Goal: Task Accomplishment & Management: Manage account settings

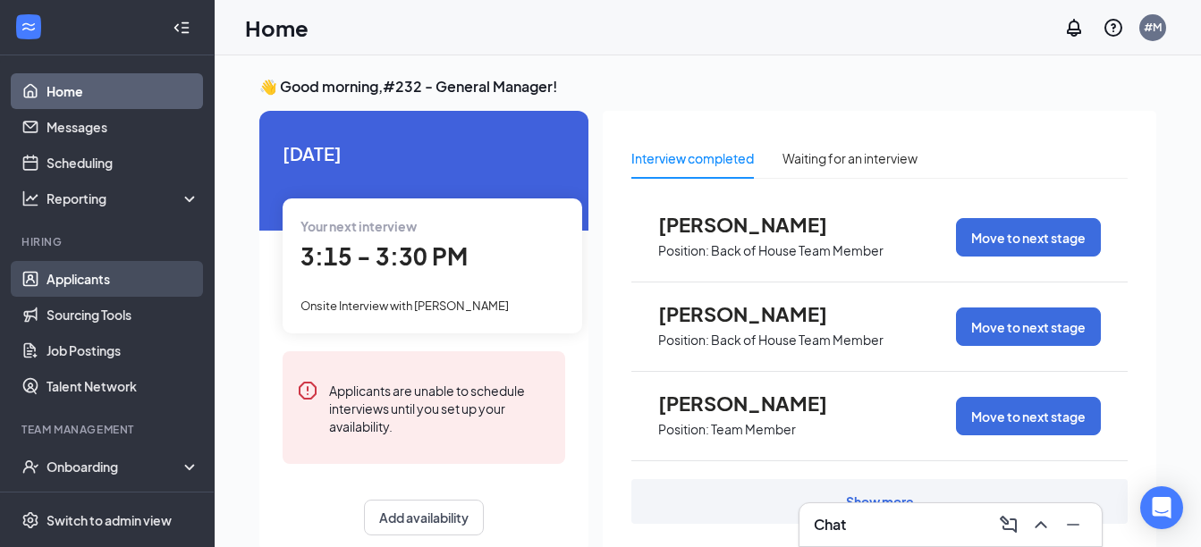
click at [126, 282] on link "Applicants" at bounding box center [122, 279] width 153 height 36
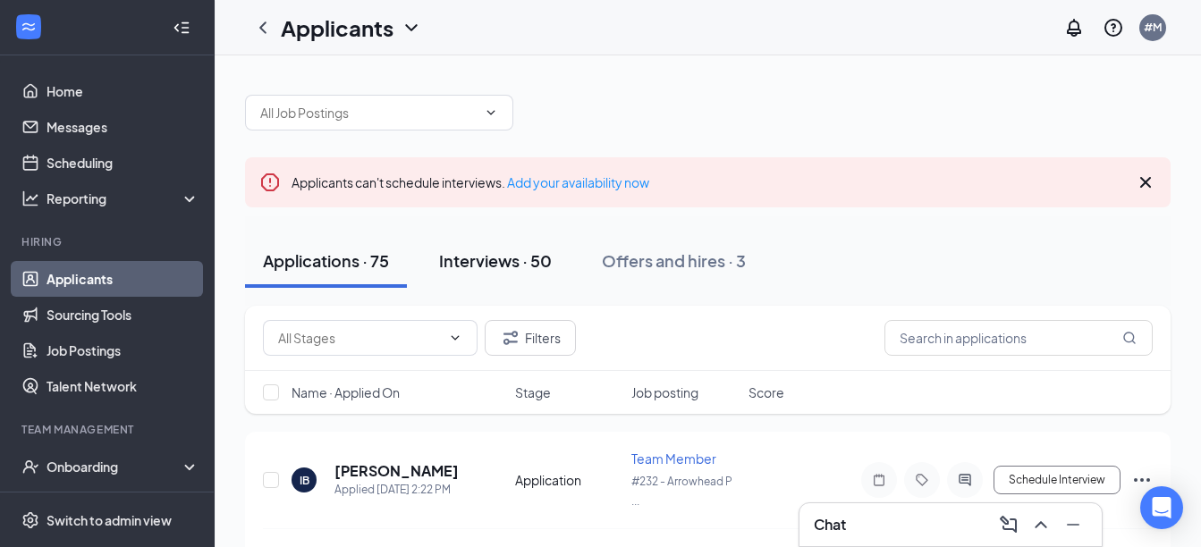
click at [504, 266] on div "Interviews · 50" at bounding box center [495, 260] width 113 height 22
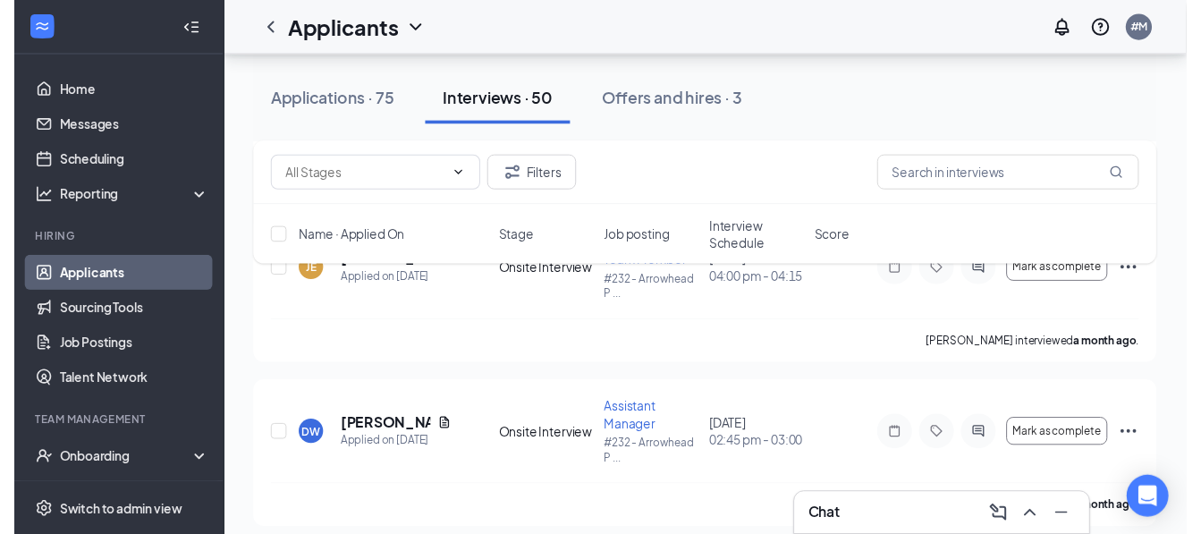
scroll to position [7786, 0]
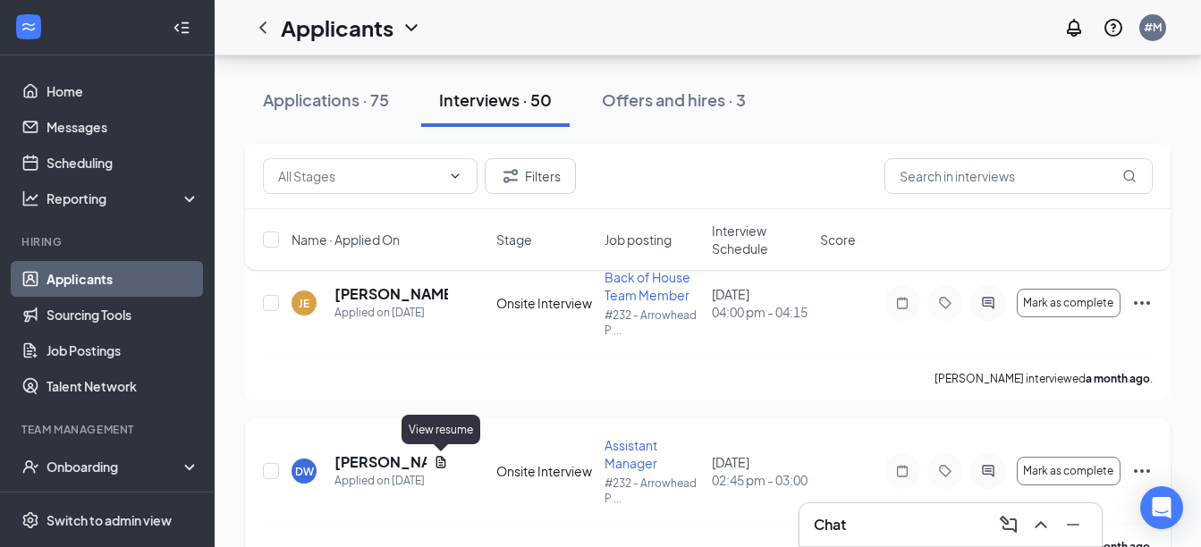
click at [448, 460] on icon "Document" at bounding box center [441, 462] width 14 height 14
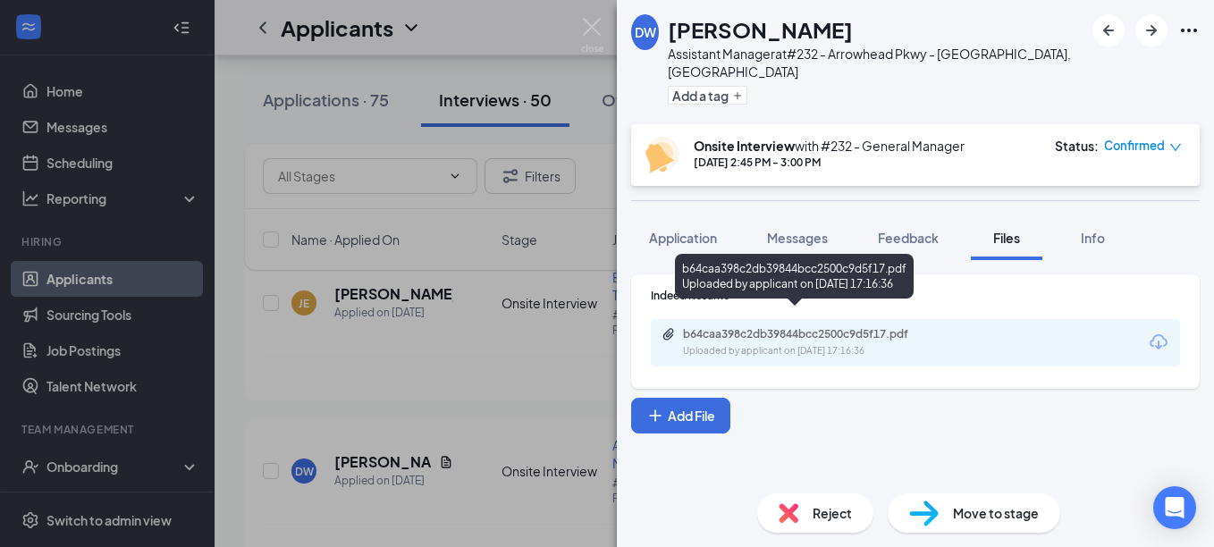
click at [883, 327] on div "b64caa398c2db39844bcc2500c9d5f17.pdf" at bounding box center [808, 334] width 250 height 14
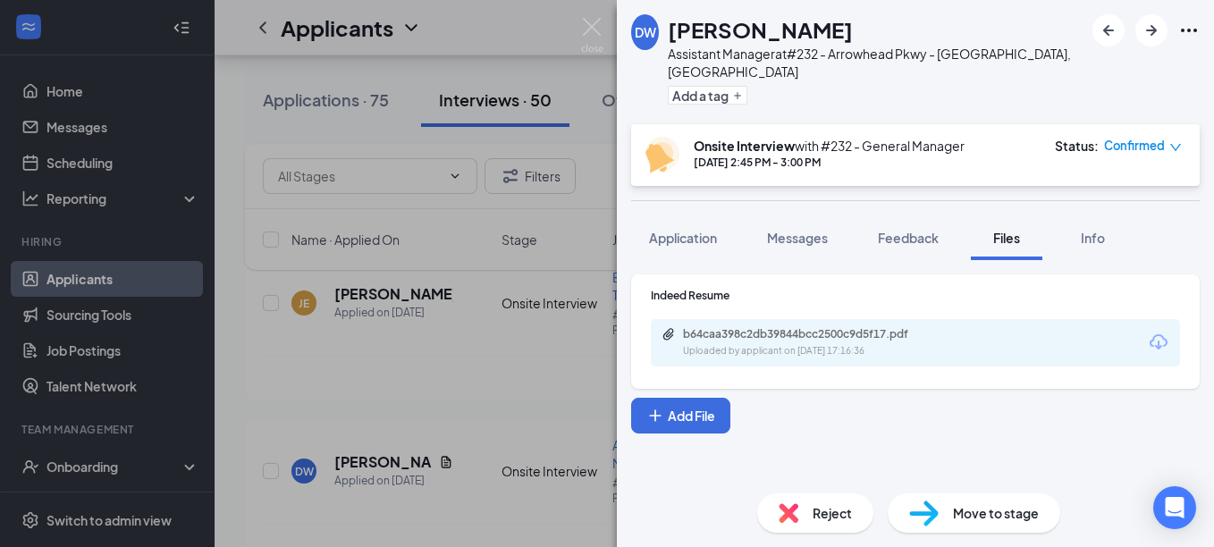
click at [591, 23] on img at bounding box center [592, 35] width 22 height 35
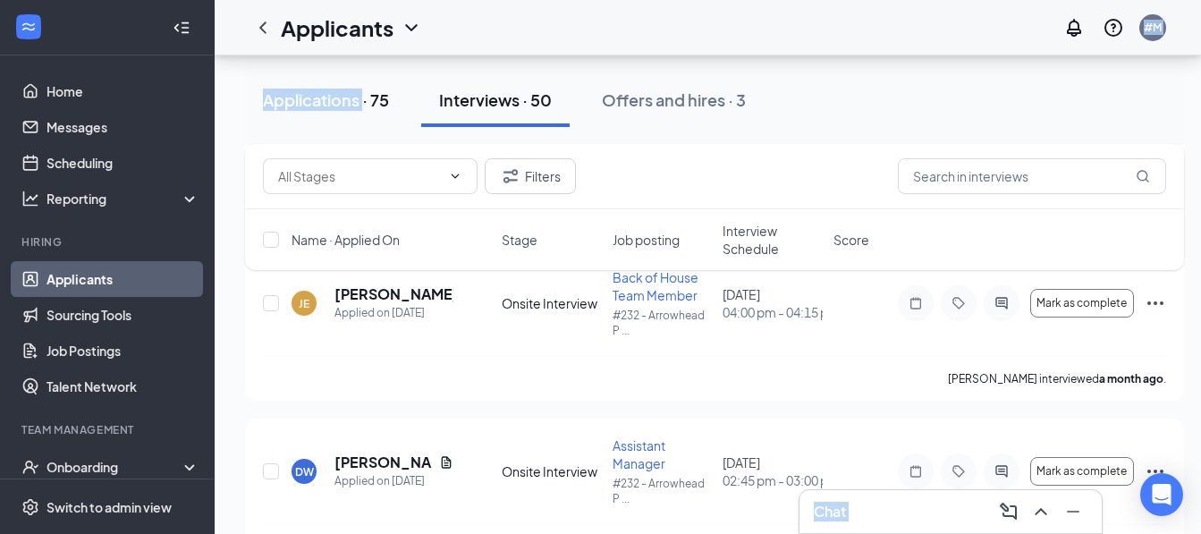
drag, startPoint x: 516, startPoint y: 94, endPoint x: 364, endPoint y: 108, distance: 152.7
drag, startPoint x: 364, startPoint y: 108, endPoint x: 338, endPoint y: 99, distance: 27.4
click at [338, 99] on div "Applications · 75" at bounding box center [326, 100] width 126 height 22
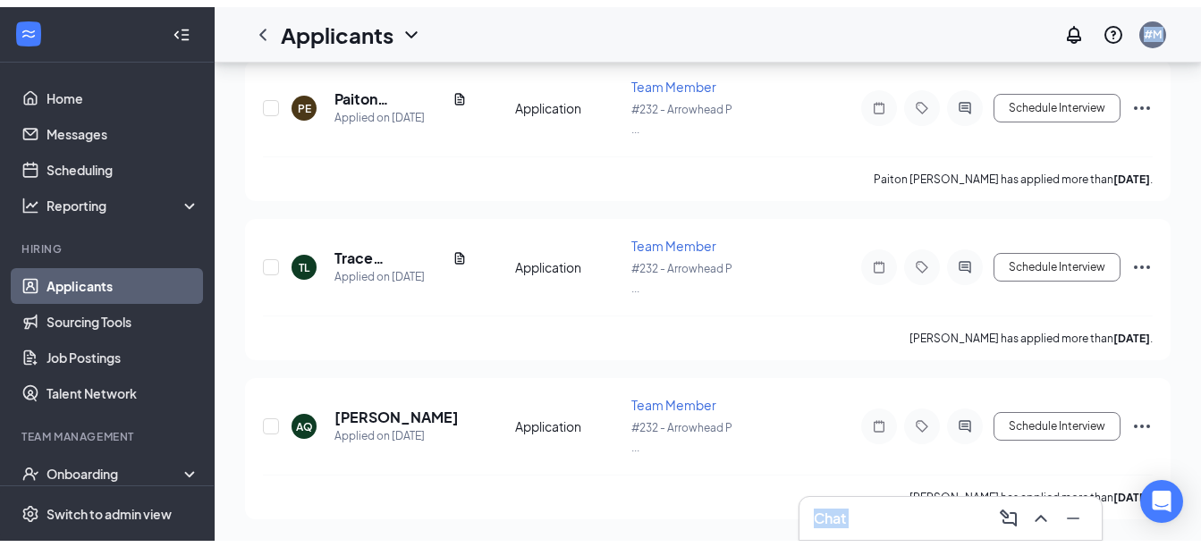
scroll to position [29, 0]
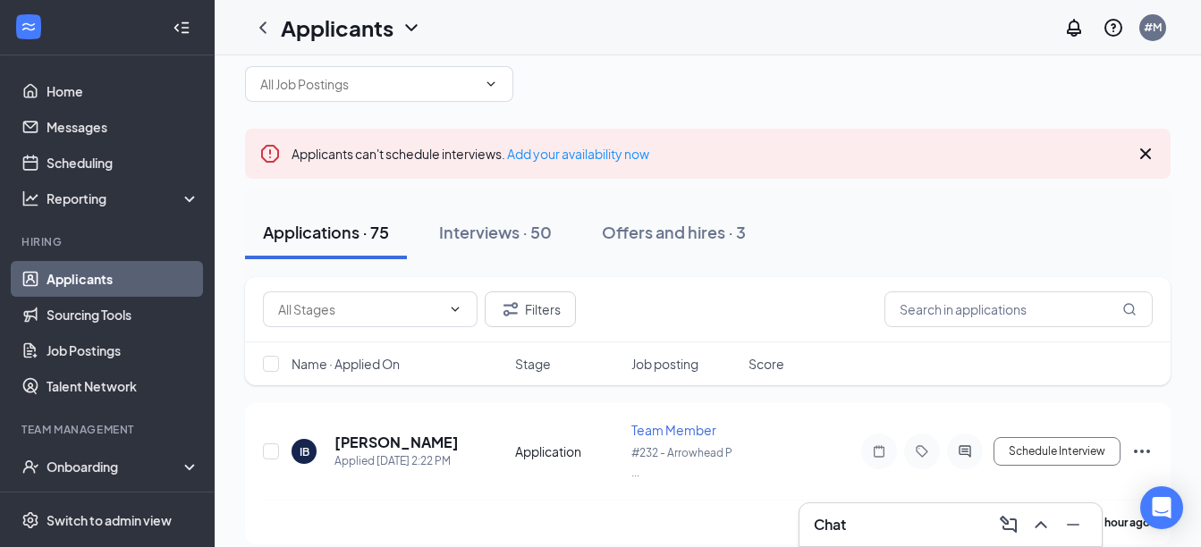
click at [1000, 297] on input "text" at bounding box center [1018, 310] width 268 height 36
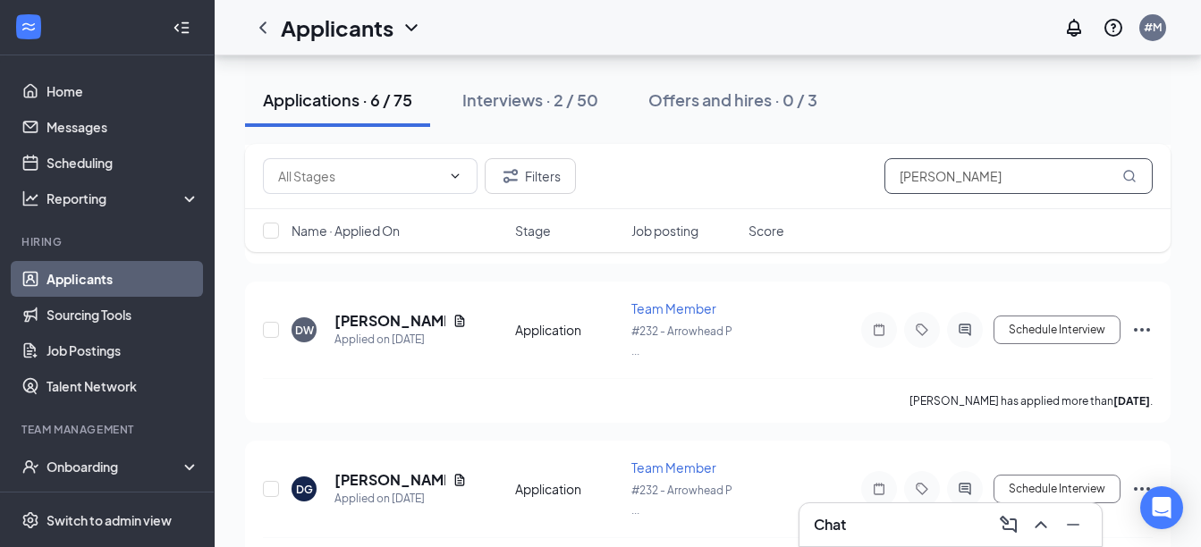
scroll to position [897, 0]
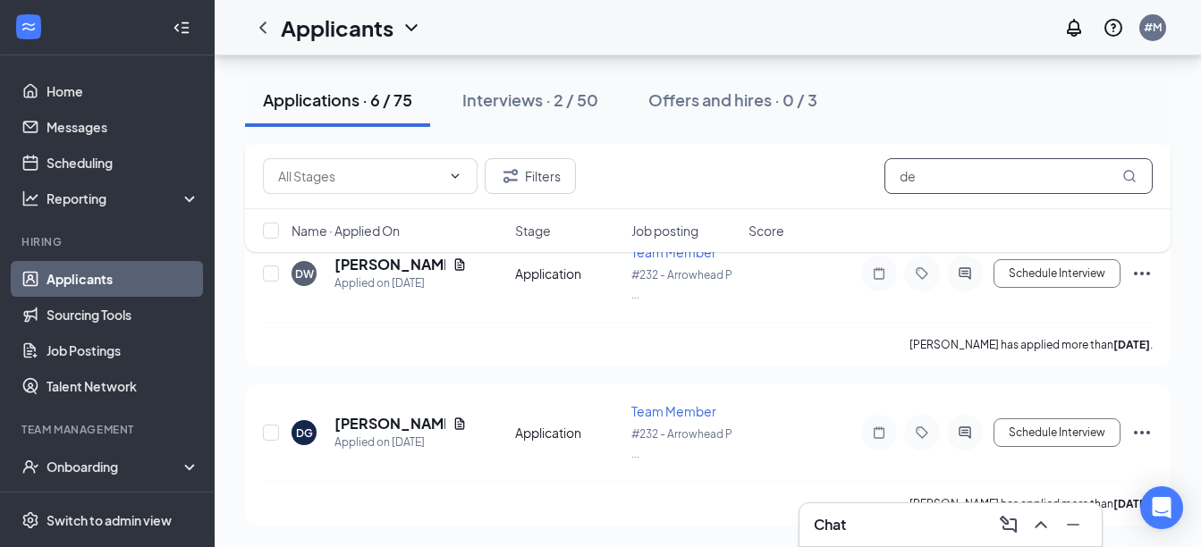
type input "d"
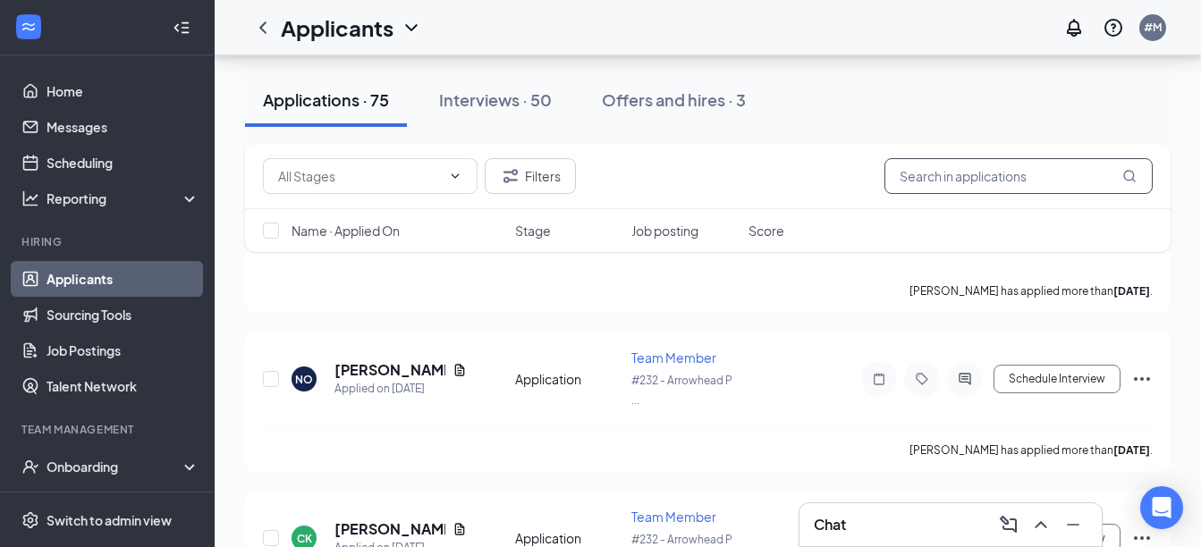
scroll to position [861, 0]
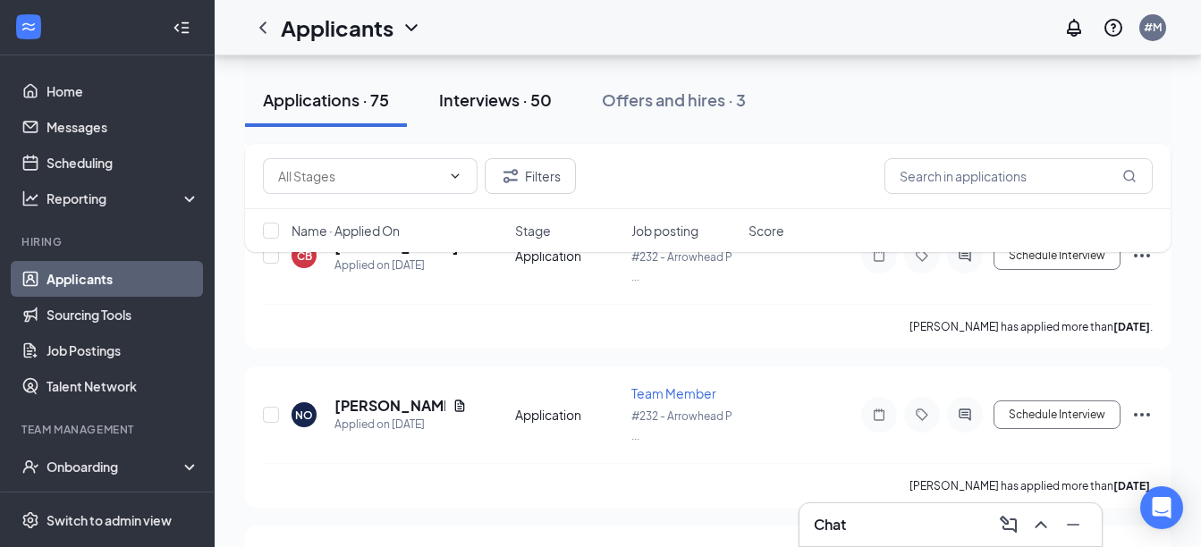
click at [509, 89] on div "Interviews · 50" at bounding box center [495, 100] width 113 height 22
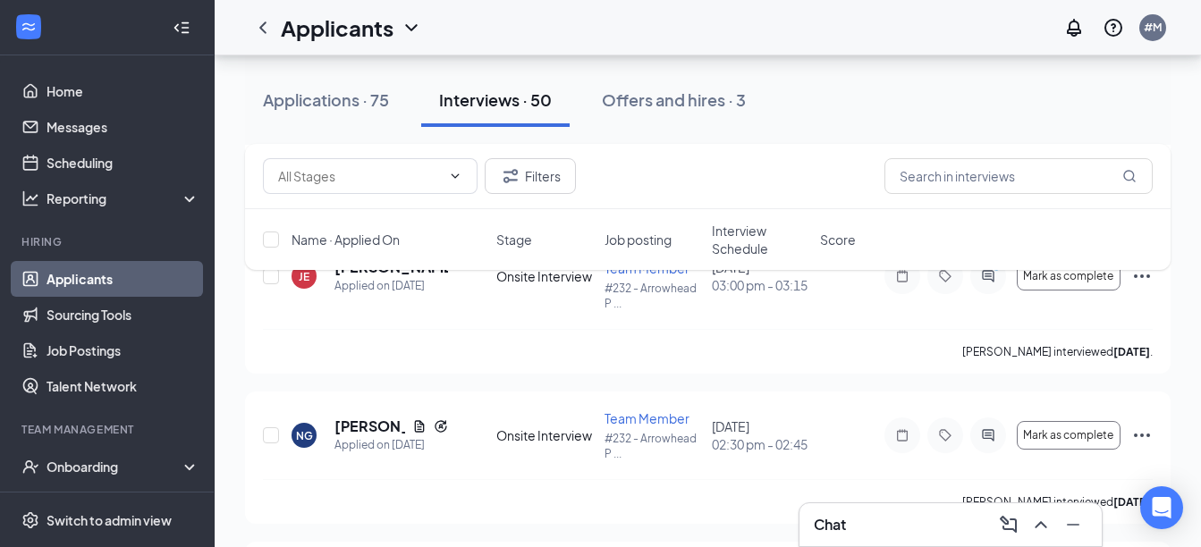
scroll to position [7828, 0]
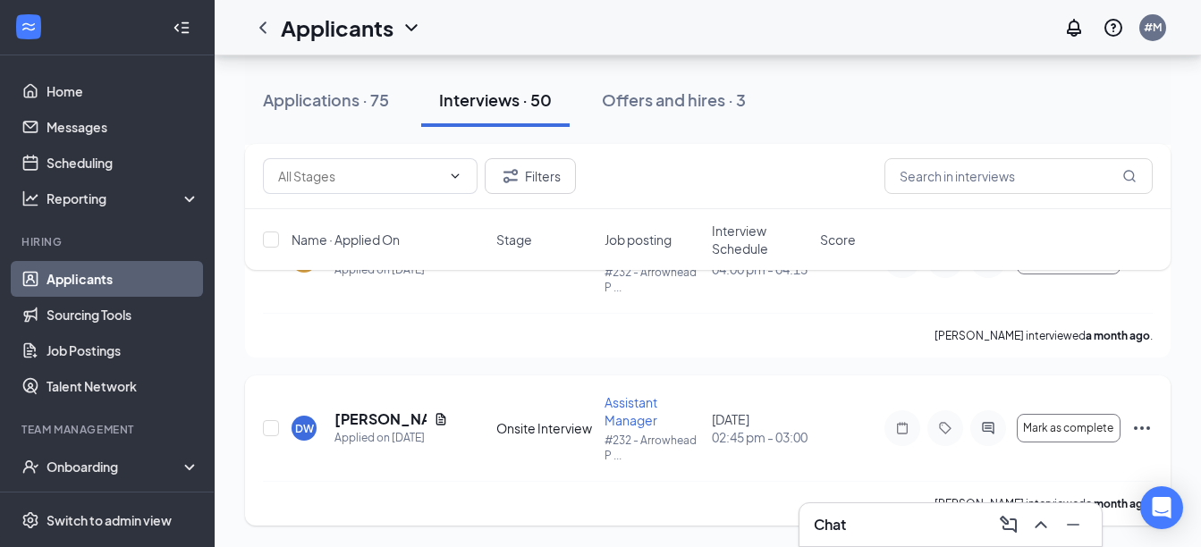
click at [1136, 425] on icon "Ellipses" at bounding box center [1141, 428] width 21 height 21
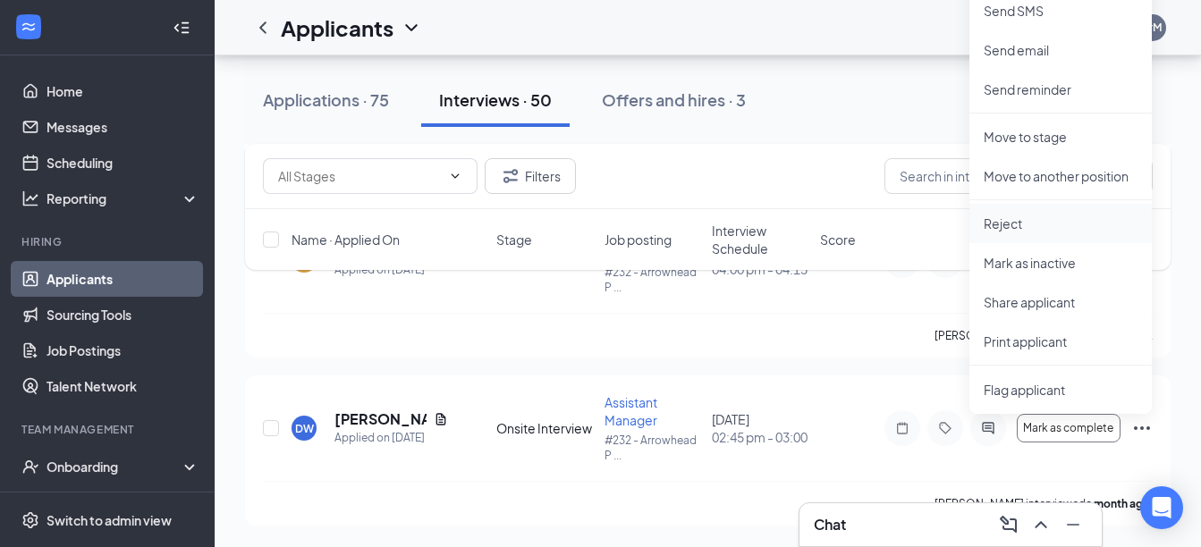
click at [1061, 221] on p "Reject" at bounding box center [1061, 224] width 154 height 18
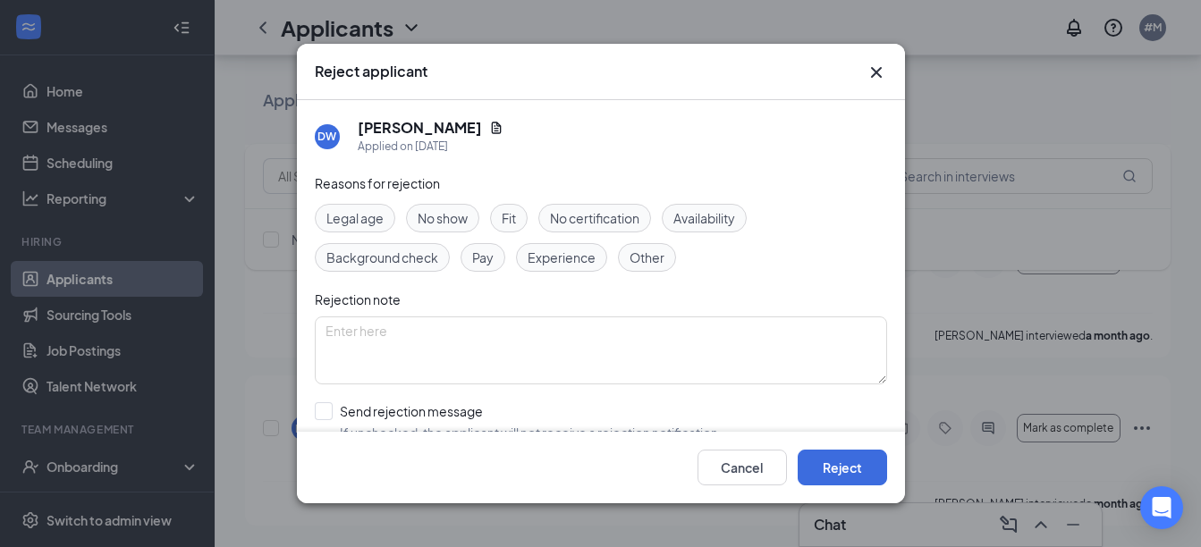
click at [446, 215] on span "No show" at bounding box center [443, 218] width 50 height 20
click at [510, 214] on span "Fit" at bounding box center [509, 218] width 14 height 20
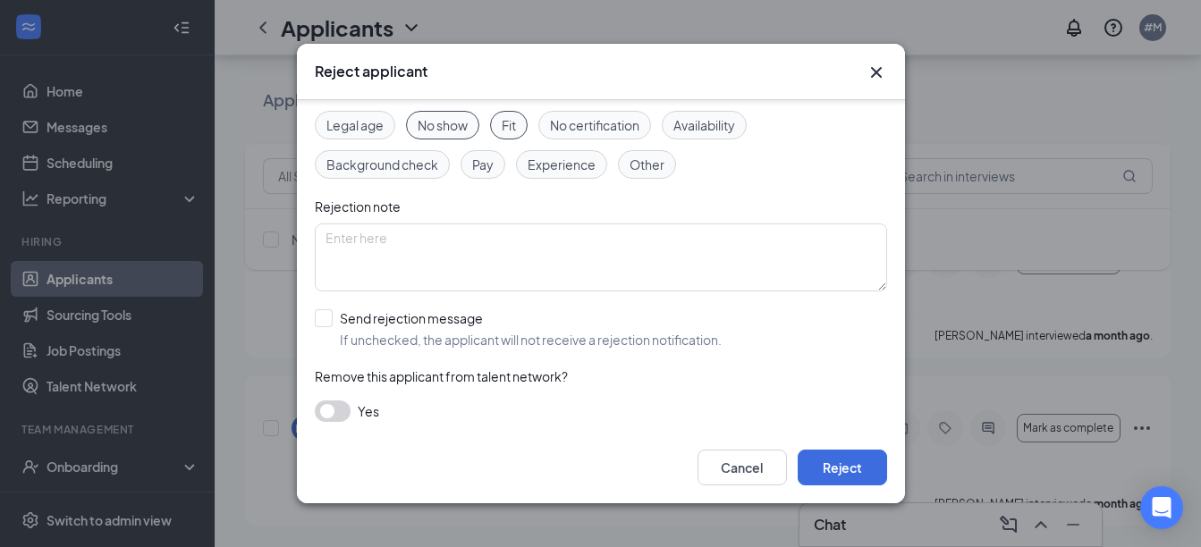
scroll to position [101, 0]
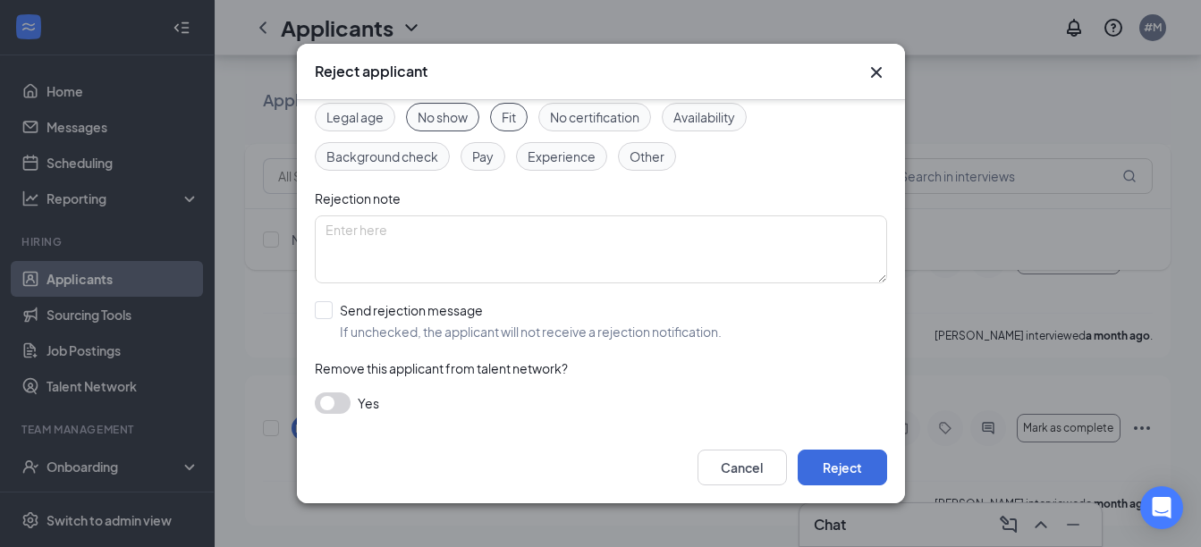
click at [325, 408] on button "button" at bounding box center [333, 403] width 36 height 21
click at [325, 406] on button "button" at bounding box center [333, 403] width 36 height 21
click at [834, 460] on button "Reject" at bounding box center [842, 468] width 89 height 36
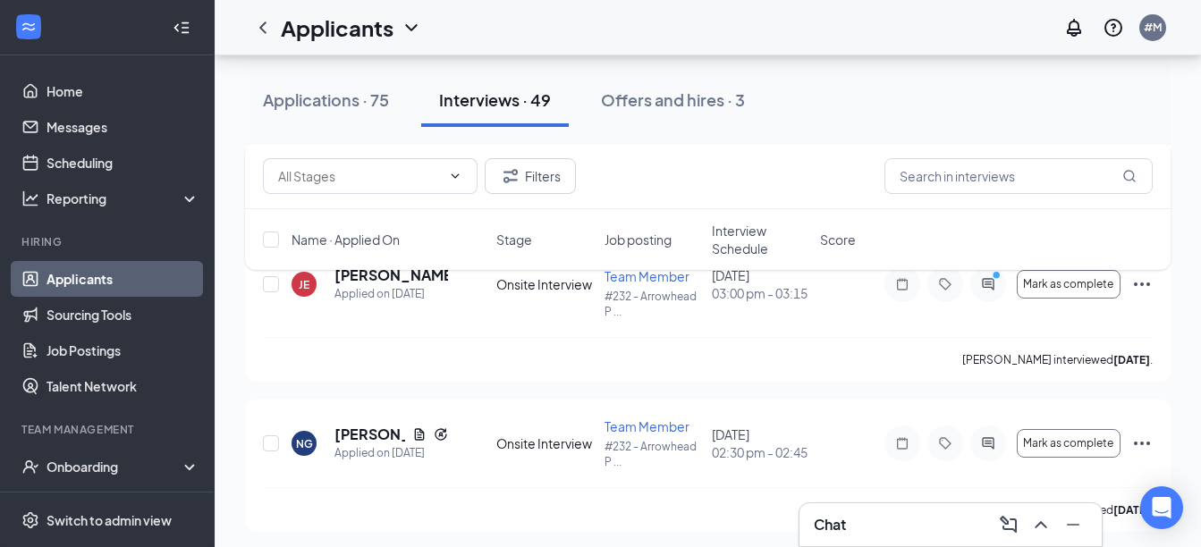
scroll to position [7472, 0]
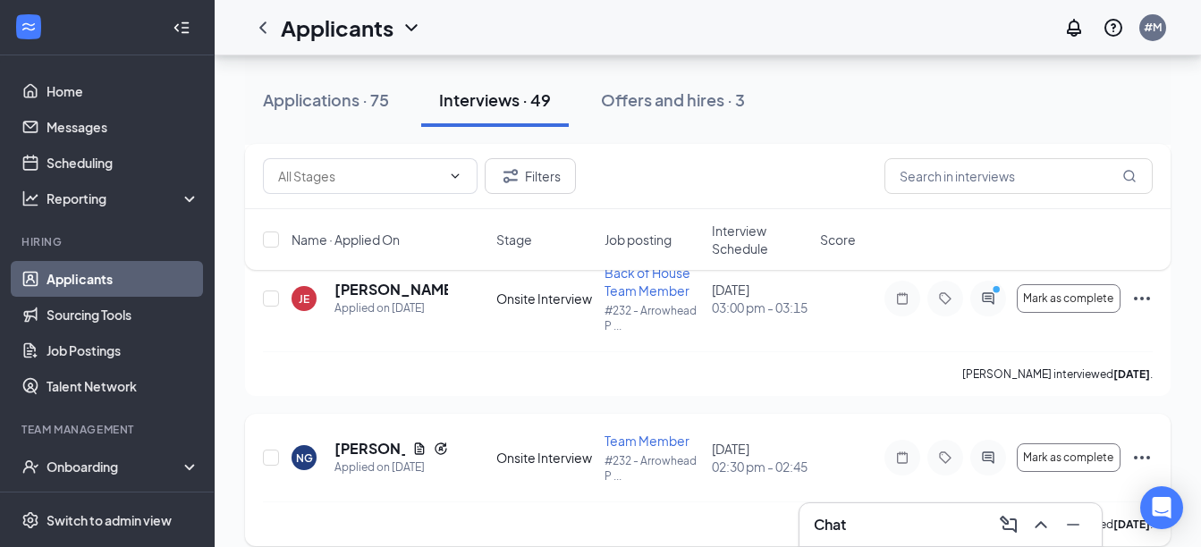
click at [1148, 460] on icon "Ellipses" at bounding box center [1141, 457] width 21 height 21
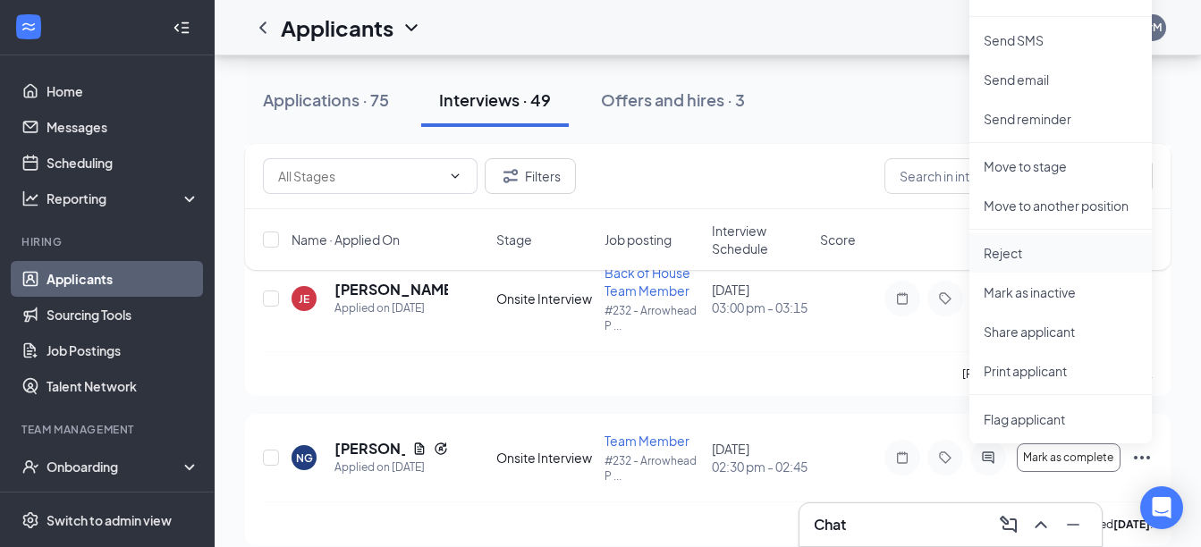
click at [1059, 258] on p "Reject" at bounding box center [1061, 253] width 154 height 18
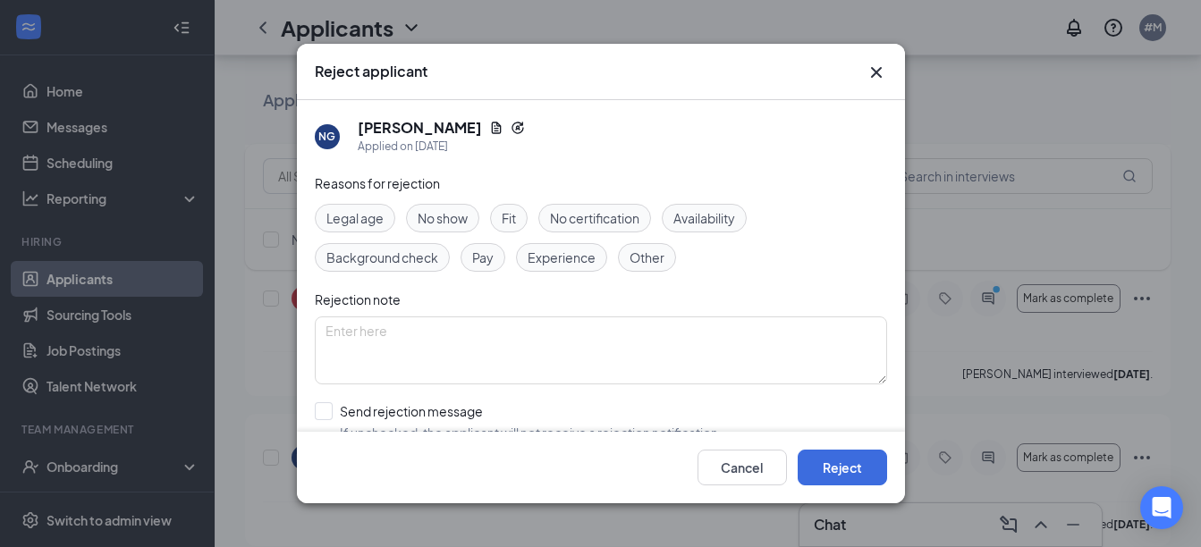
click at [439, 225] on span "No show" at bounding box center [443, 218] width 50 height 20
click at [512, 218] on span "Fit" at bounding box center [509, 218] width 14 height 20
click at [846, 467] on button "Reject" at bounding box center [842, 468] width 89 height 36
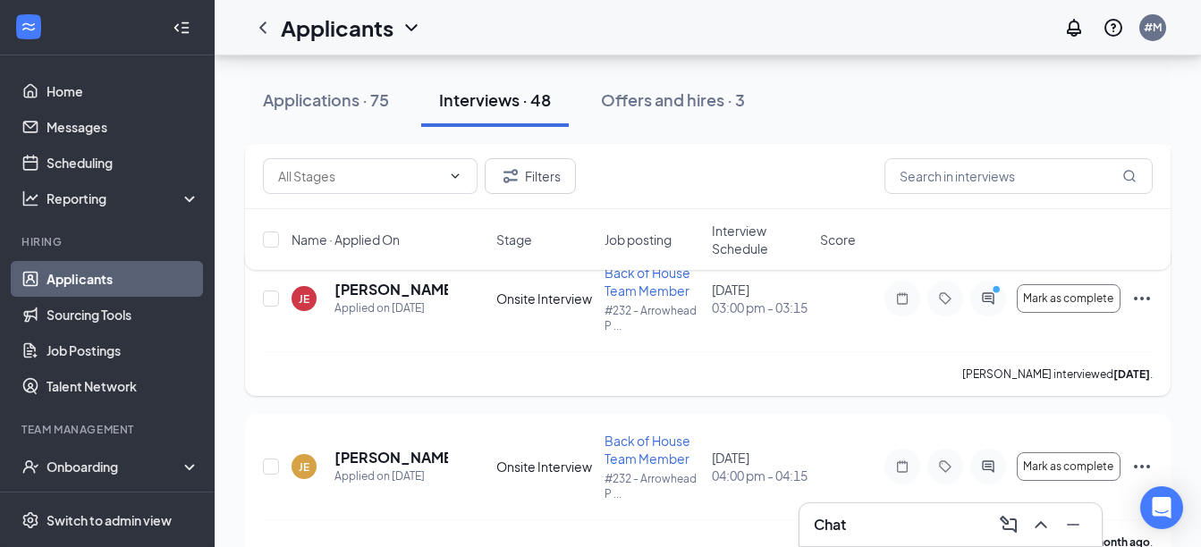
click at [1145, 297] on icon "Ellipses" at bounding box center [1141, 298] width 21 height 21
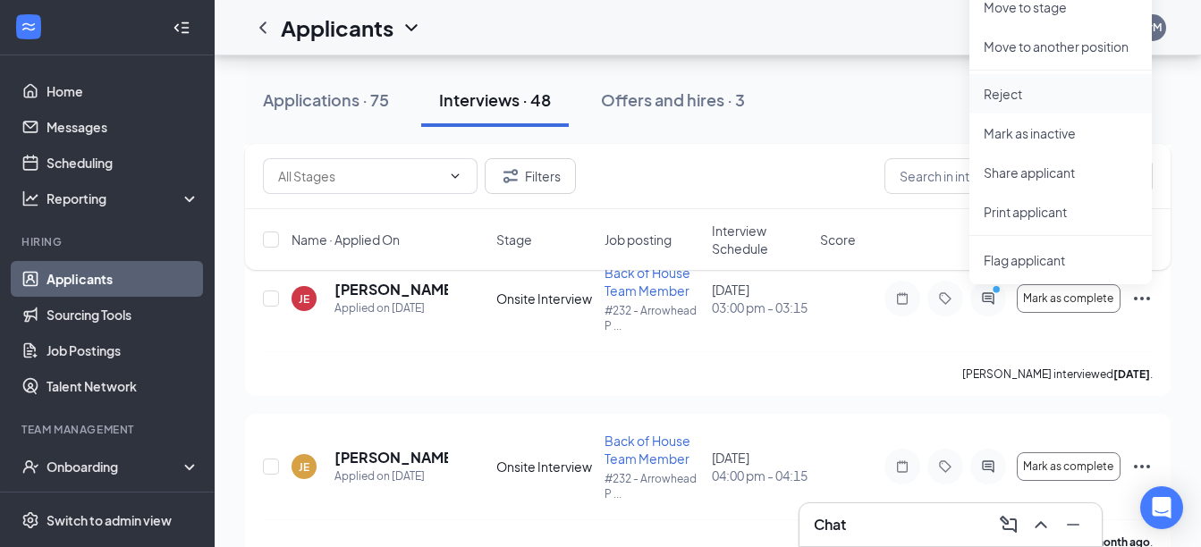
click at [1077, 86] on p "Reject" at bounding box center [1061, 94] width 154 height 18
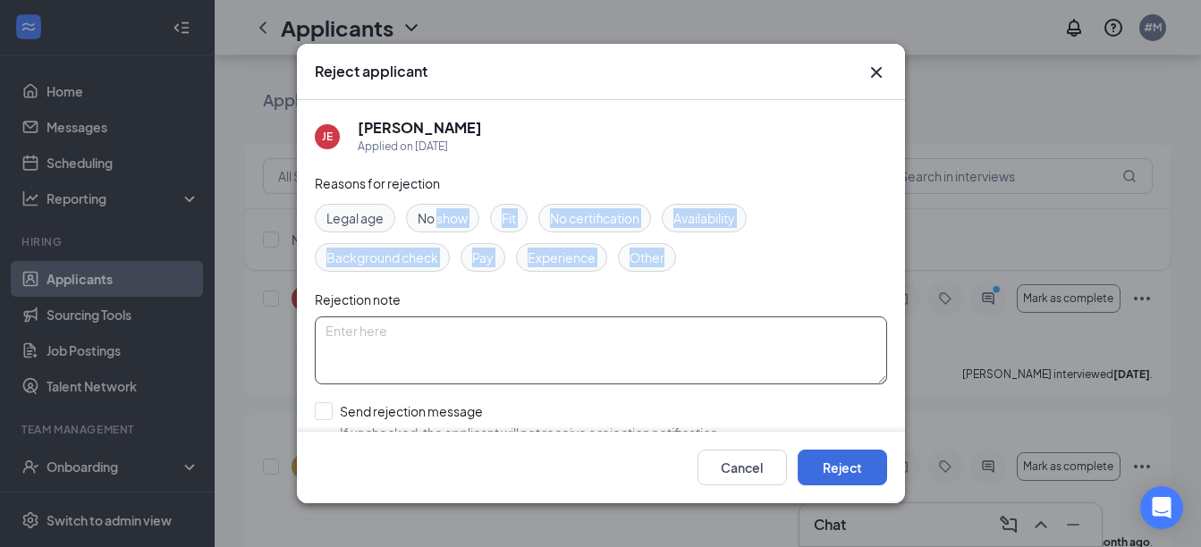
drag, startPoint x: 440, startPoint y: 220, endPoint x: 803, endPoint y: 352, distance: 386.4
click at [803, 352] on div "Reasons for rejection Legal age No show Fit No certification Availability Backg…" at bounding box center [601, 352] width 572 height 359
click at [796, 261] on div "Legal age No show Fit No certification Availability Background check Pay Experi…" at bounding box center [601, 238] width 572 height 68
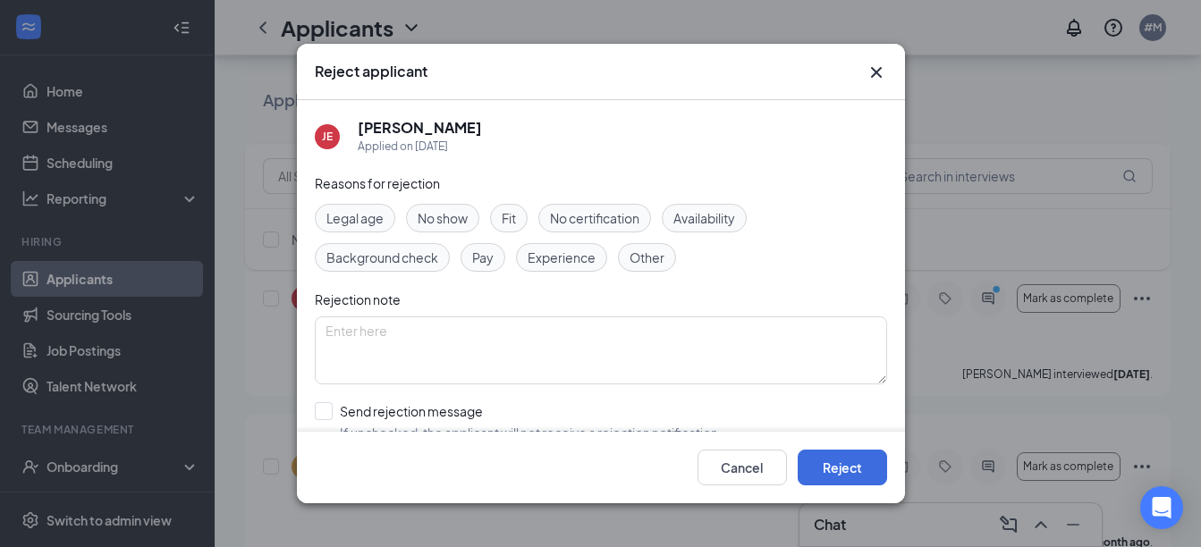
click at [638, 256] on span "Other" at bounding box center [646, 258] width 35 height 20
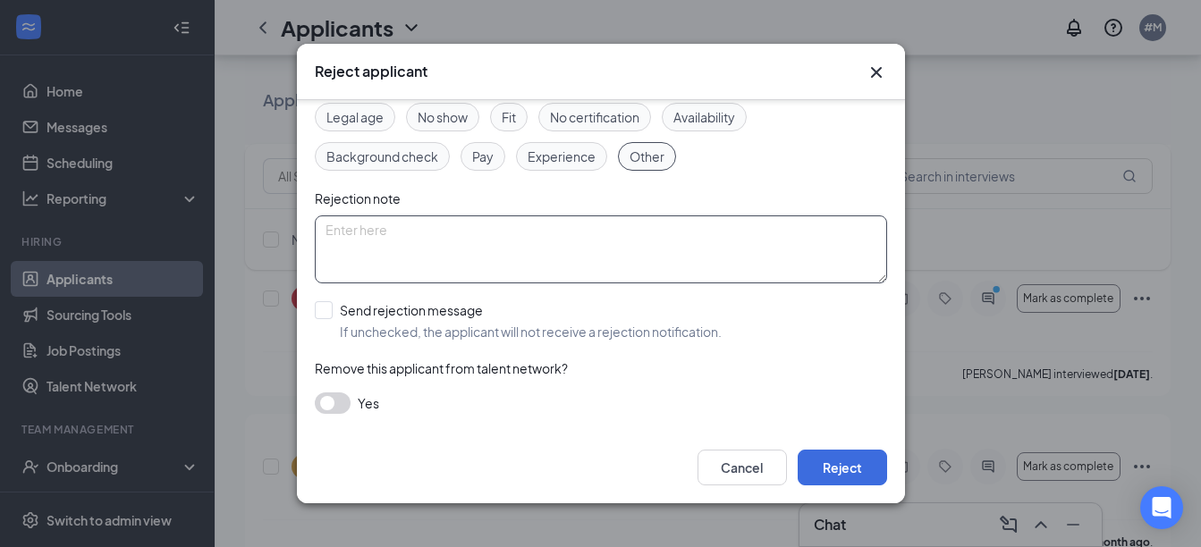
click at [596, 281] on textarea at bounding box center [601, 249] width 572 height 68
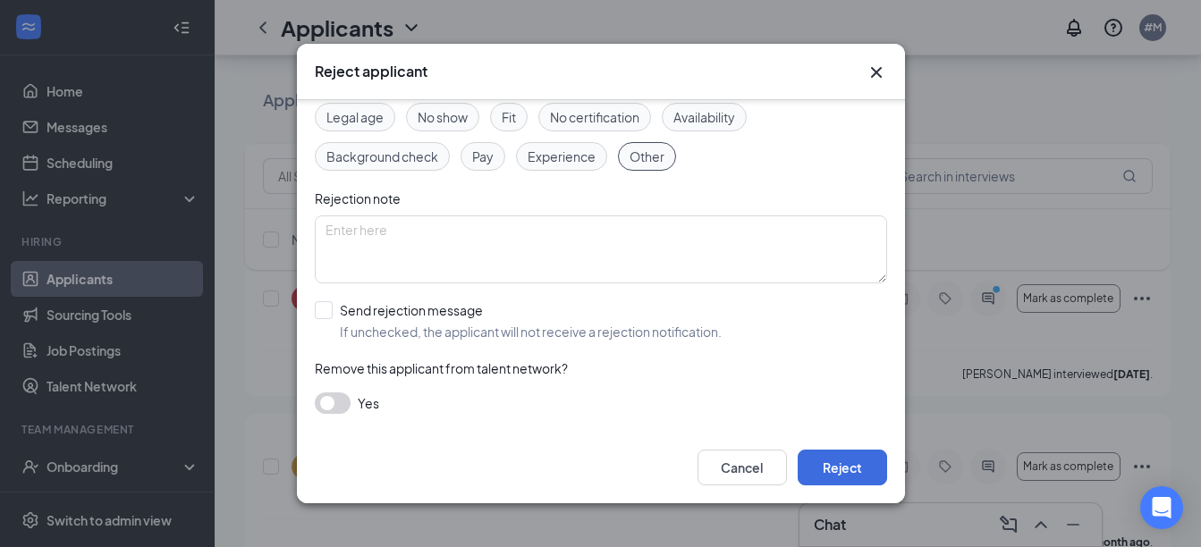
click at [347, 398] on button "button" at bounding box center [333, 403] width 36 height 21
click at [824, 457] on button "Reject" at bounding box center [842, 468] width 89 height 36
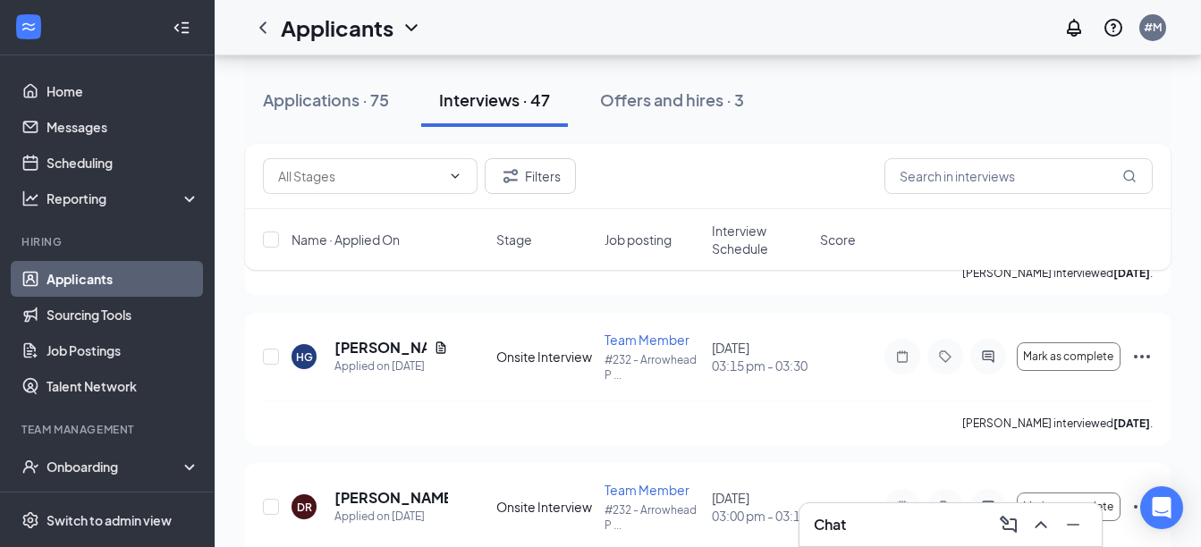
scroll to position [6493, 0]
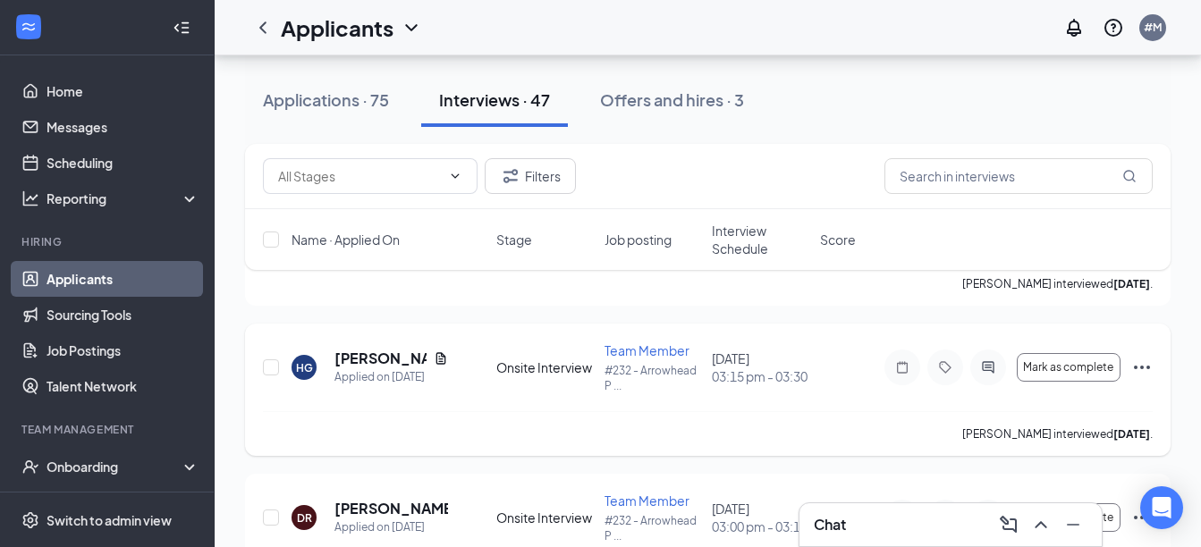
click at [1148, 370] on icon "Ellipses" at bounding box center [1141, 367] width 21 height 21
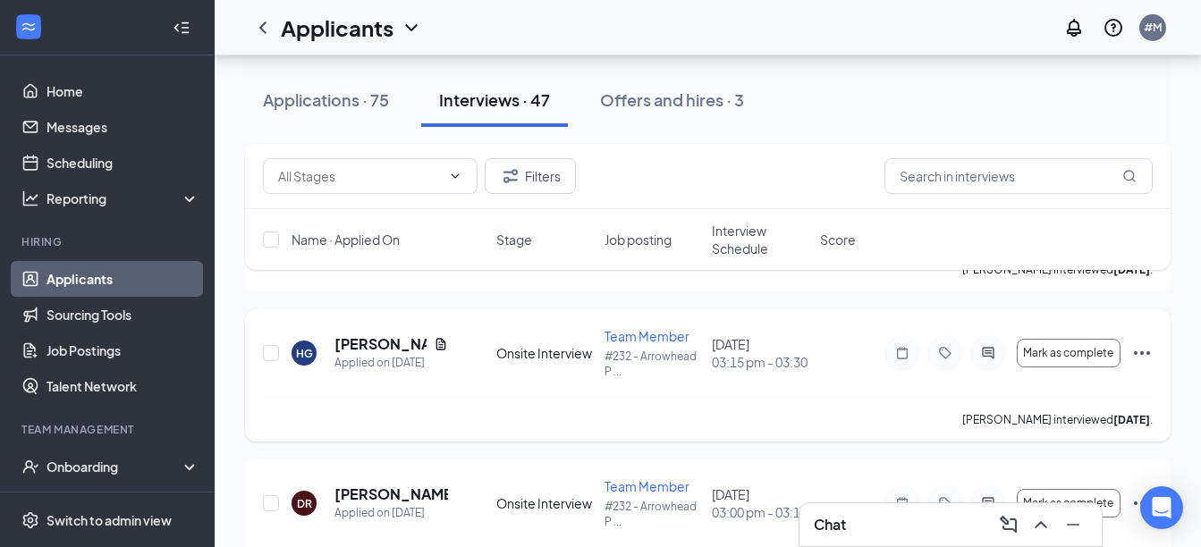
click at [1142, 363] on icon "Ellipses" at bounding box center [1141, 352] width 21 height 21
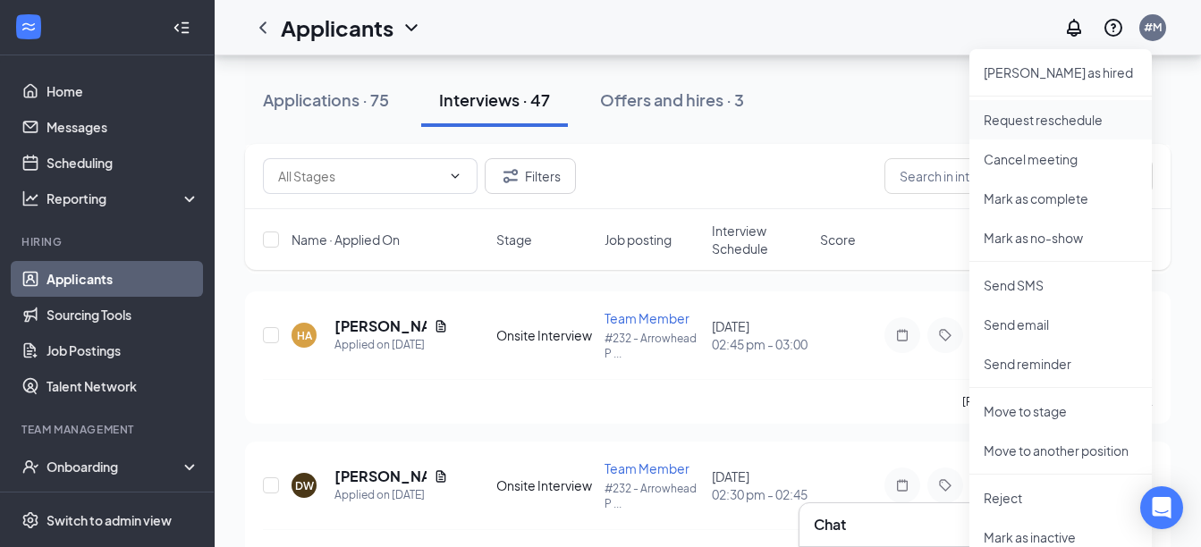
scroll to position [6829, 0]
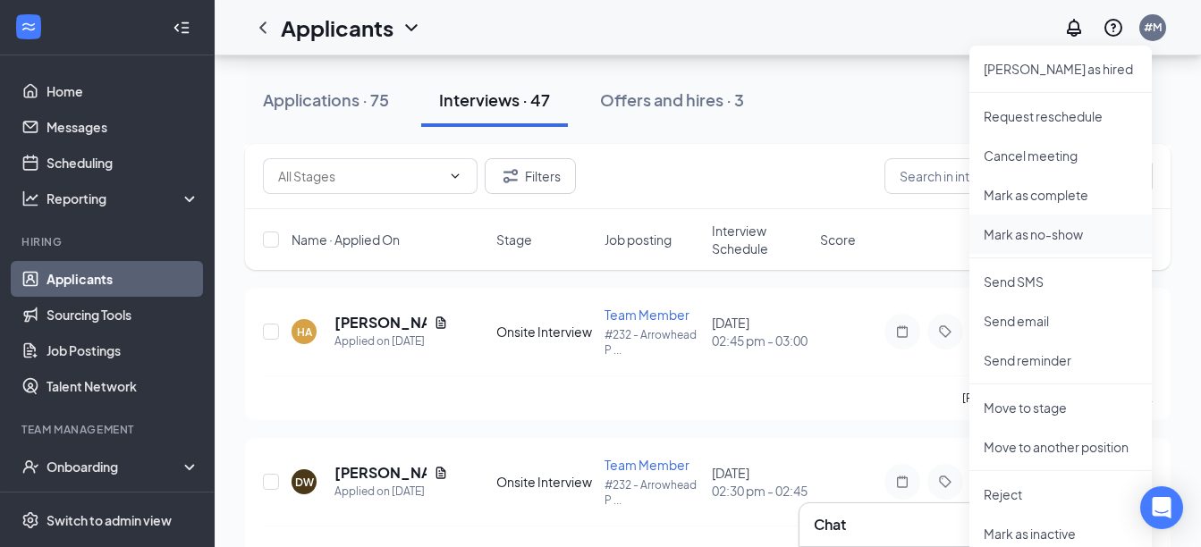
click at [1066, 234] on p "Mark as no-show" at bounding box center [1061, 234] width 154 height 18
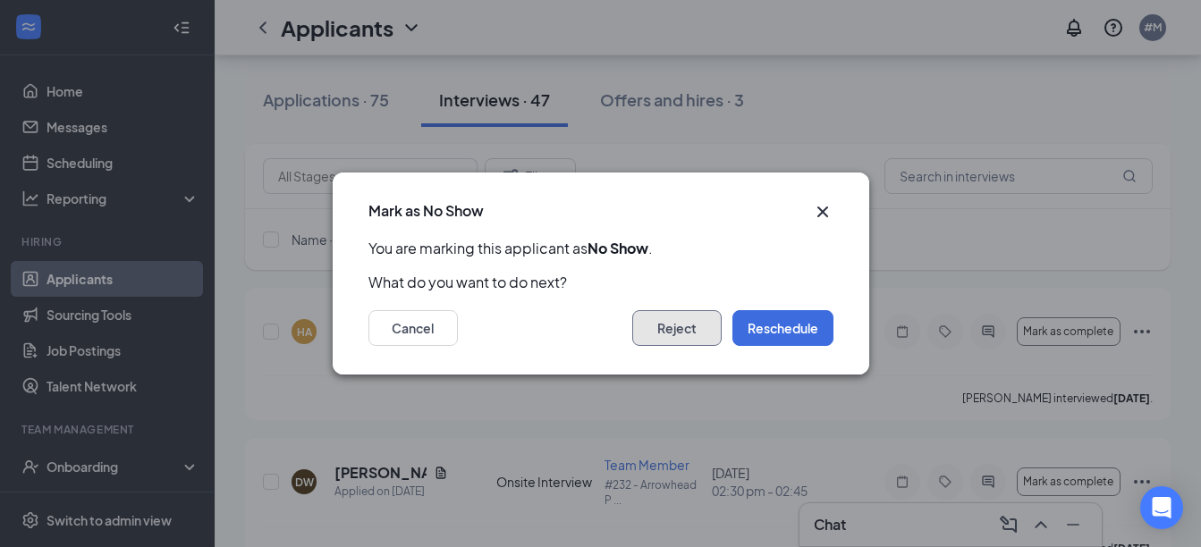
click at [671, 334] on button "Reject" at bounding box center [676, 328] width 89 height 36
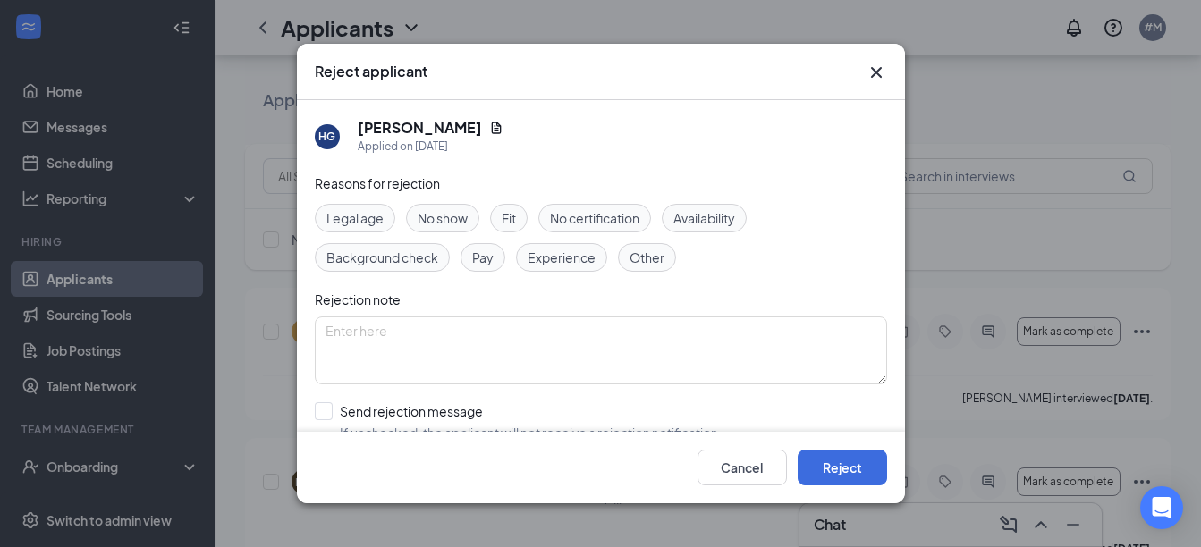
click at [455, 221] on span "No show" at bounding box center [443, 218] width 50 height 20
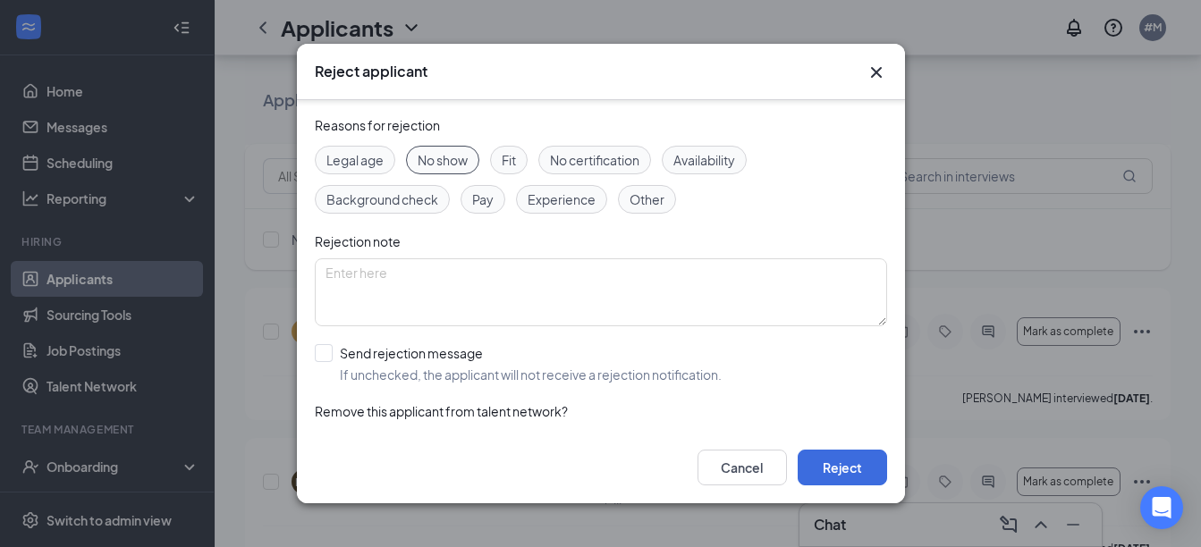
scroll to position [181, 0]
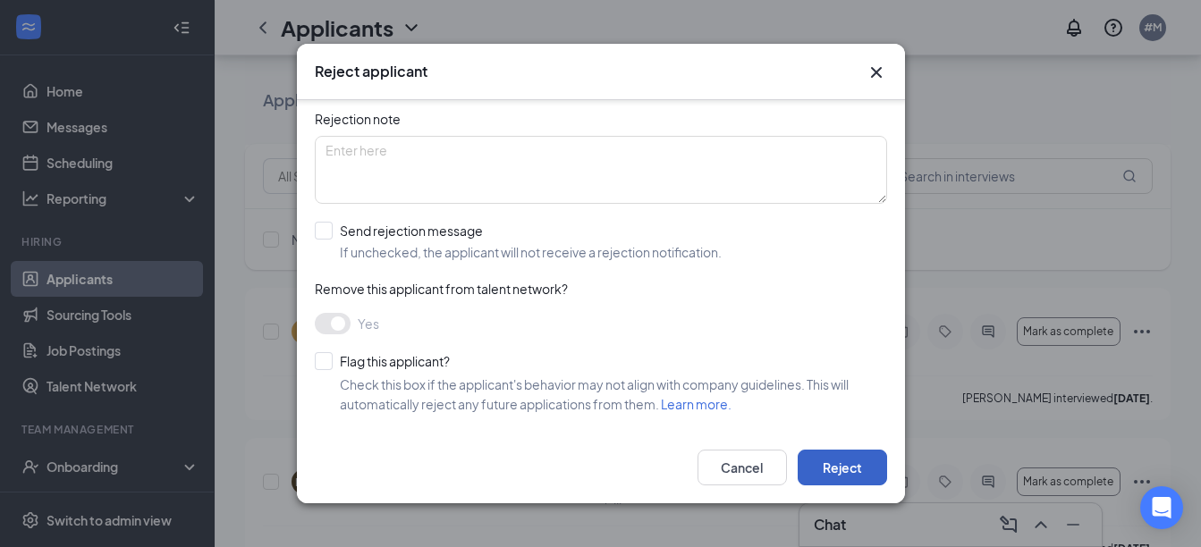
click at [828, 469] on button "Reject" at bounding box center [842, 468] width 89 height 36
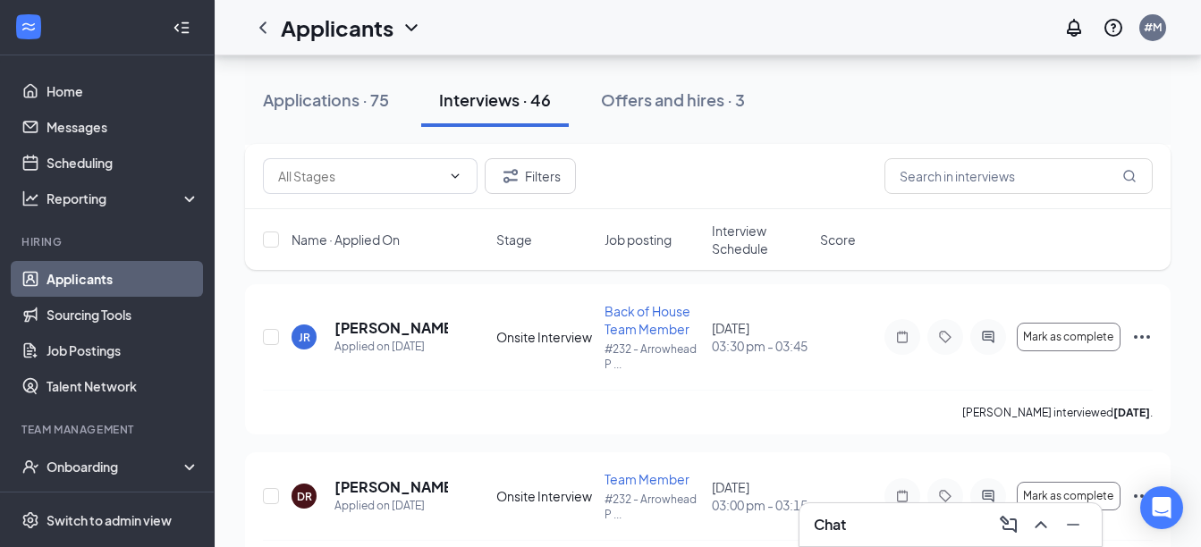
scroll to position [6159, 0]
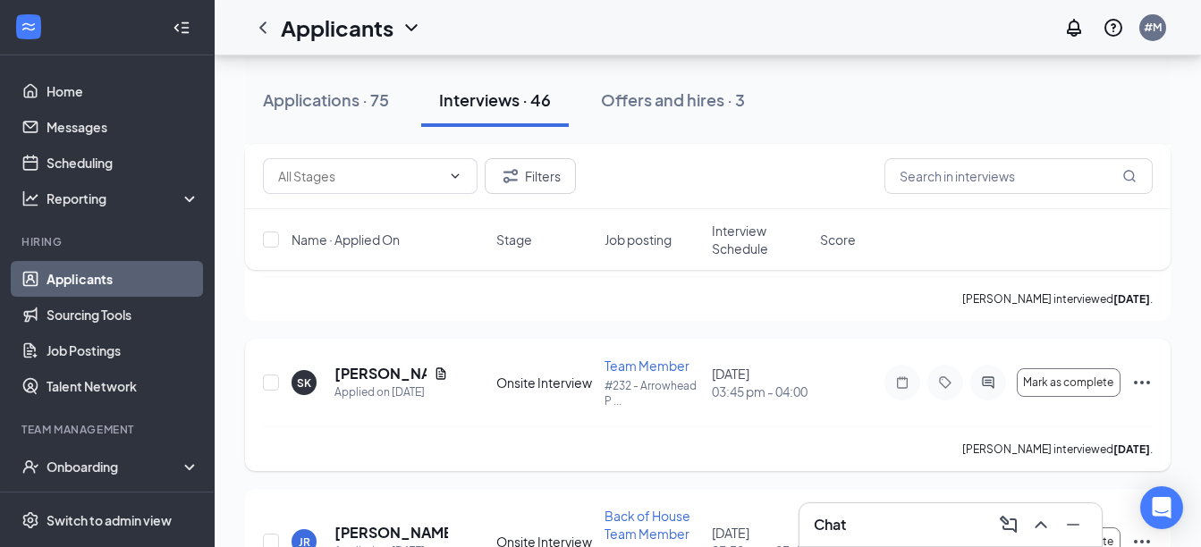
click at [1142, 381] on icon "Ellipses" at bounding box center [1141, 382] width 21 height 21
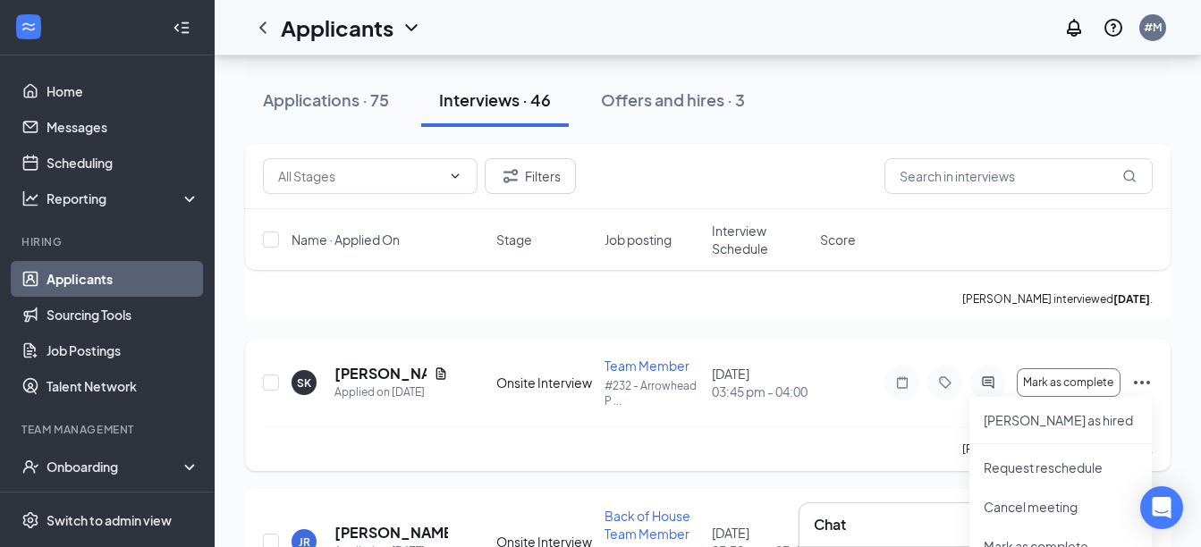
click at [1142, 381] on icon "Ellipses" at bounding box center [1141, 382] width 21 height 21
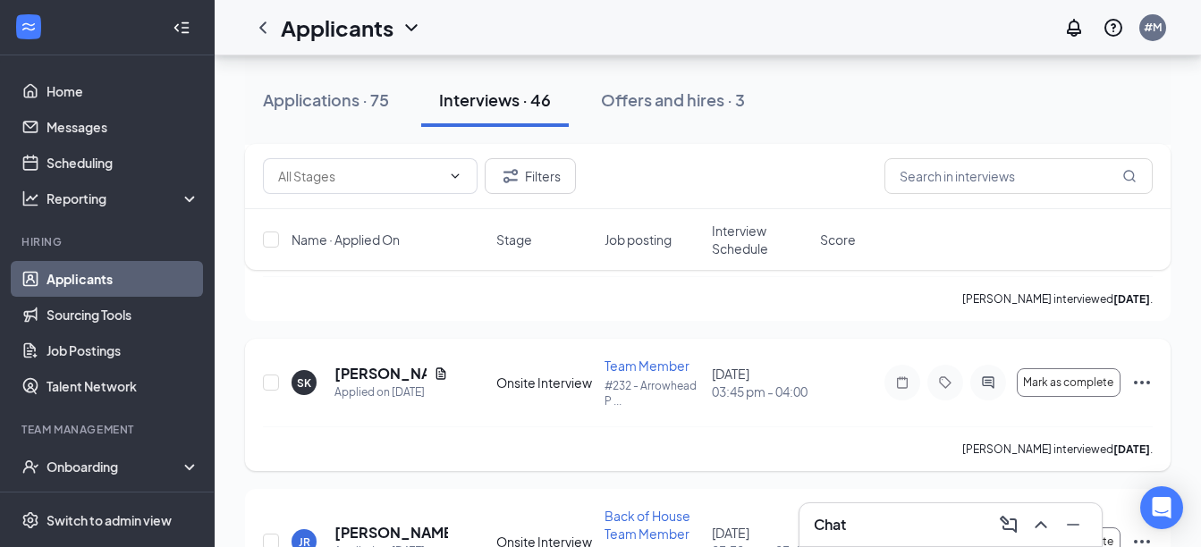
click at [1144, 382] on icon "Ellipses" at bounding box center [1141, 382] width 21 height 21
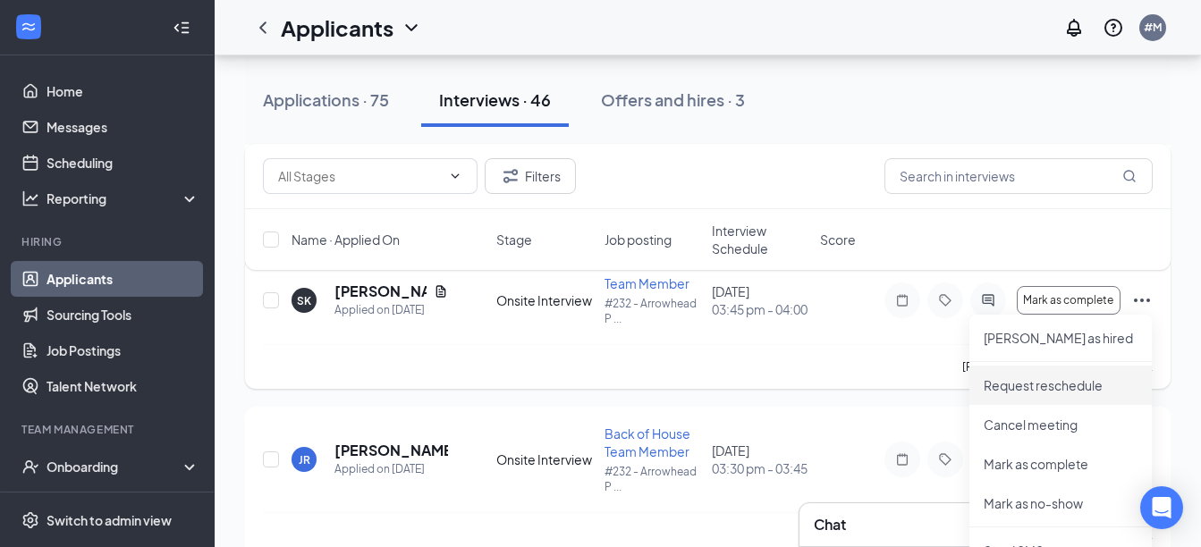
scroll to position [6266, 0]
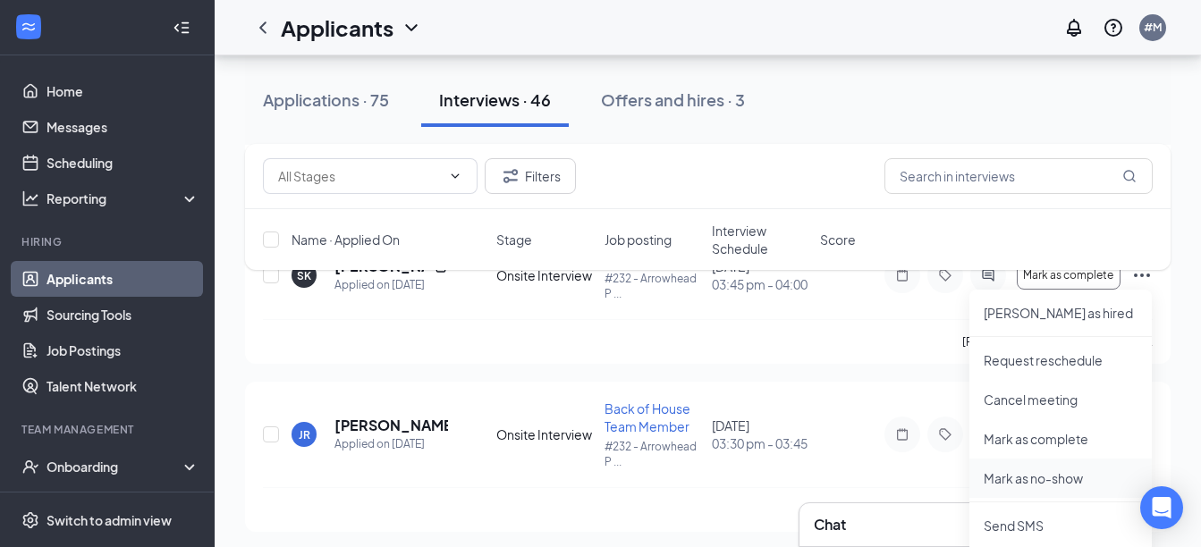
click at [1008, 476] on p "Mark as no-show" at bounding box center [1061, 478] width 154 height 18
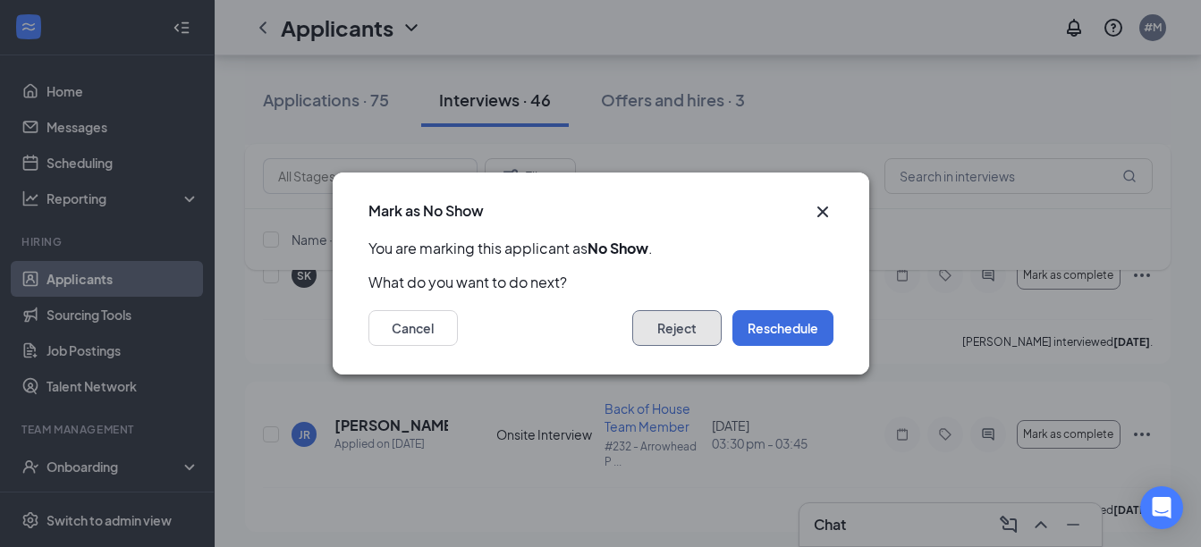
click at [694, 324] on button "Reject" at bounding box center [676, 328] width 89 height 36
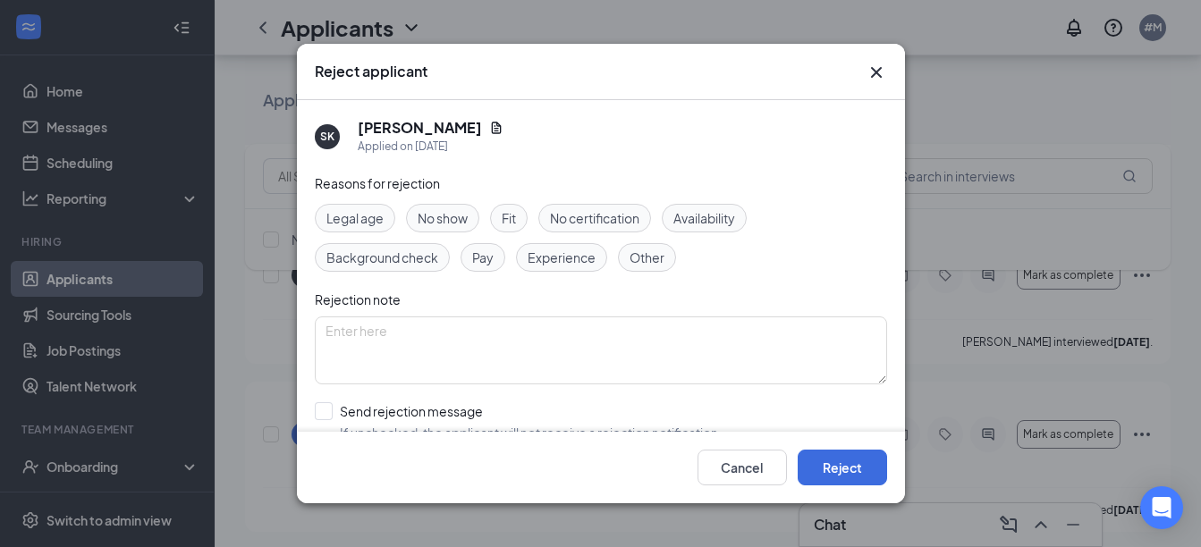
click at [446, 218] on span "No show" at bounding box center [443, 218] width 50 height 20
click at [832, 469] on button "Reject" at bounding box center [842, 468] width 89 height 36
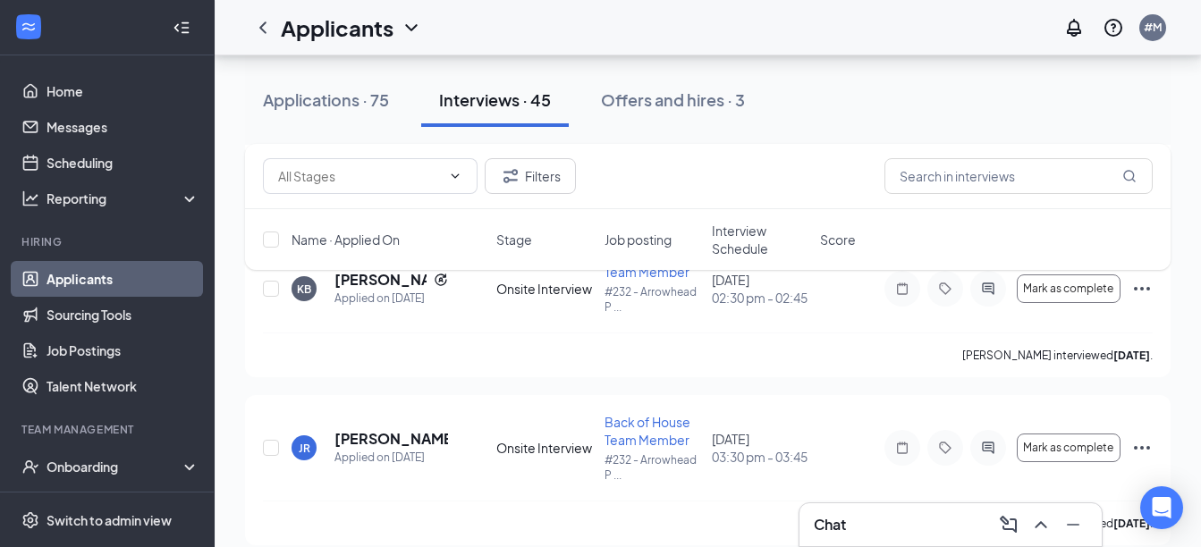
scroll to position [5955, 0]
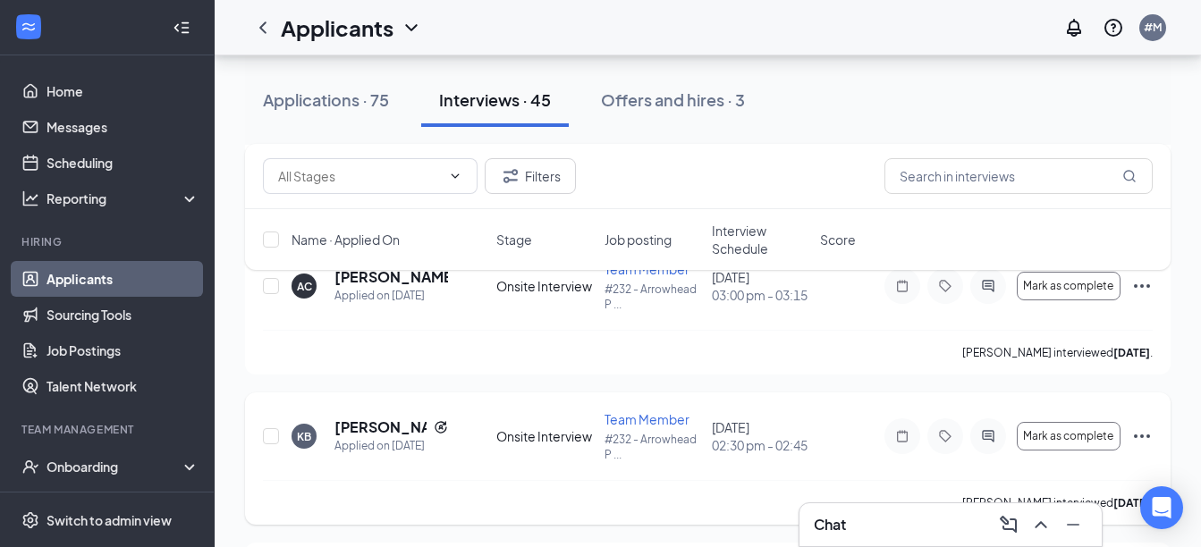
click at [1139, 440] on icon "Ellipses" at bounding box center [1141, 436] width 21 height 21
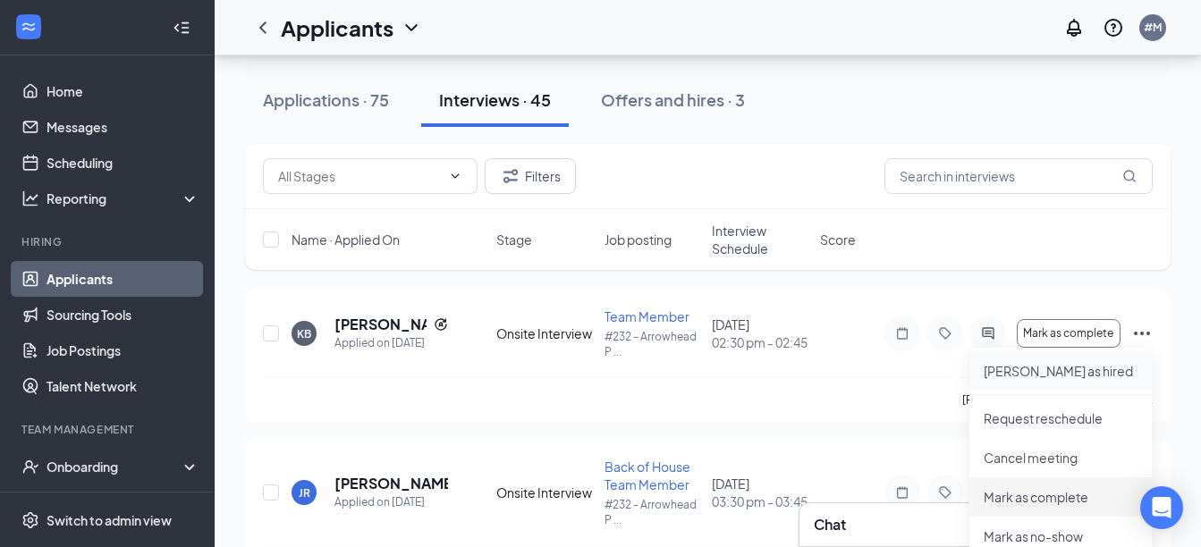
scroll to position [6063, 0]
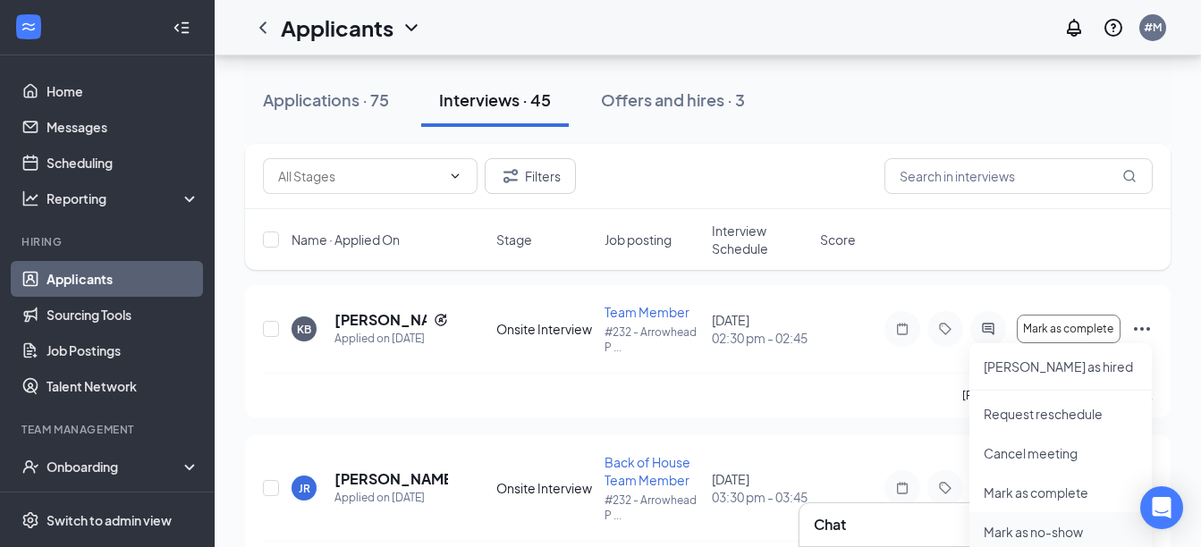
click at [1052, 536] on p "Mark as no-show" at bounding box center [1061, 532] width 154 height 18
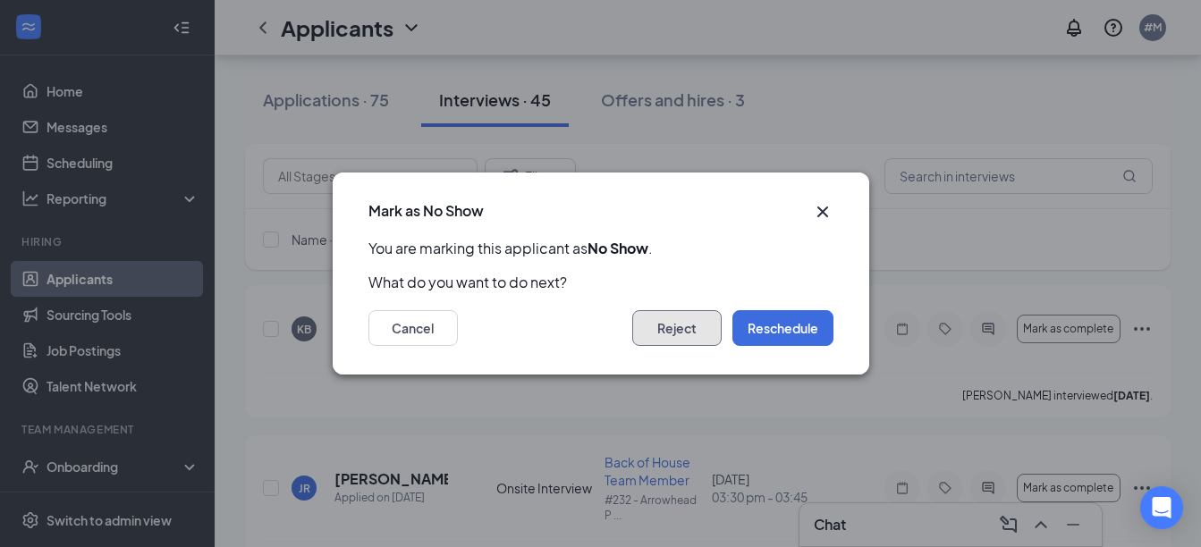
click at [670, 330] on button "Reject" at bounding box center [676, 328] width 89 height 36
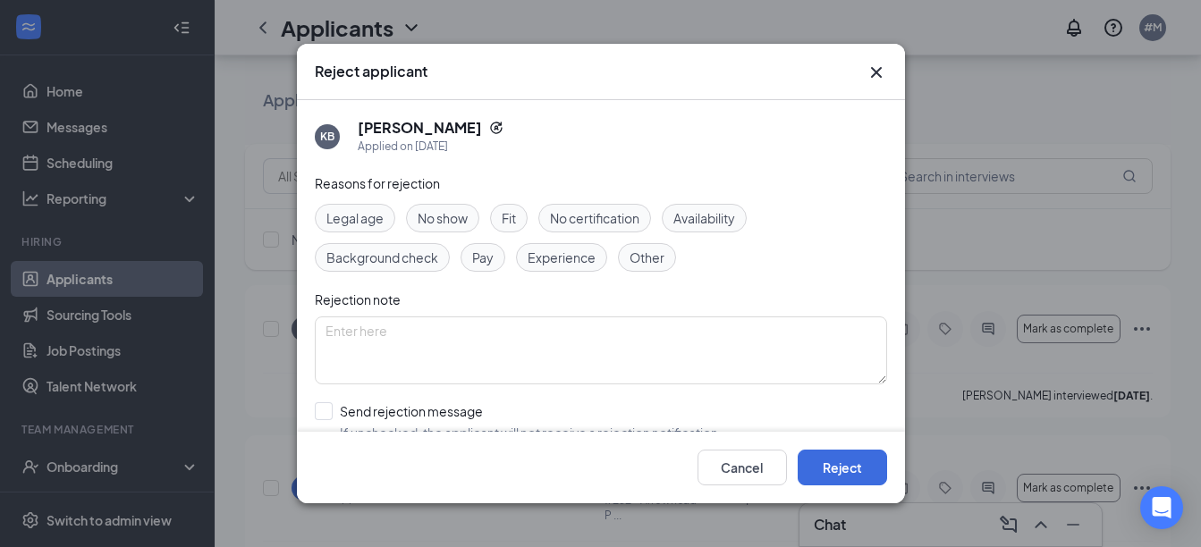
click at [452, 228] on div "No show" at bounding box center [442, 218] width 73 height 29
click at [861, 463] on button "Reject" at bounding box center [842, 468] width 89 height 36
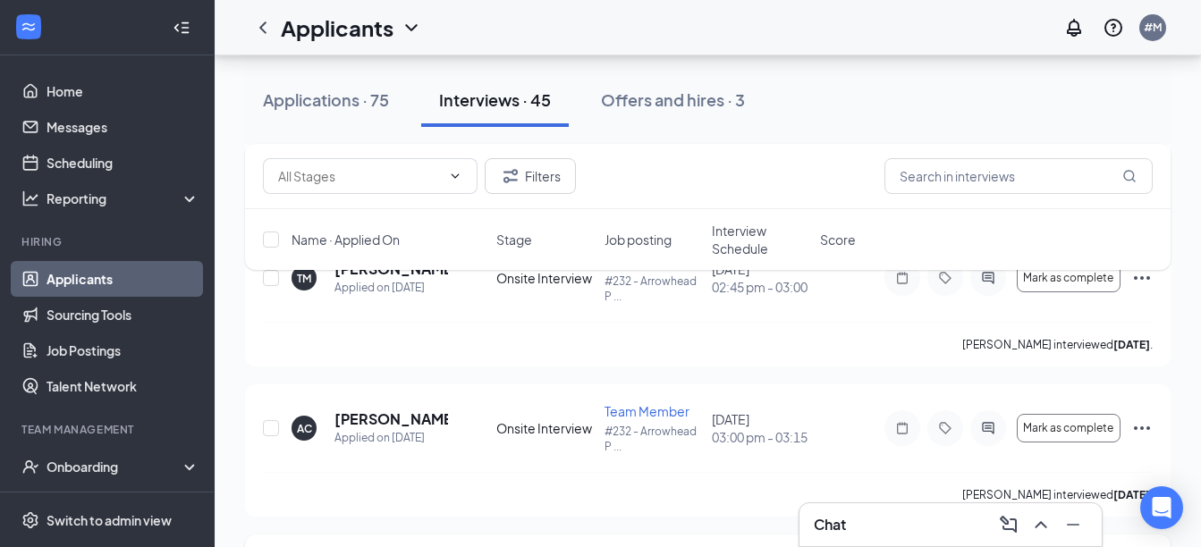
scroll to position [5812, 0]
click at [1144, 421] on icon "Ellipses" at bounding box center [1141, 428] width 21 height 21
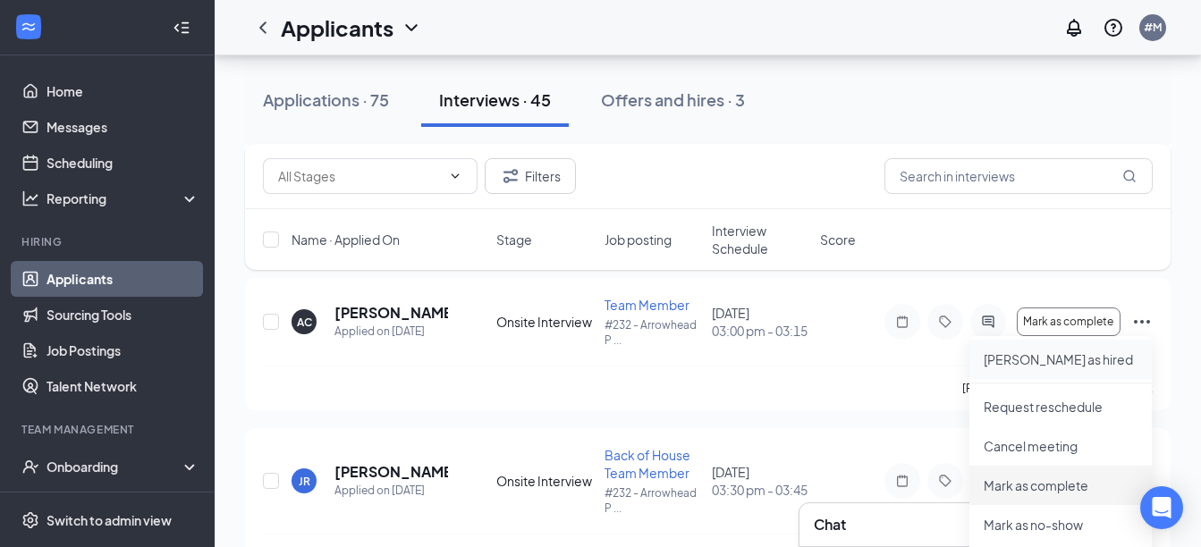
scroll to position [5955, 0]
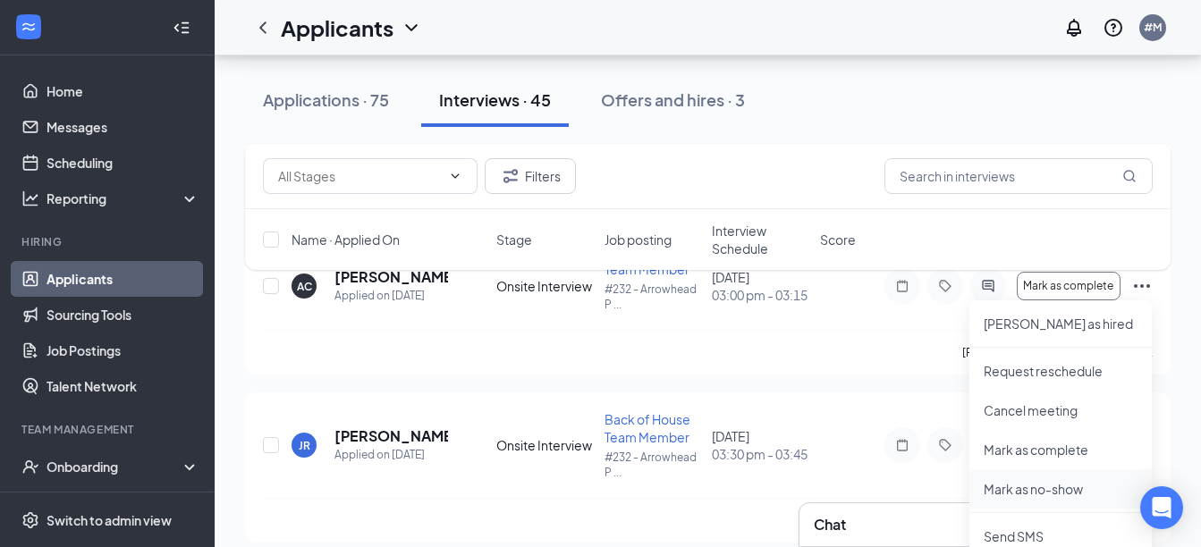
click at [1036, 484] on p "Mark as no-show" at bounding box center [1061, 489] width 154 height 18
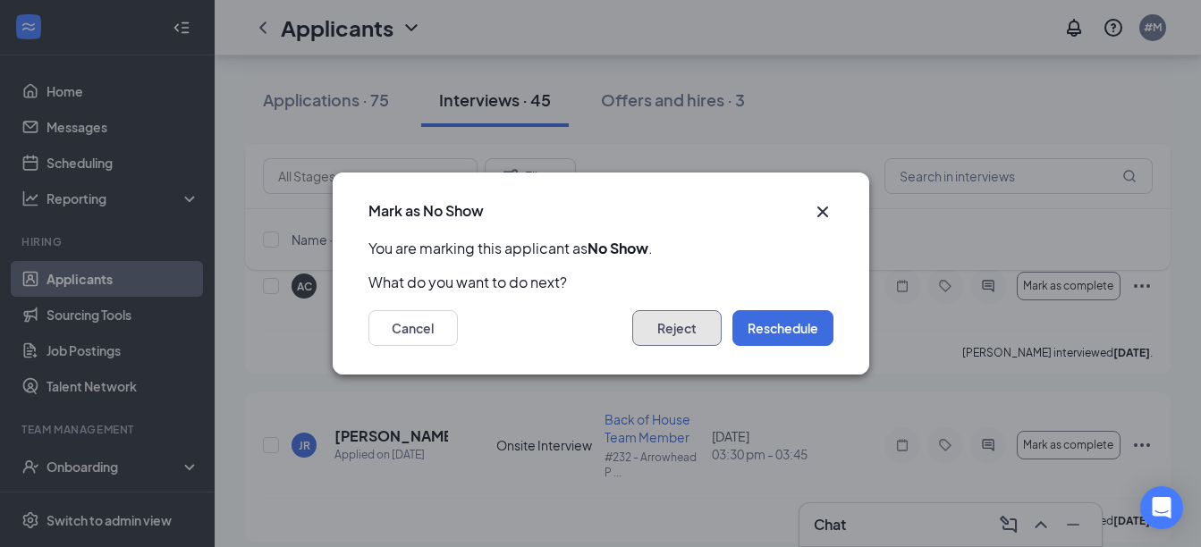
click at [656, 325] on button "Reject" at bounding box center [676, 328] width 89 height 36
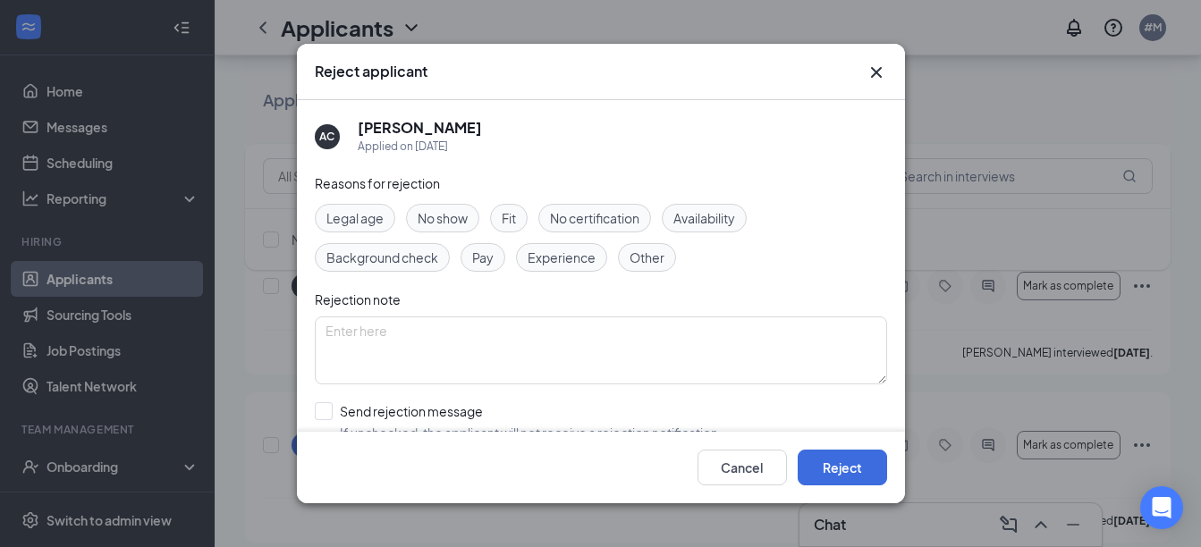
click at [448, 216] on span "No show" at bounding box center [443, 218] width 50 height 20
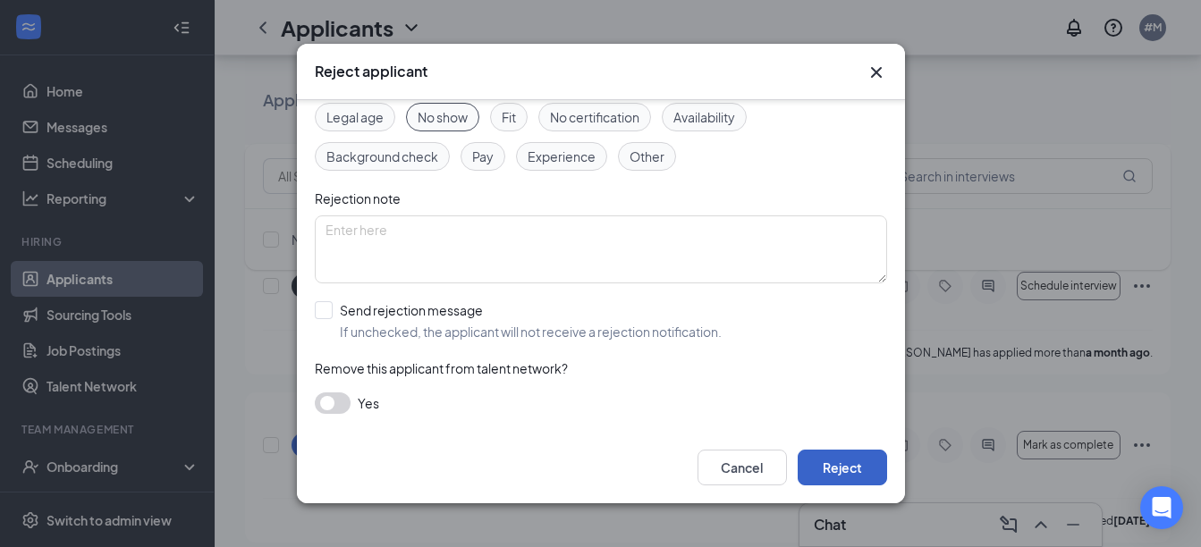
click at [824, 474] on button "Reject" at bounding box center [842, 468] width 89 height 36
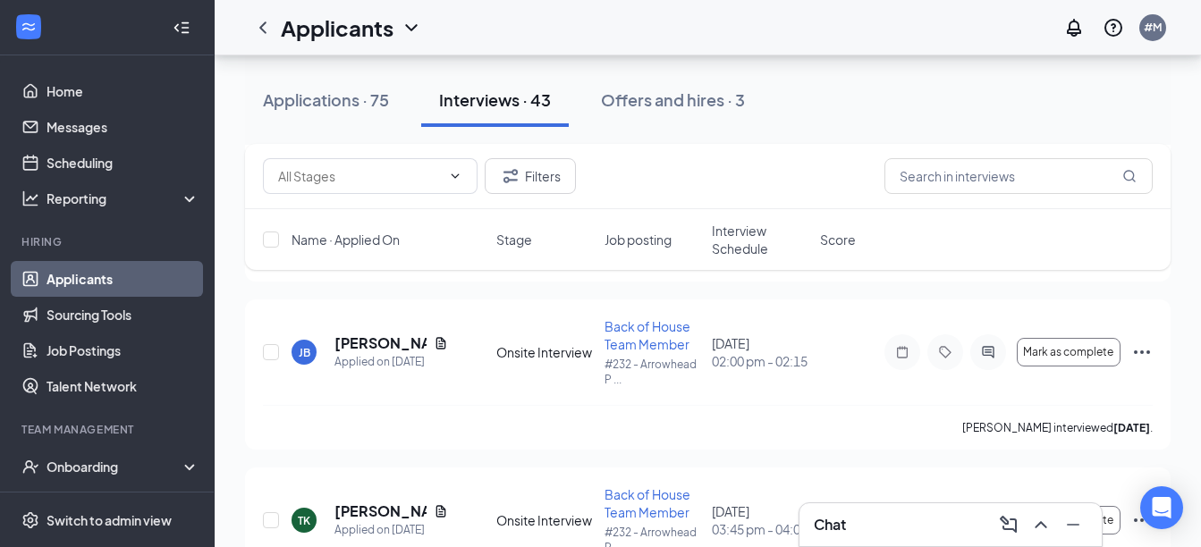
scroll to position [5081, 0]
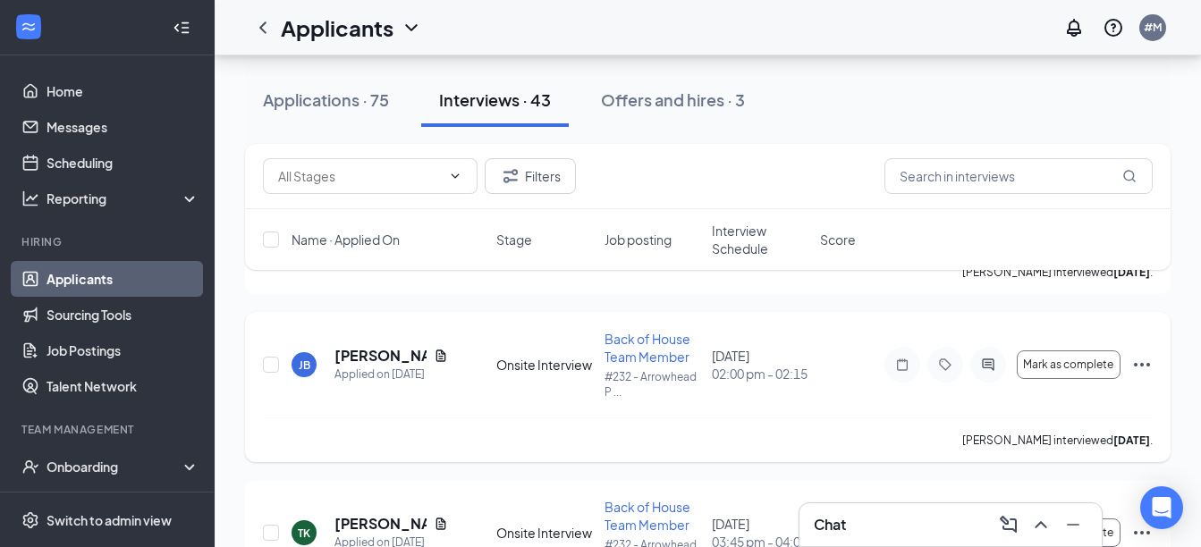
click at [1145, 361] on icon "Ellipses" at bounding box center [1141, 364] width 21 height 21
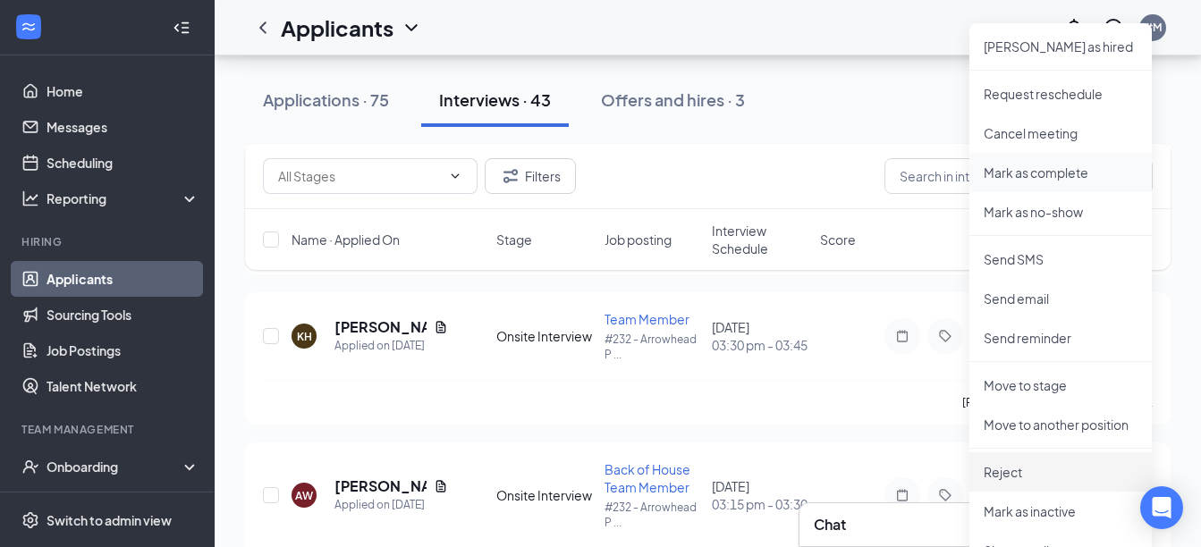
scroll to position [5438, 0]
click at [1035, 466] on p "Reject" at bounding box center [1061, 470] width 154 height 18
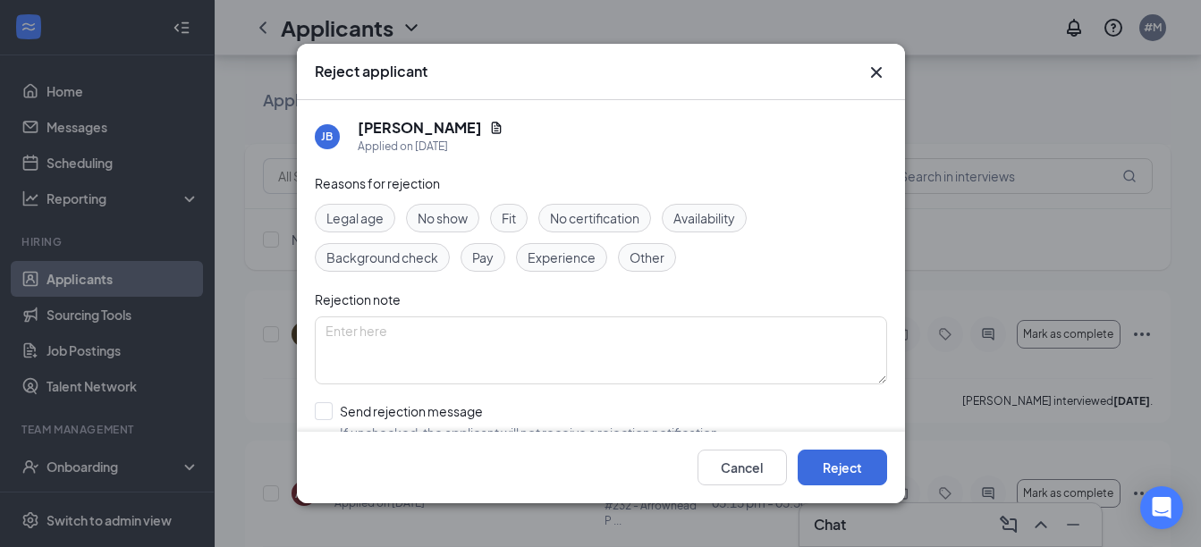
click at [445, 225] on span "No show" at bounding box center [443, 218] width 50 height 20
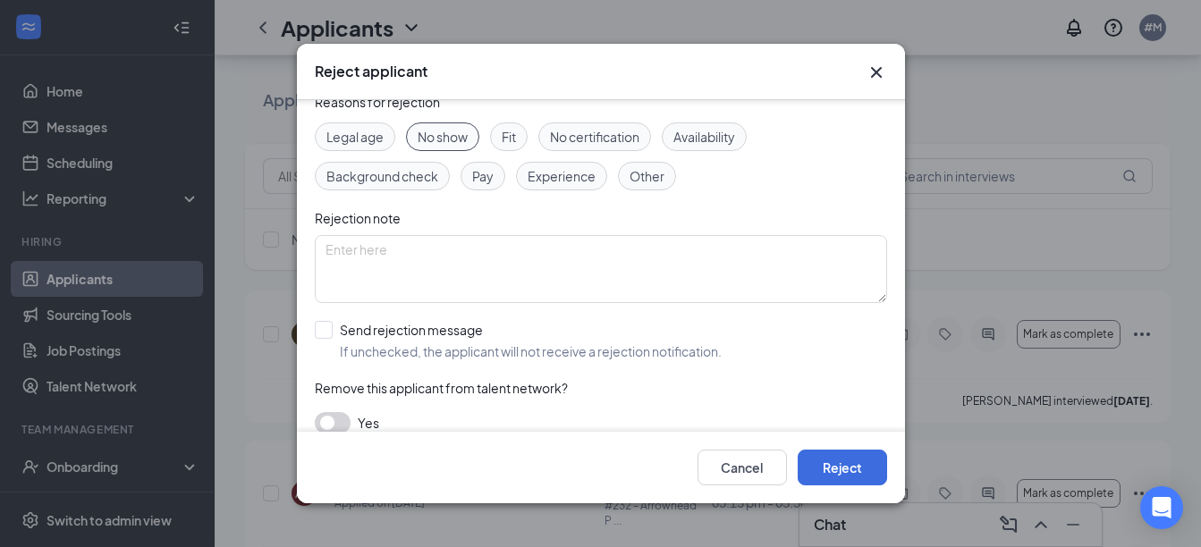
scroll to position [101, 0]
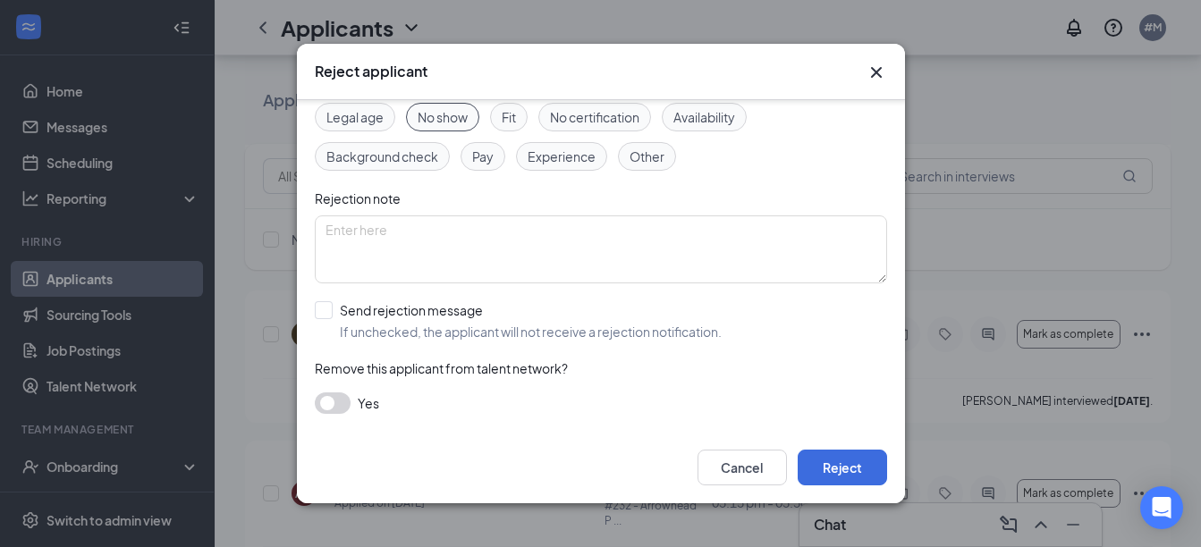
click at [336, 403] on button "button" at bounding box center [333, 403] width 36 height 21
click at [865, 464] on button "Reject" at bounding box center [842, 468] width 89 height 36
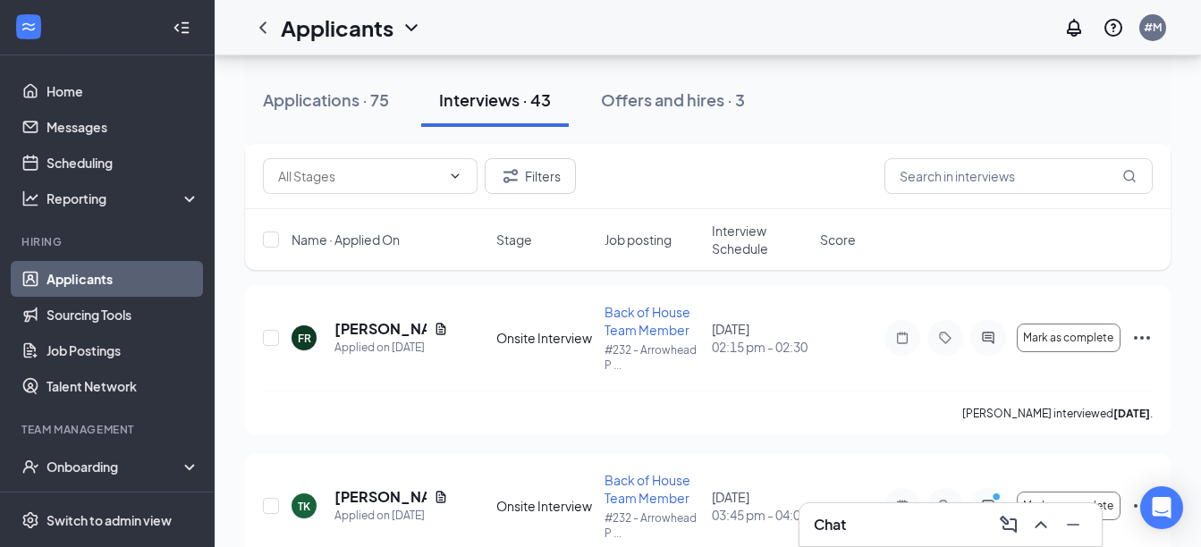
scroll to position [4938, 0]
click at [1145, 342] on icon "Ellipses" at bounding box center [1141, 339] width 21 height 21
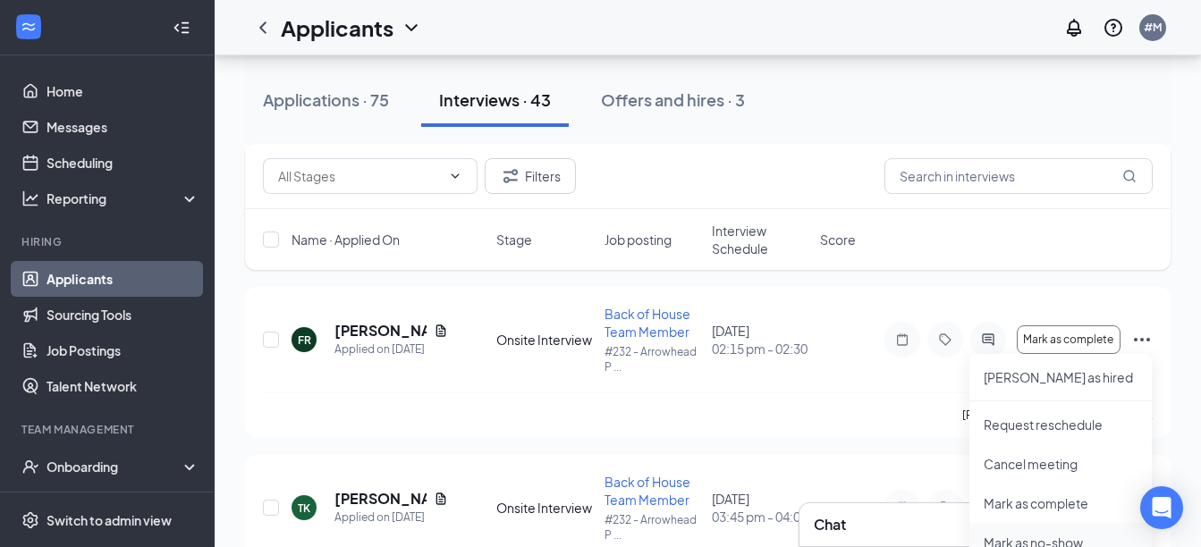
click at [1031, 534] on p "Mark as no-show" at bounding box center [1061, 543] width 154 height 18
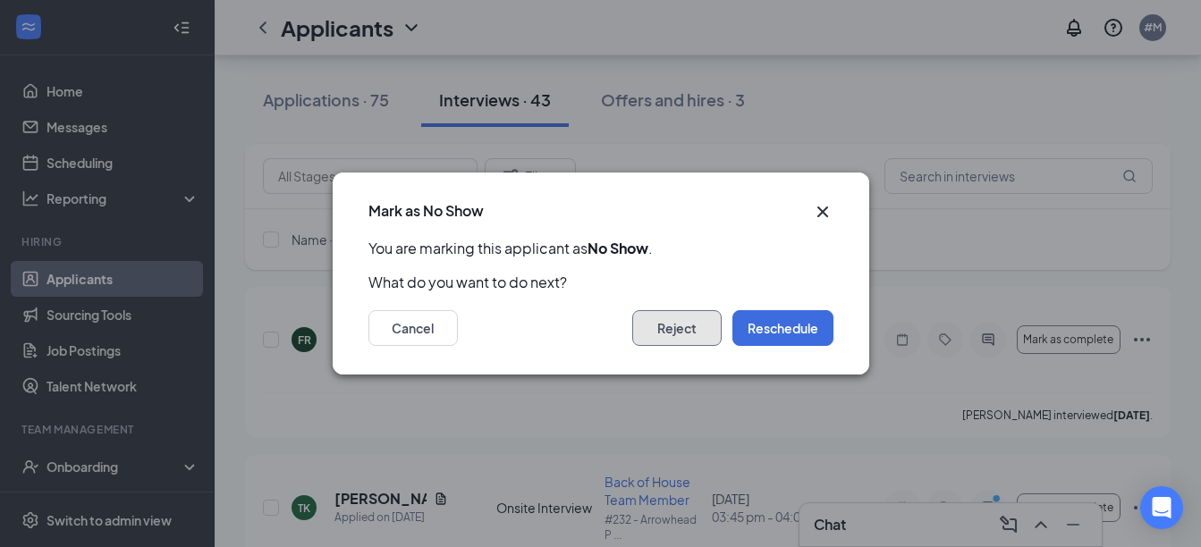
click at [711, 334] on button "Reject" at bounding box center [676, 328] width 89 height 36
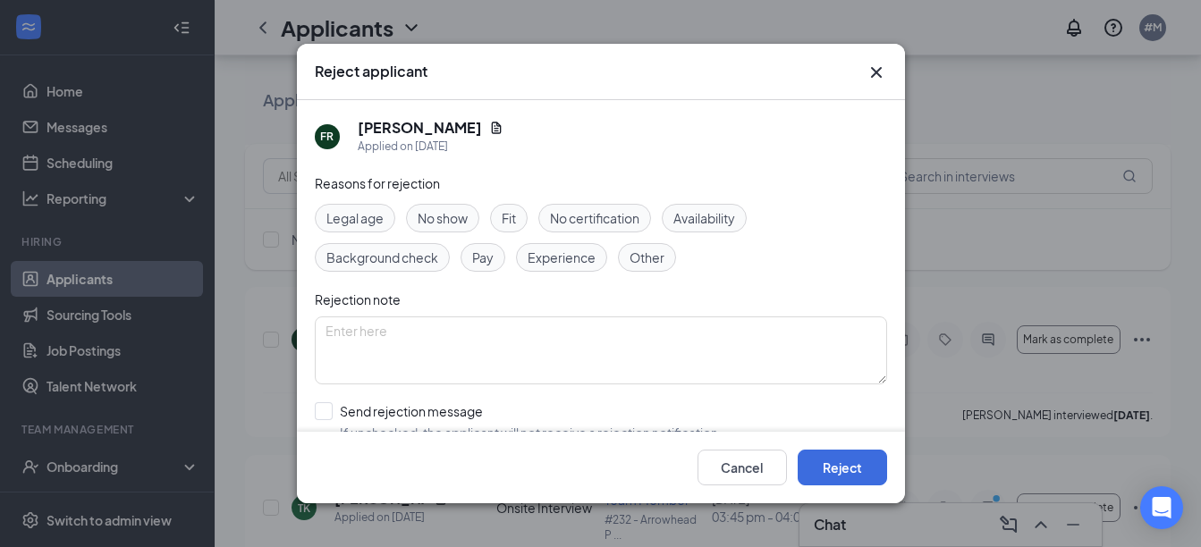
click at [439, 215] on span "No show" at bounding box center [443, 218] width 50 height 20
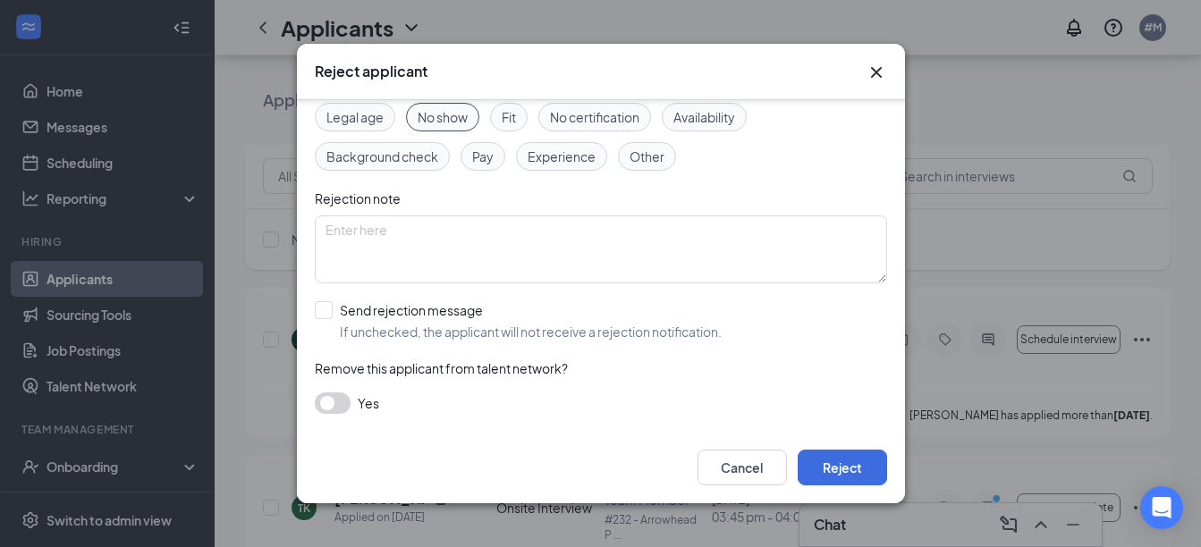
click at [324, 393] on button "button" at bounding box center [333, 403] width 36 height 21
click at [805, 463] on button "Reject" at bounding box center [842, 468] width 89 height 36
click at [805, 463] on button "button" at bounding box center [842, 468] width 89 height 36
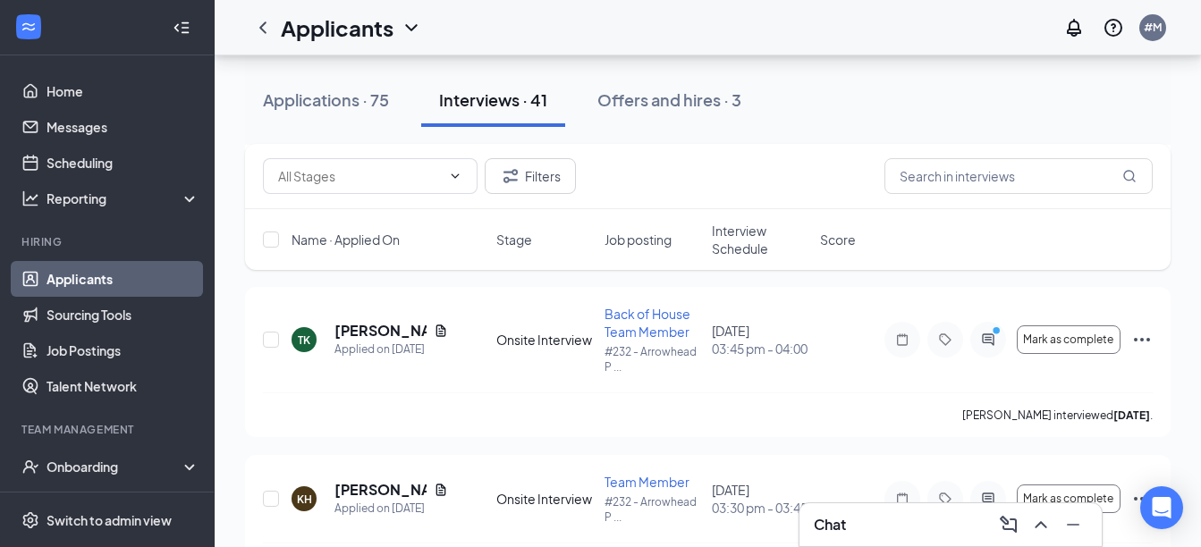
click at [913, 528] on div "Chat" at bounding box center [951, 525] width 274 height 29
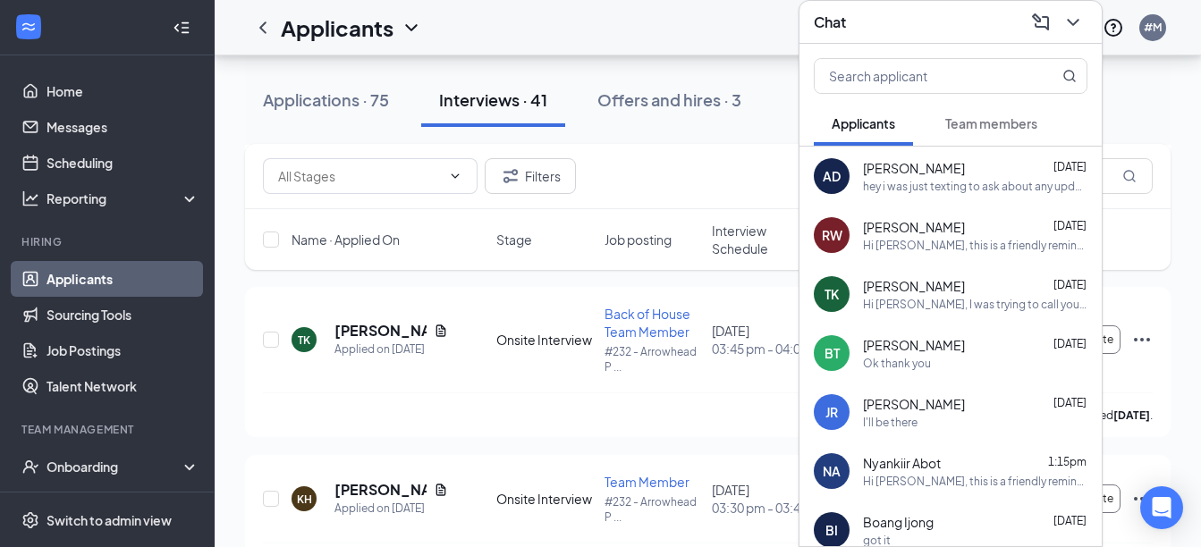
click at [985, 186] on div "hey i was just texting to ask about any updates on my recent interview" at bounding box center [975, 186] width 224 height 15
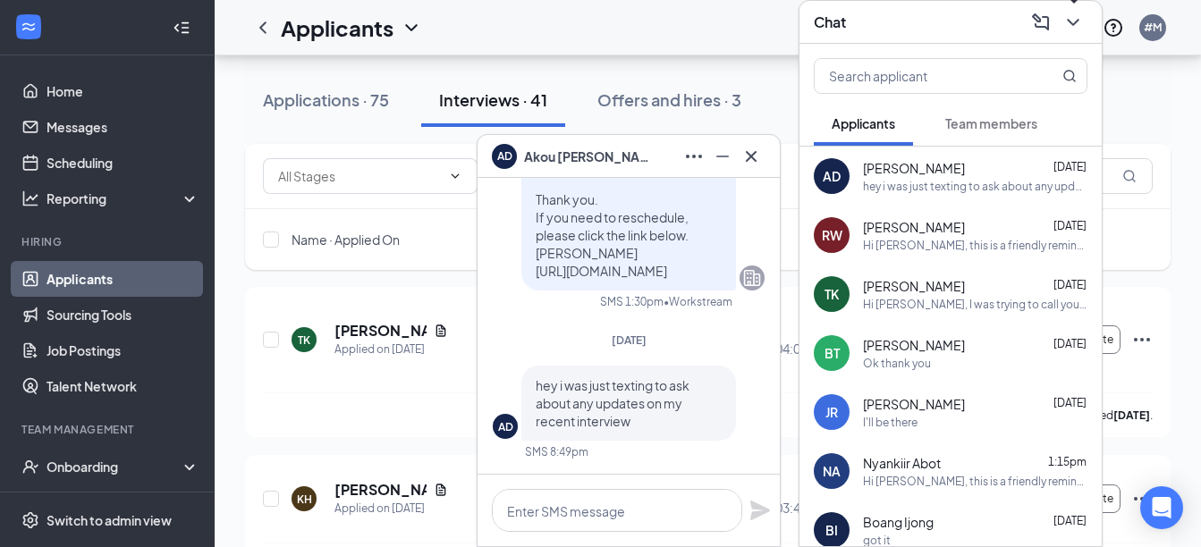
click at [1075, 30] on icon "ChevronDown" at bounding box center [1072, 22] width 21 height 21
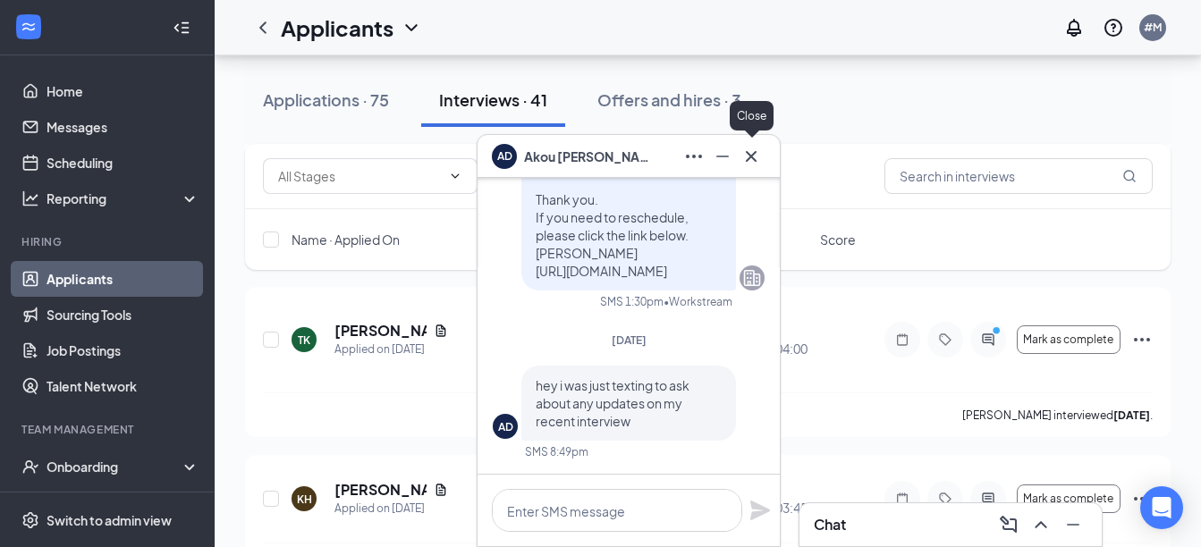
click at [752, 162] on icon "Cross" at bounding box center [750, 156] width 21 height 21
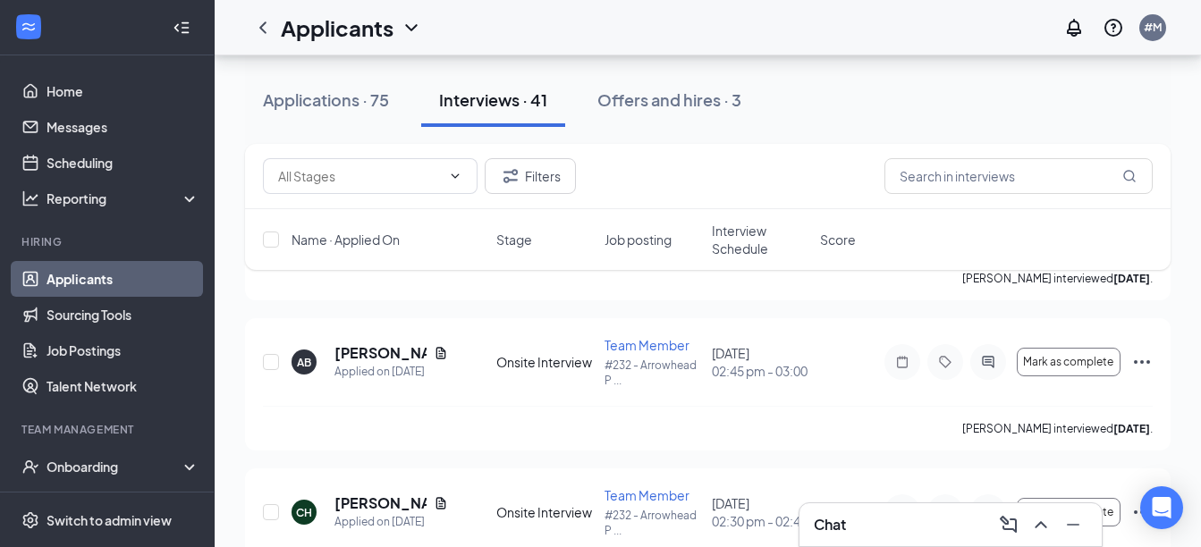
scroll to position [4581, 0]
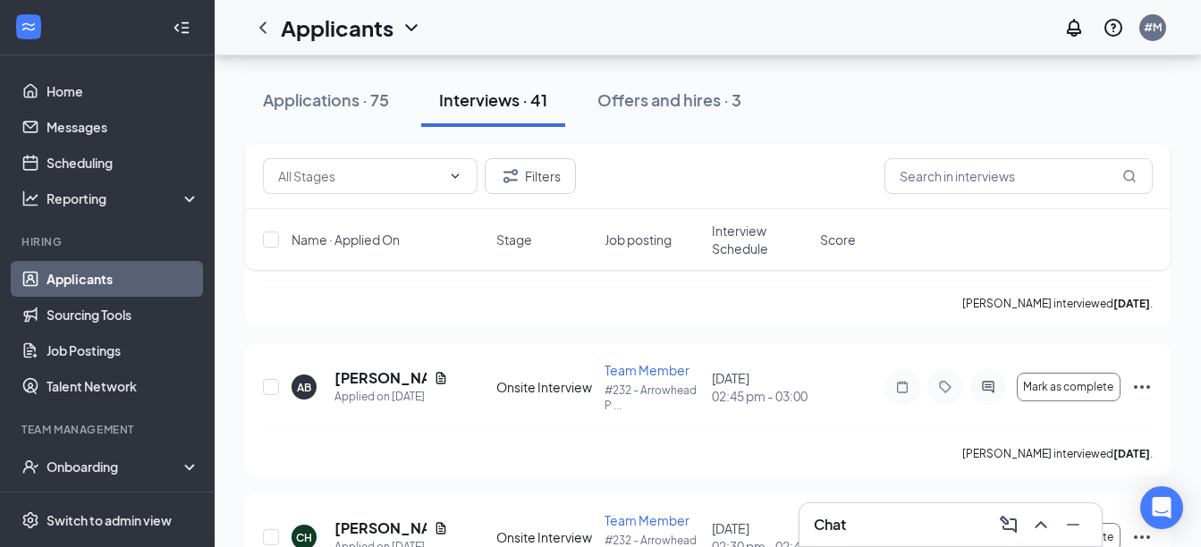
click at [891, 531] on div "Chat" at bounding box center [951, 525] width 274 height 29
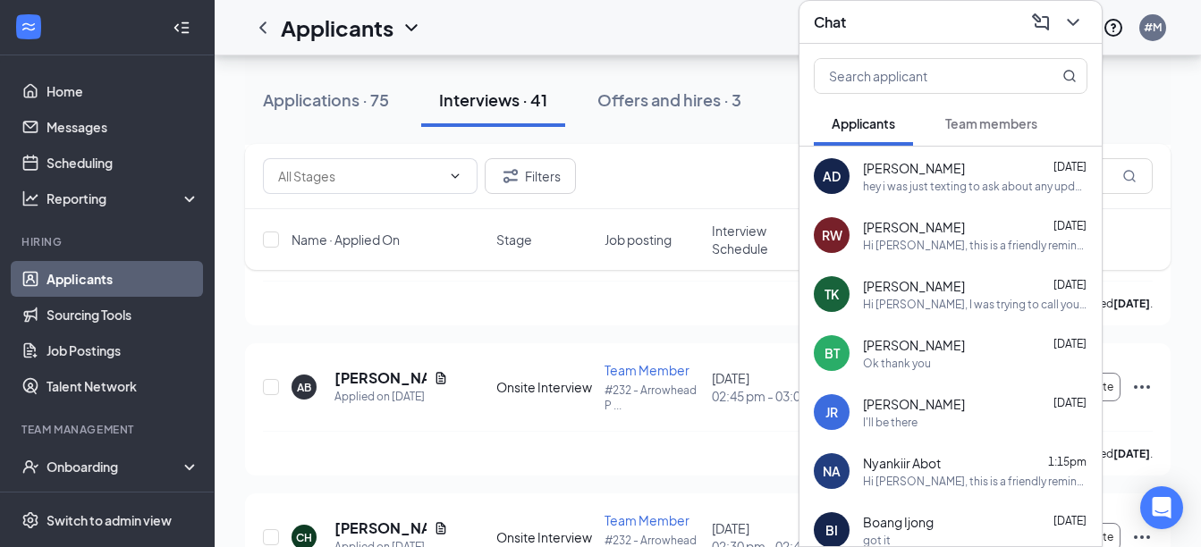
click at [942, 162] on div "[PERSON_NAME] [DATE]" at bounding box center [975, 168] width 224 height 18
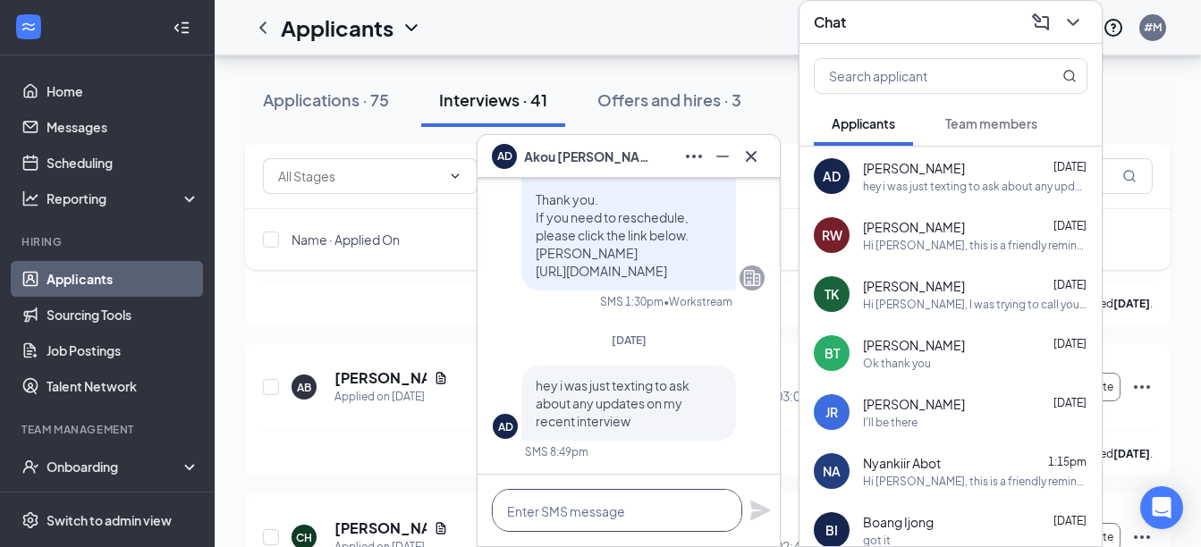
click at [638, 507] on textarea at bounding box center [617, 510] width 250 height 43
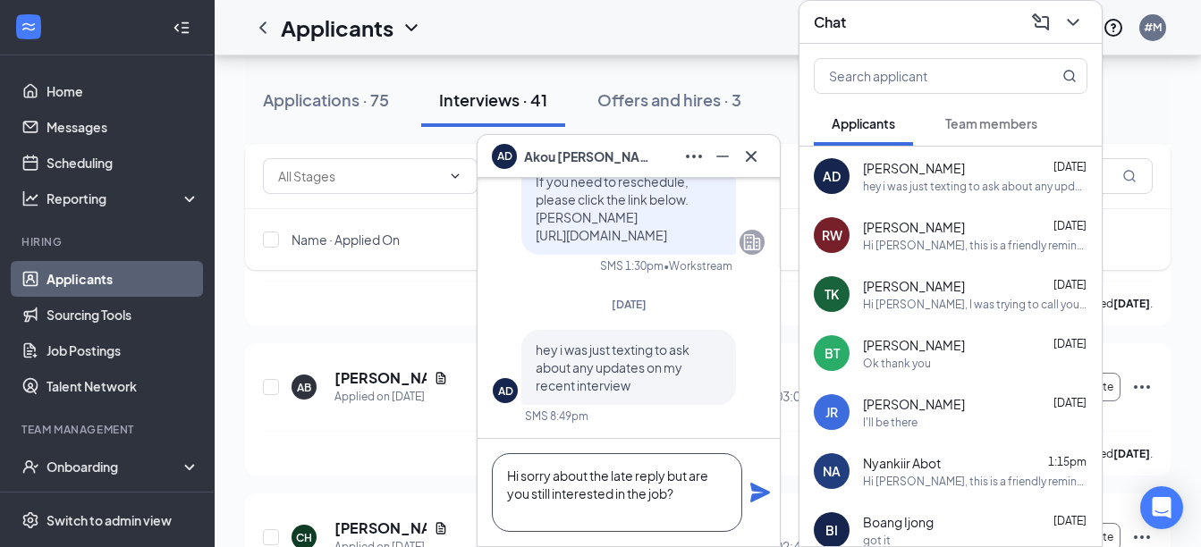
type textarea "Hi sorry about the late reply but are you still interested in the job?"
click at [756, 491] on icon "Plane" at bounding box center [760, 493] width 20 height 20
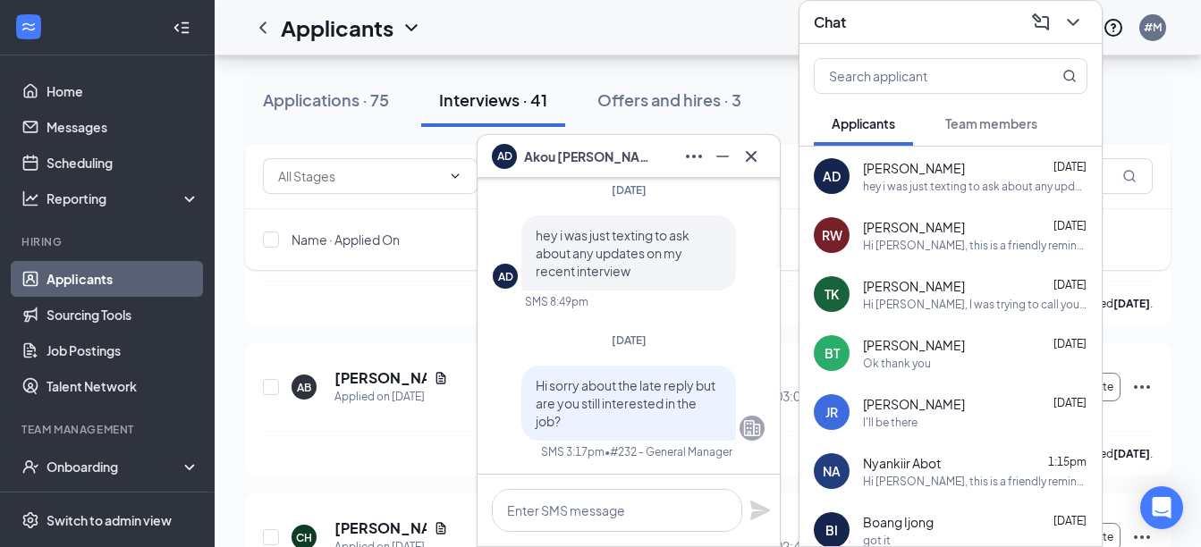
scroll to position [0, 0]
click at [756, 166] on icon "Cross" at bounding box center [750, 156] width 21 height 21
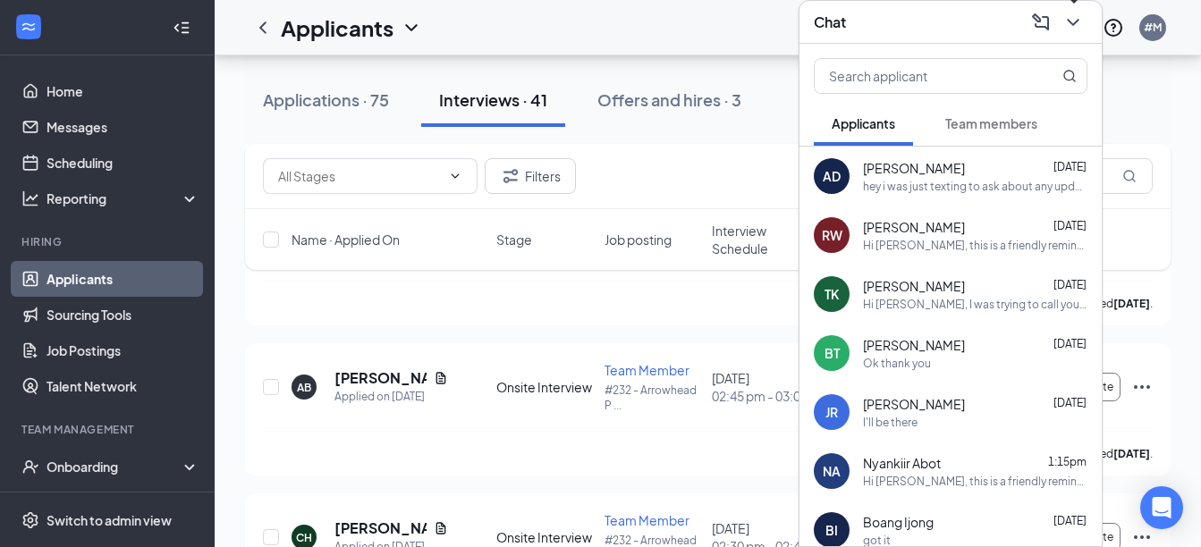
click at [1075, 20] on icon "ChevronDown" at bounding box center [1072, 22] width 21 height 21
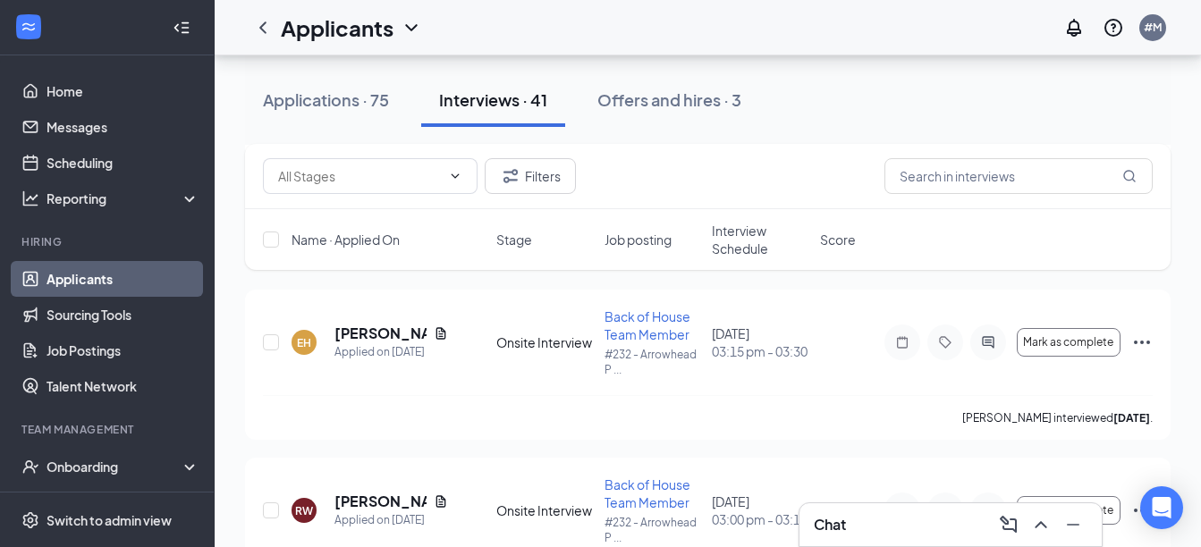
scroll to position [4311, 0]
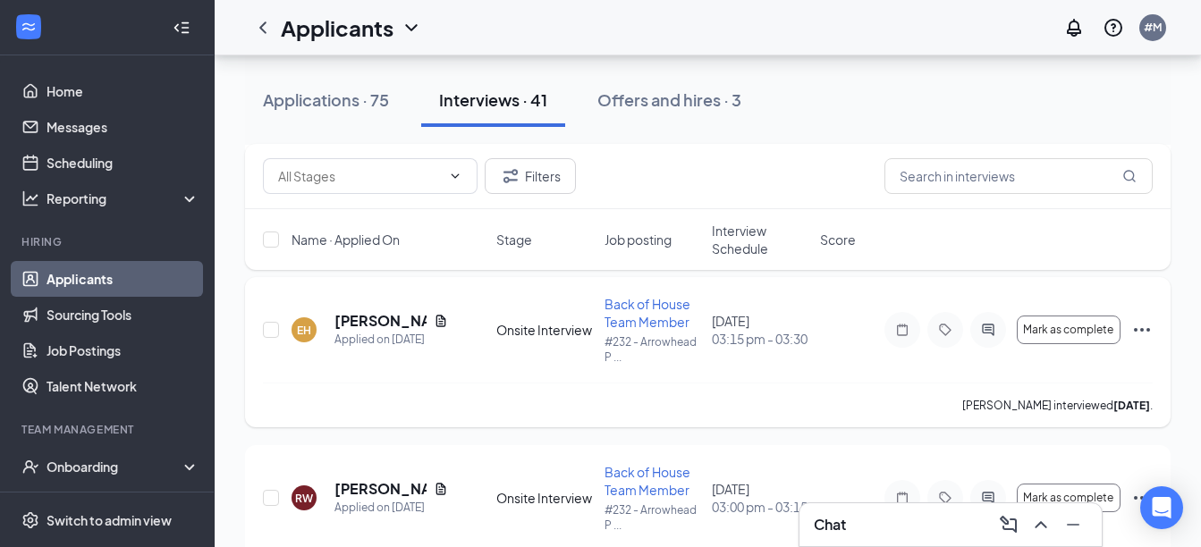
click at [1140, 331] on icon "Ellipses" at bounding box center [1141, 329] width 21 height 21
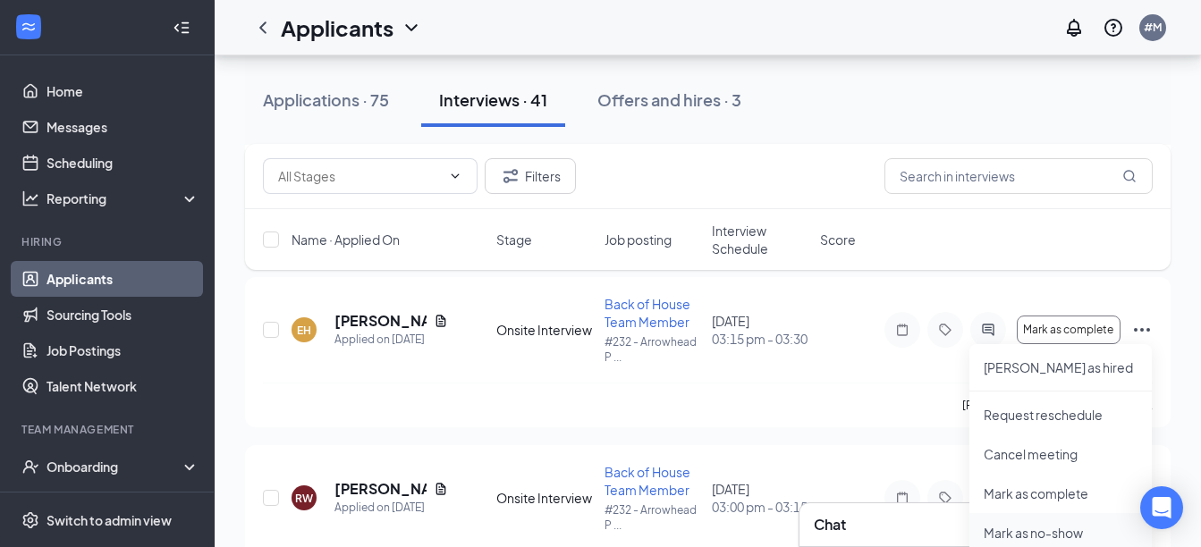
click at [1046, 533] on p "Mark as no-show" at bounding box center [1061, 533] width 154 height 18
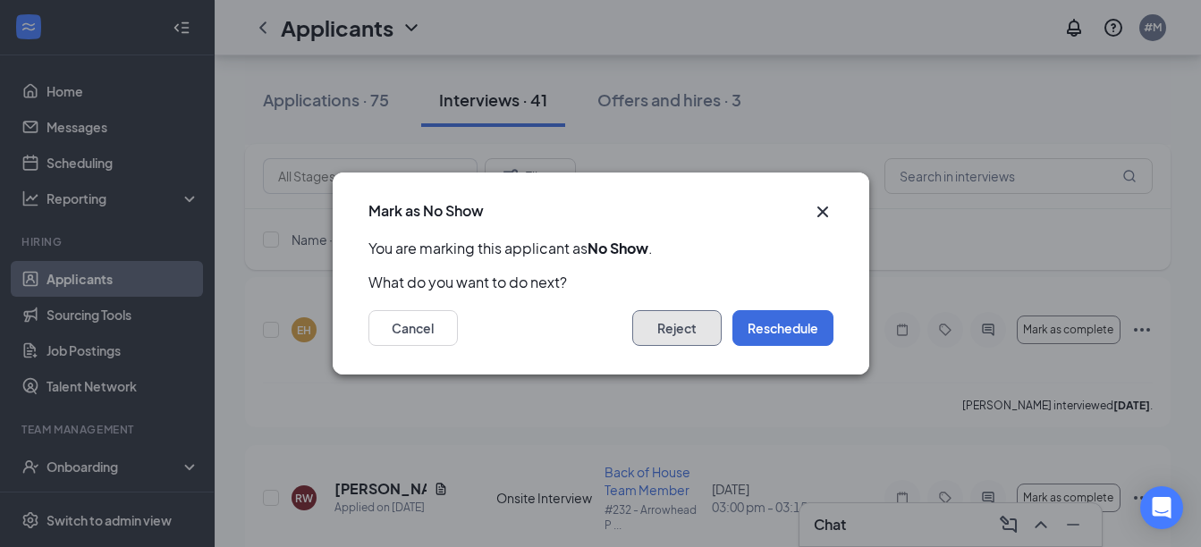
click at [676, 340] on button "Reject" at bounding box center [676, 328] width 89 height 36
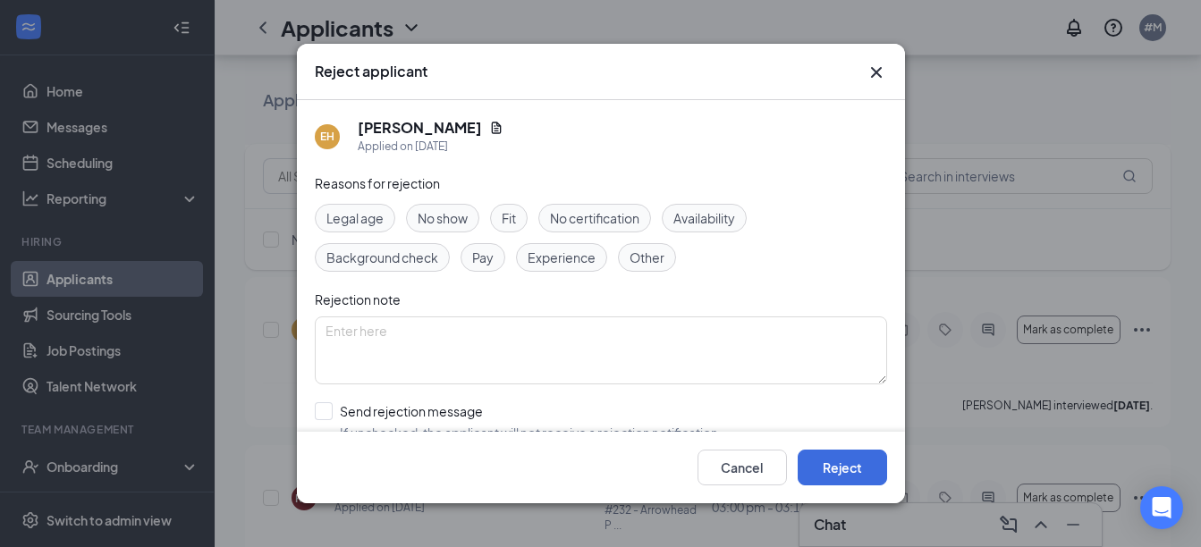
click at [449, 219] on span "No show" at bounding box center [443, 218] width 50 height 20
click at [904, 271] on div "EH [PERSON_NAME] Applied on [DATE] Reasons for rejection Legal age No show Fit …" at bounding box center [601, 266] width 608 height 332
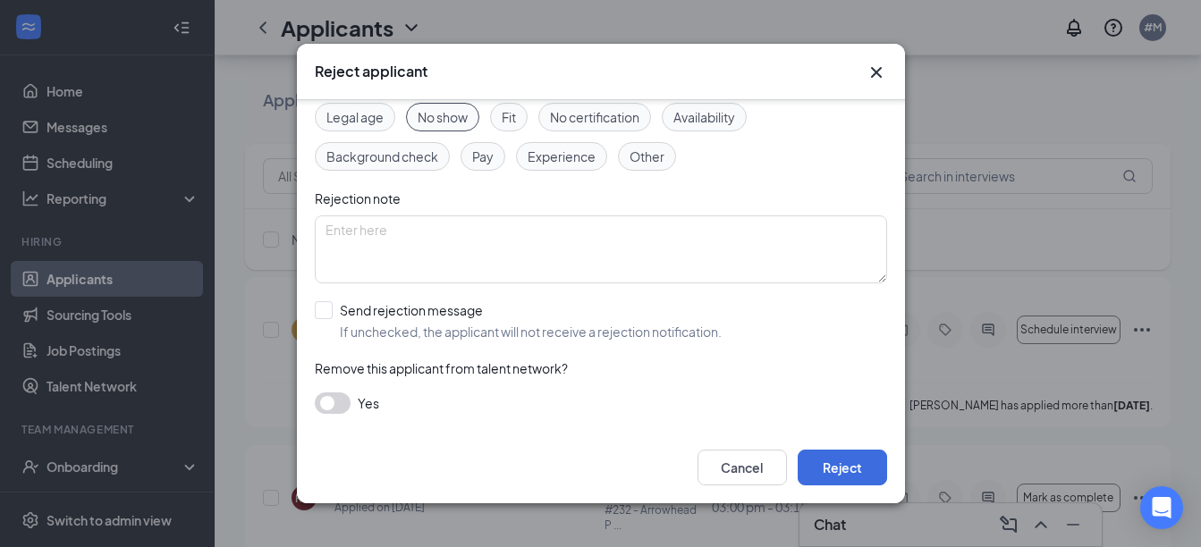
click at [320, 396] on button "button" at bounding box center [333, 403] width 36 height 21
click at [812, 456] on button "Reject" at bounding box center [842, 468] width 89 height 36
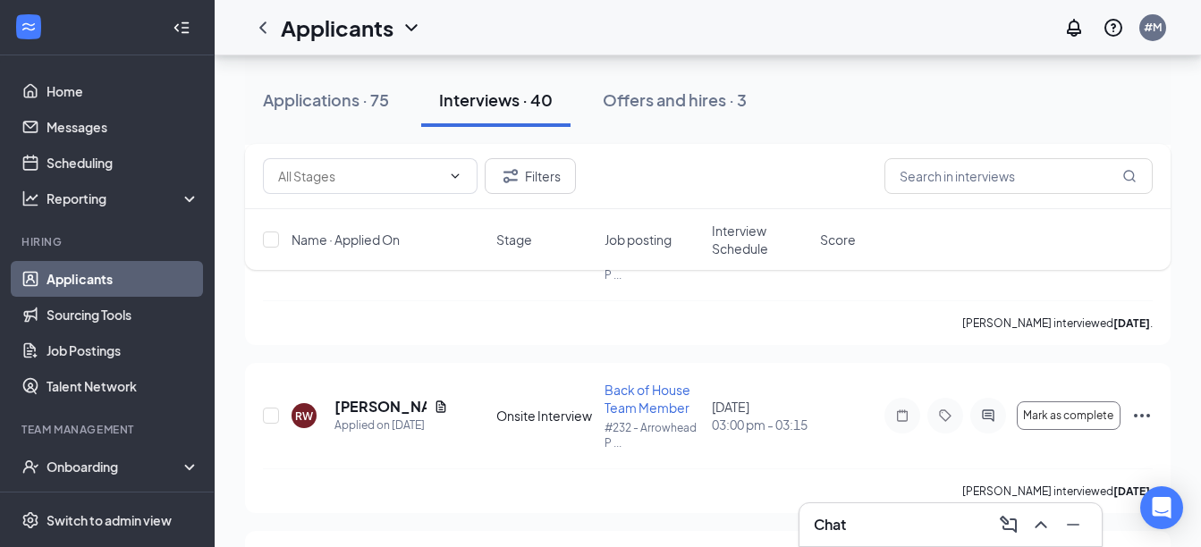
scroll to position [4151, 0]
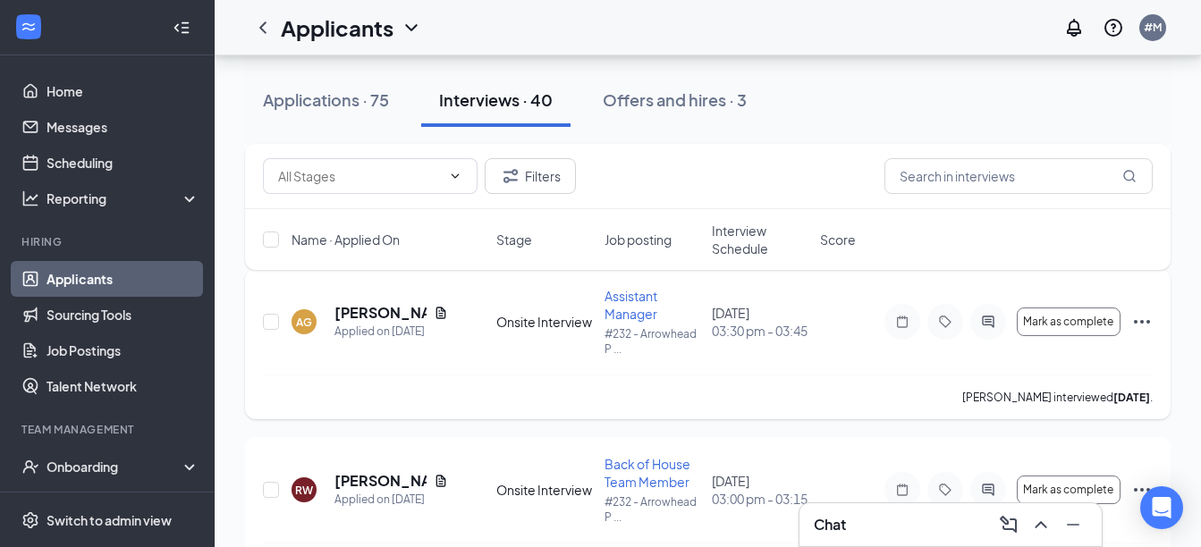
click at [1147, 322] on icon "Ellipses" at bounding box center [1142, 322] width 16 height 4
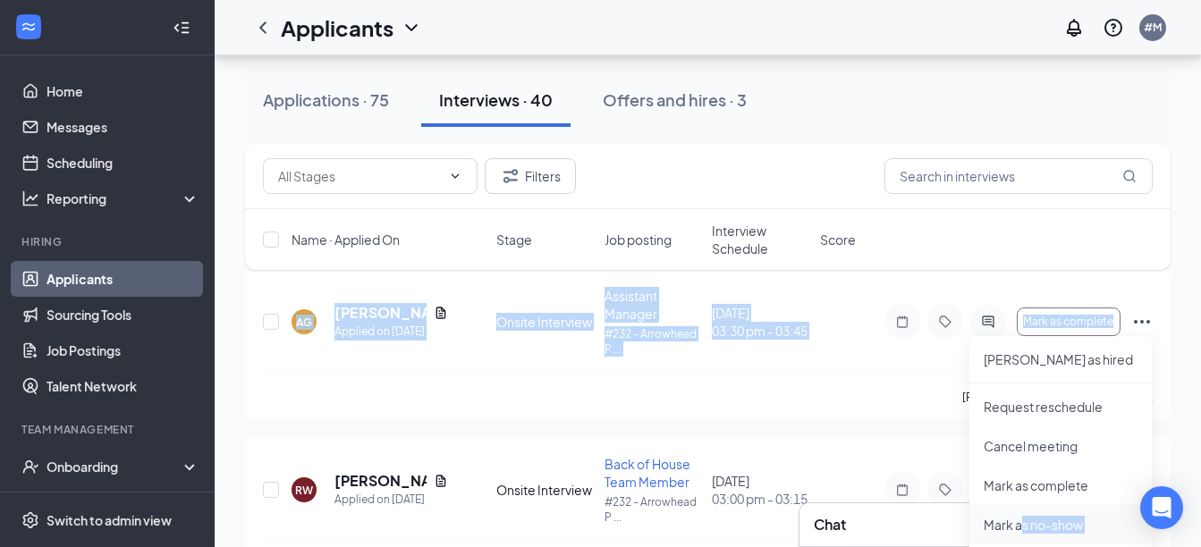
drag, startPoint x: 1147, startPoint y: 322, endPoint x: 1025, endPoint y: 522, distance: 234.8
click at [1025, 522] on div "KS [PERSON_NAME] Applied on [DATE] Onsite Interview Team Member #232 - Arrowhea…" at bounding box center [707, 242] width 925 height 7887
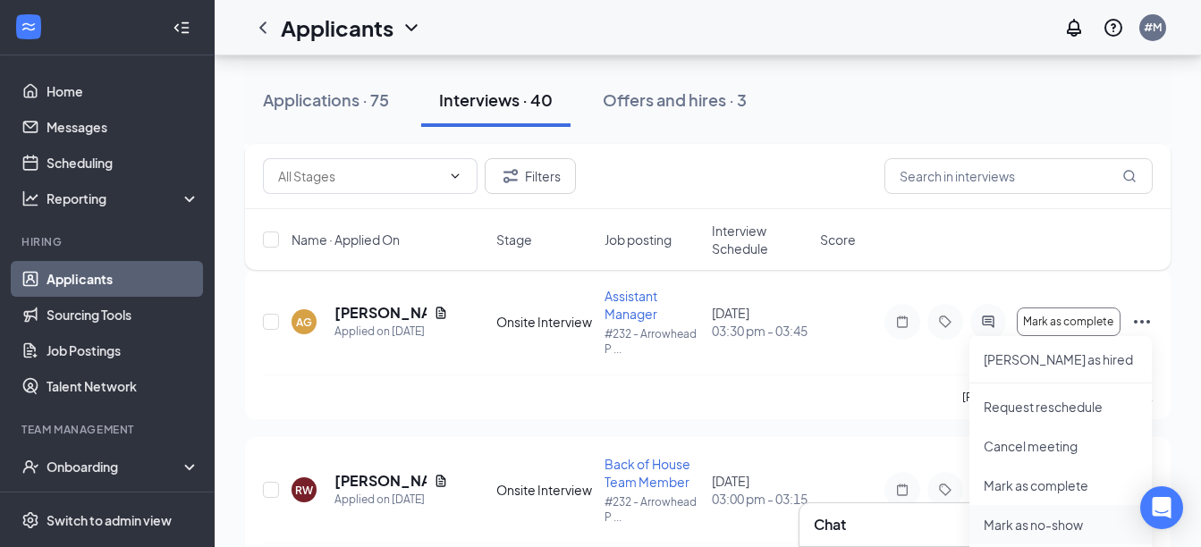
drag, startPoint x: 1025, startPoint y: 522, endPoint x: 1003, endPoint y: 517, distance: 22.1
click at [1003, 517] on p "Mark as no-show" at bounding box center [1061, 525] width 154 height 18
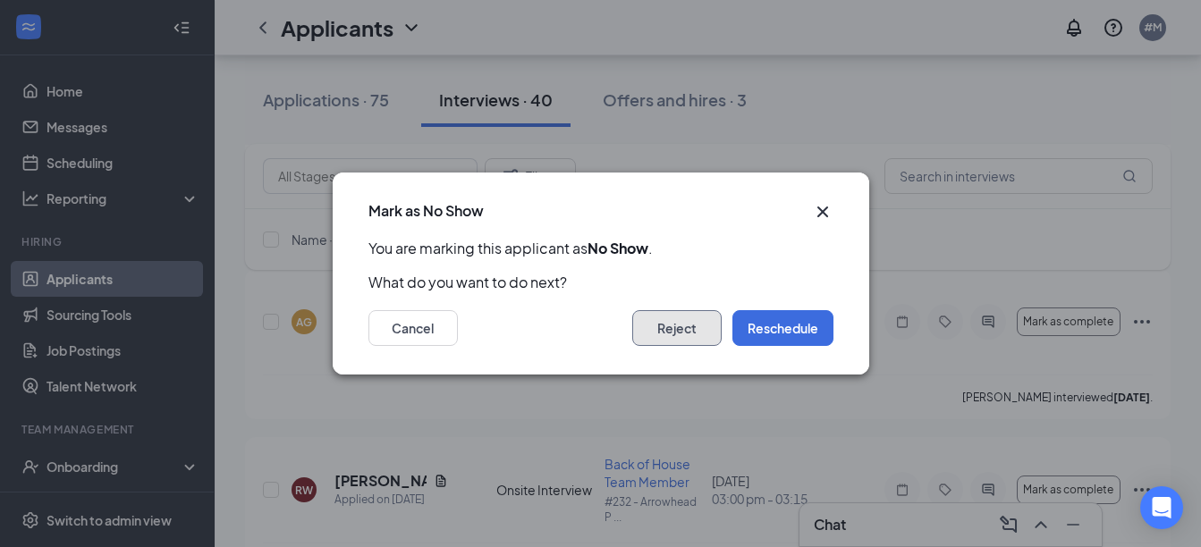
click at [678, 323] on button "Reject" at bounding box center [676, 328] width 89 height 36
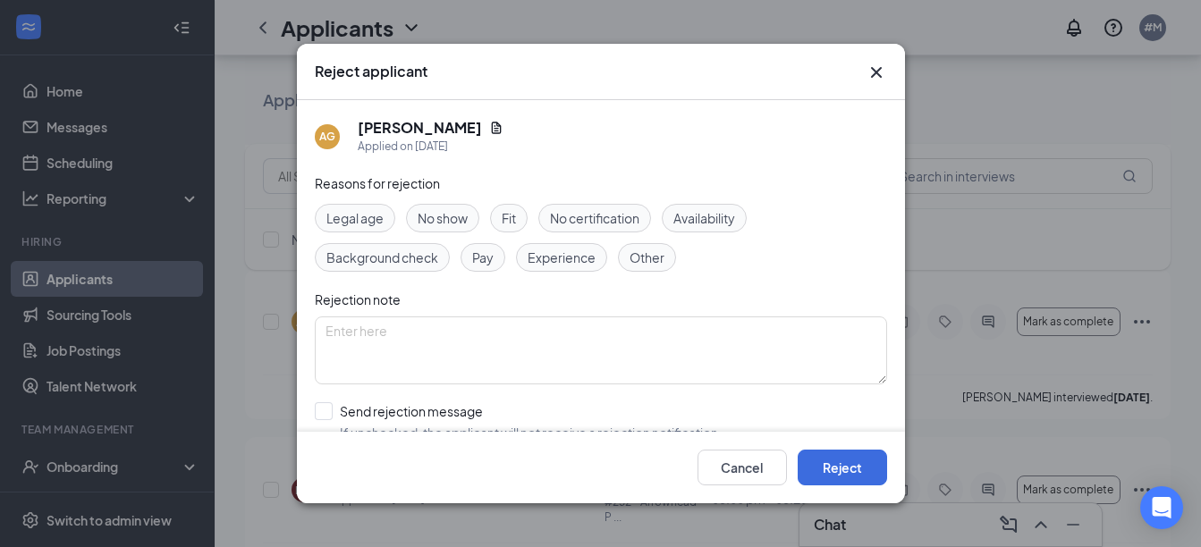
click at [446, 217] on span "No show" at bounding box center [443, 218] width 50 height 20
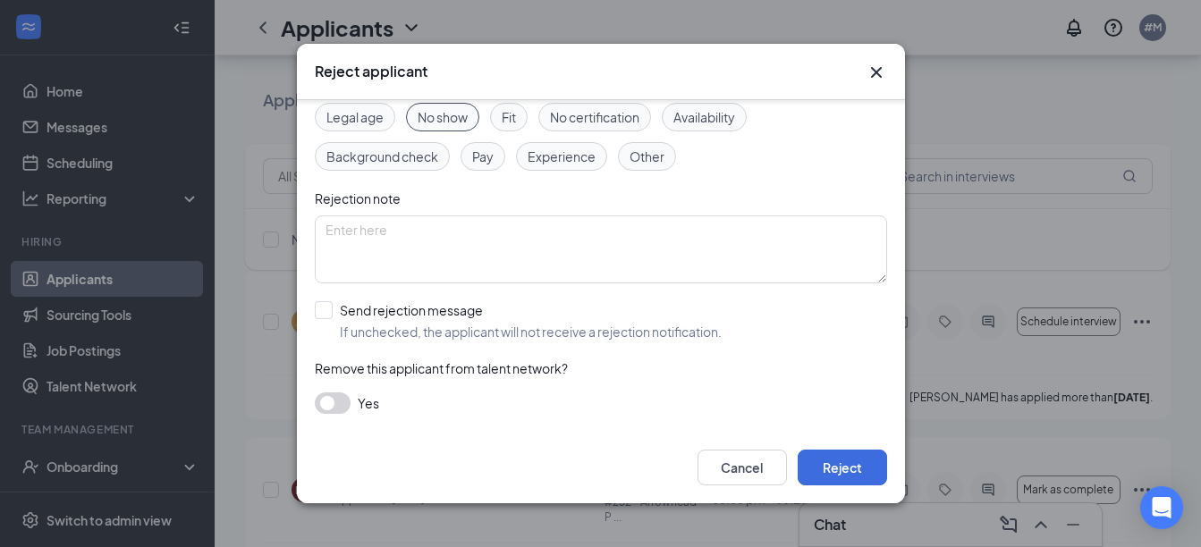
click at [335, 403] on button "button" at bounding box center [333, 403] width 36 height 21
click at [852, 464] on button "Reject" at bounding box center [842, 468] width 89 height 36
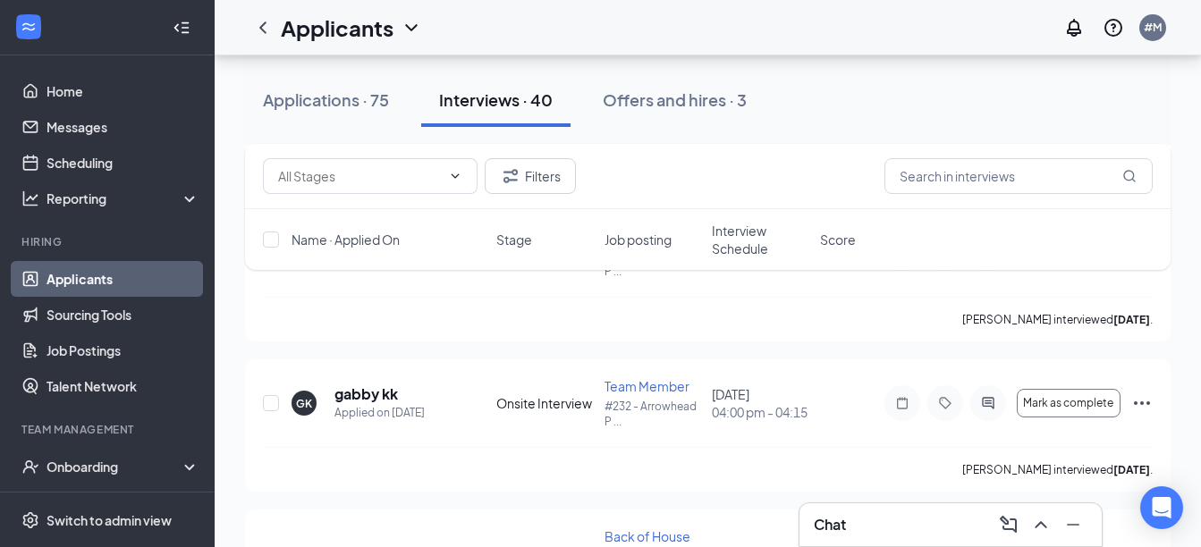
scroll to position [3741, 0]
click at [1138, 403] on icon "Ellipses" at bounding box center [1141, 403] width 21 height 21
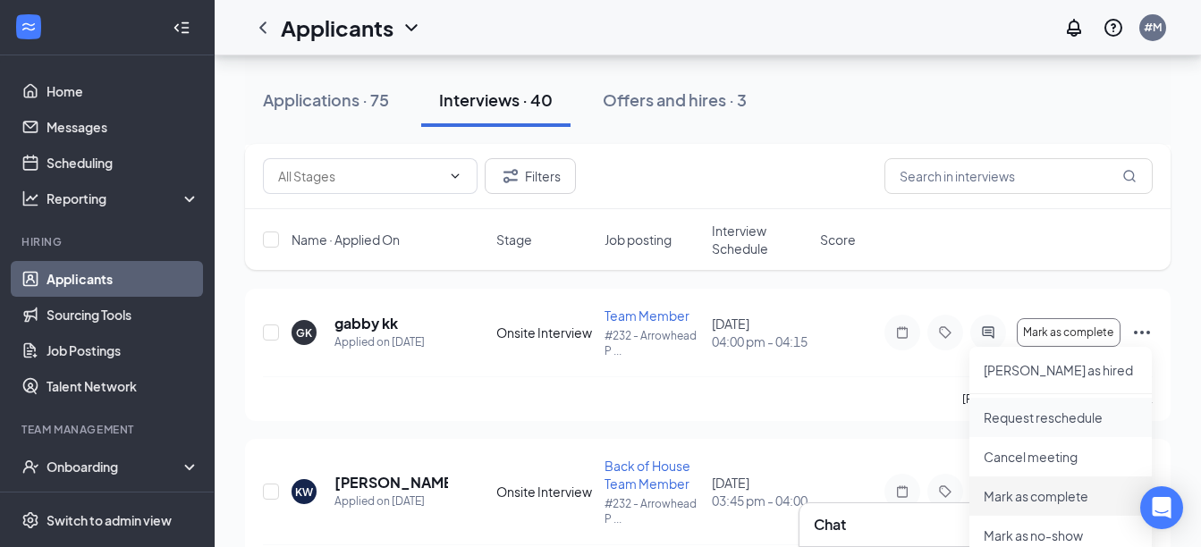
scroll to position [3849, 0]
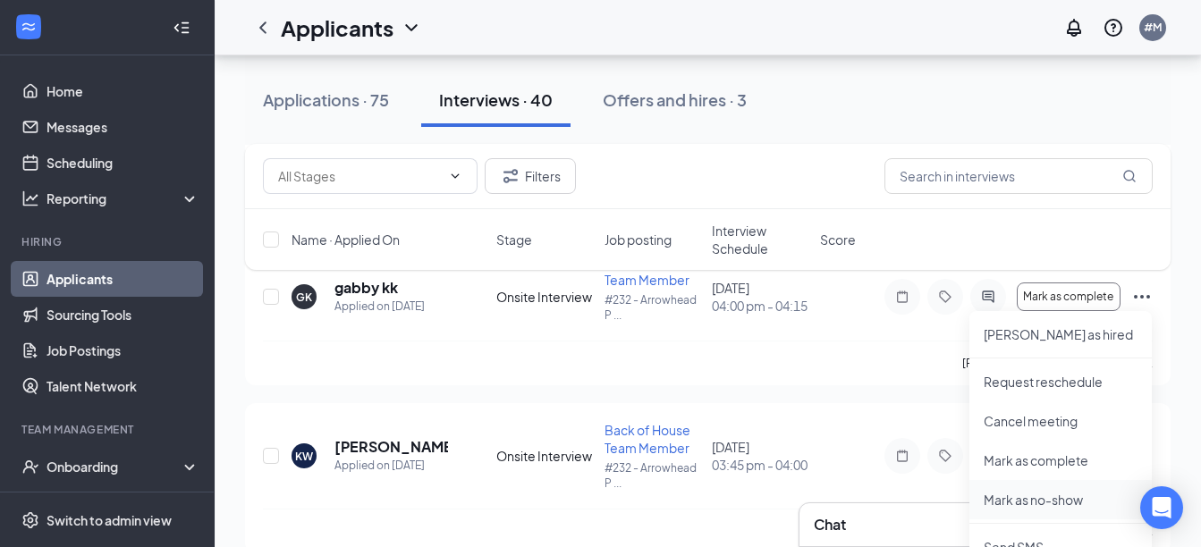
click at [1035, 497] on p "Mark as no-show" at bounding box center [1061, 500] width 154 height 18
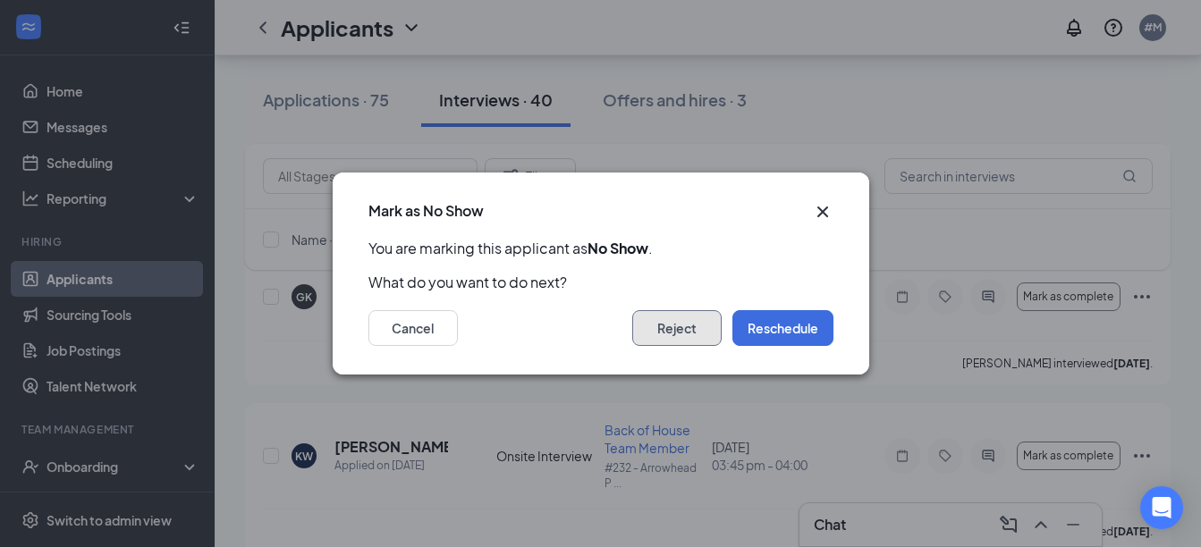
click at [688, 330] on button "Reject" at bounding box center [676, 328] width 89 height 36
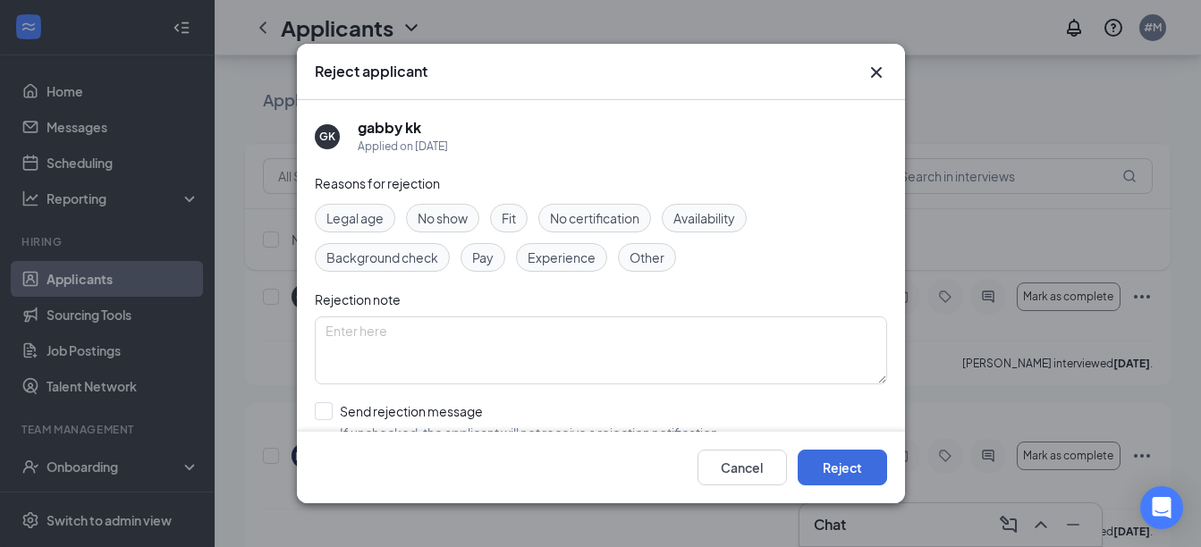
click at [440, 215] on span "No show" at bounding box center [443, 218] width 50 height 20
click at [809, 466] on button "Reject" at bounding box center [842, 468] width 89 height 36
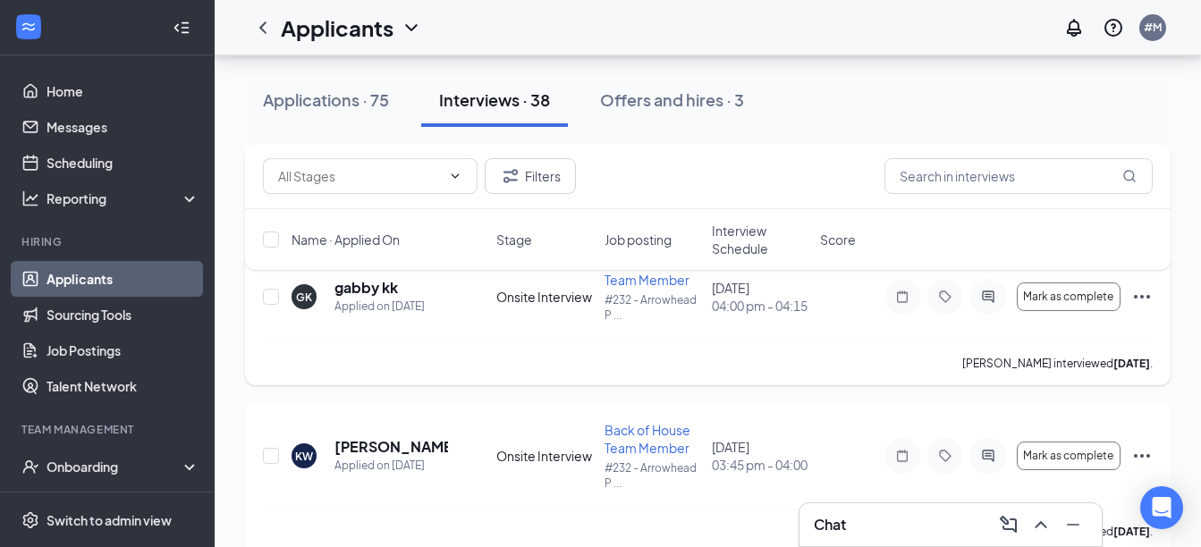
click at [1145, 302] on icon "Ellipses" at bounding box center [1141, 296] width 21 height 21
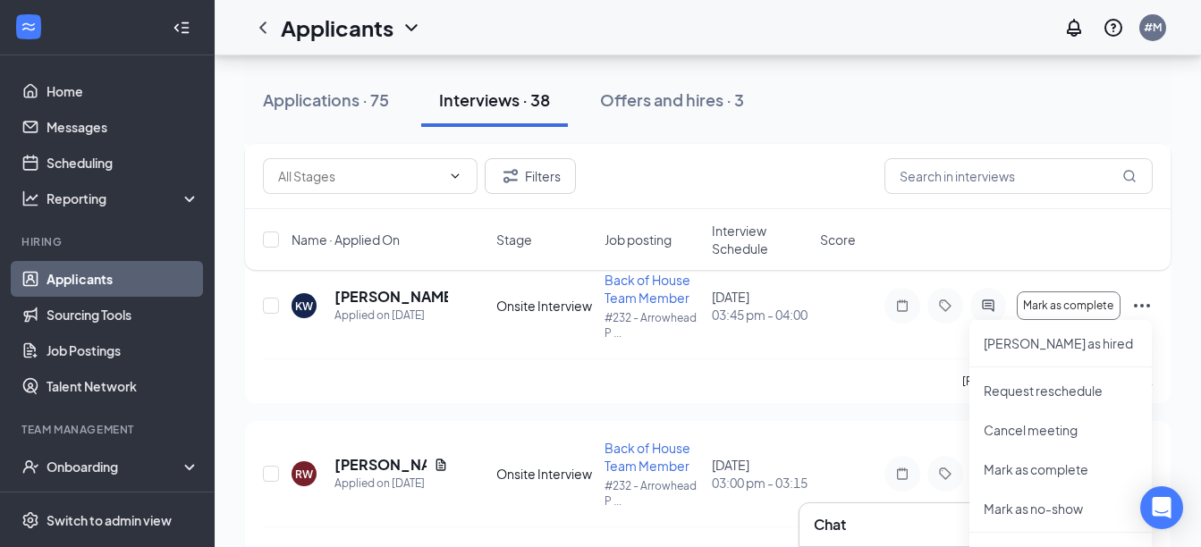
click at [1107, 247] on div "Name · Applied On Stage Job posting Interview Schedule Score" at bounding box center [707, 239] width 925 height 61
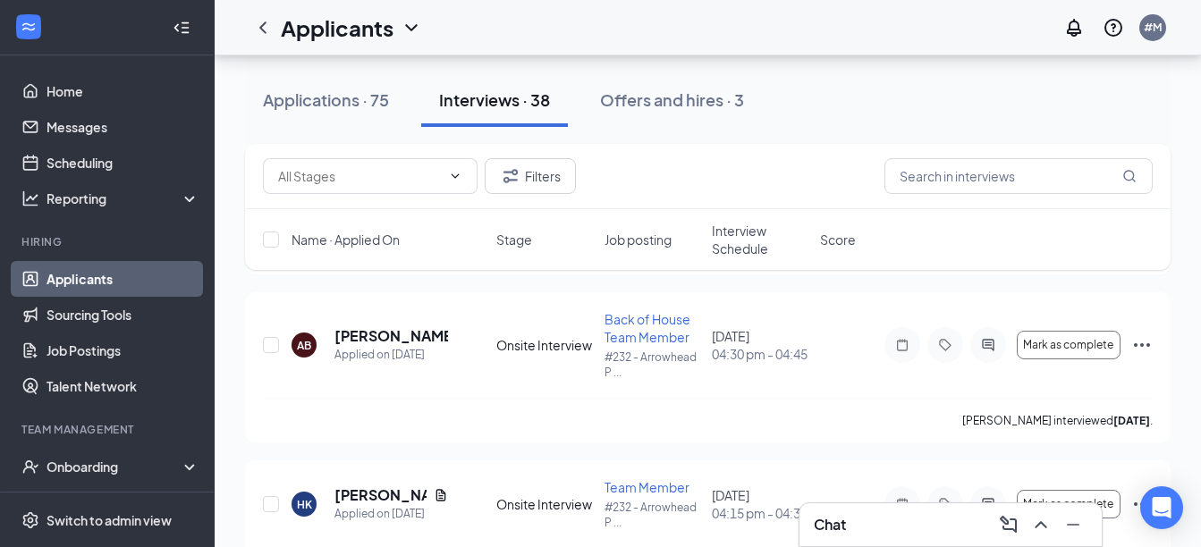
scroll to position [3455, 0]
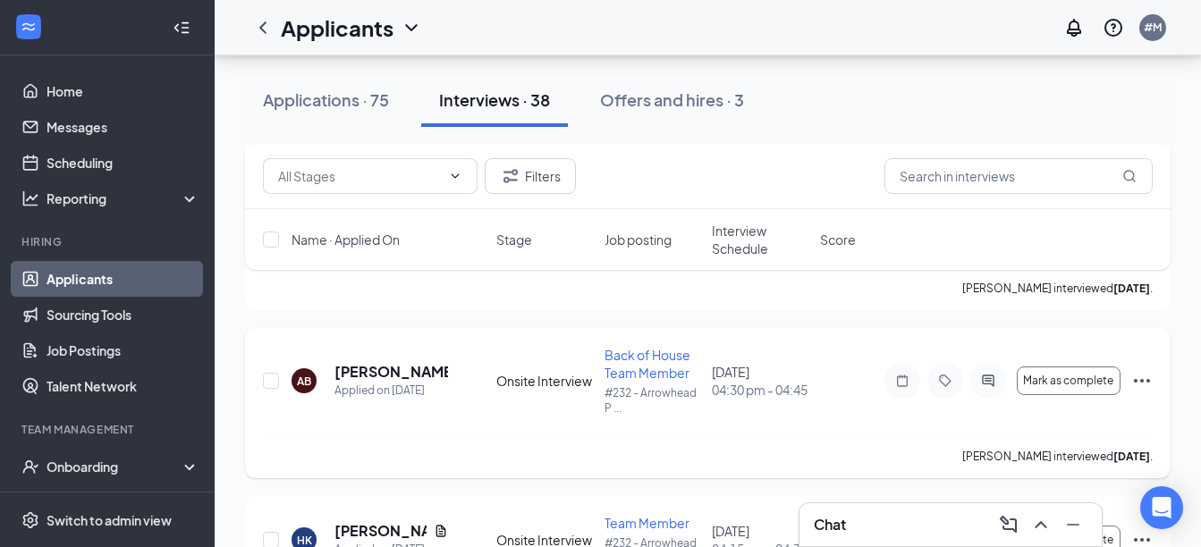
click at [1143, 380] on icon "Ellipses" at bounding box center [1142, 381] width 16 height 4
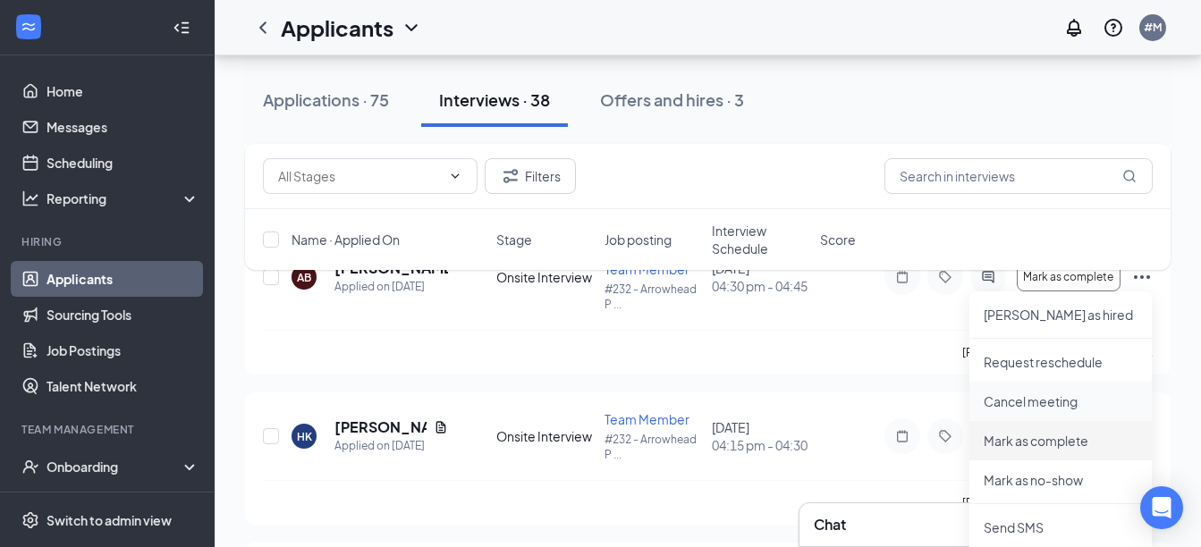
scroll to position [3562, 0]
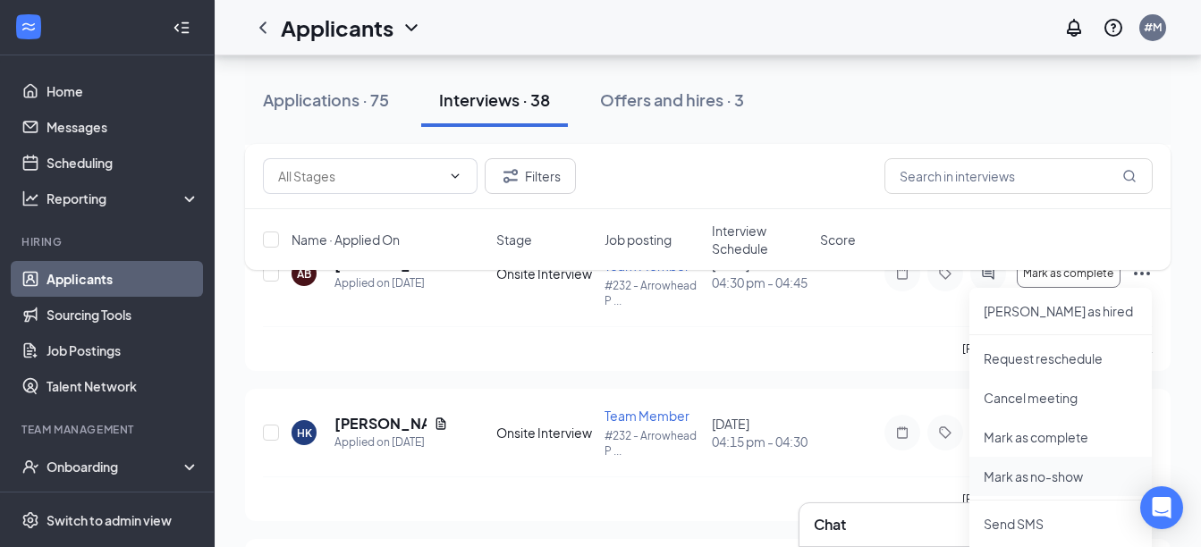
click at [1071, 468] on p "Mark as no-show" at bounding box center [1061, 477] width 154 height 18
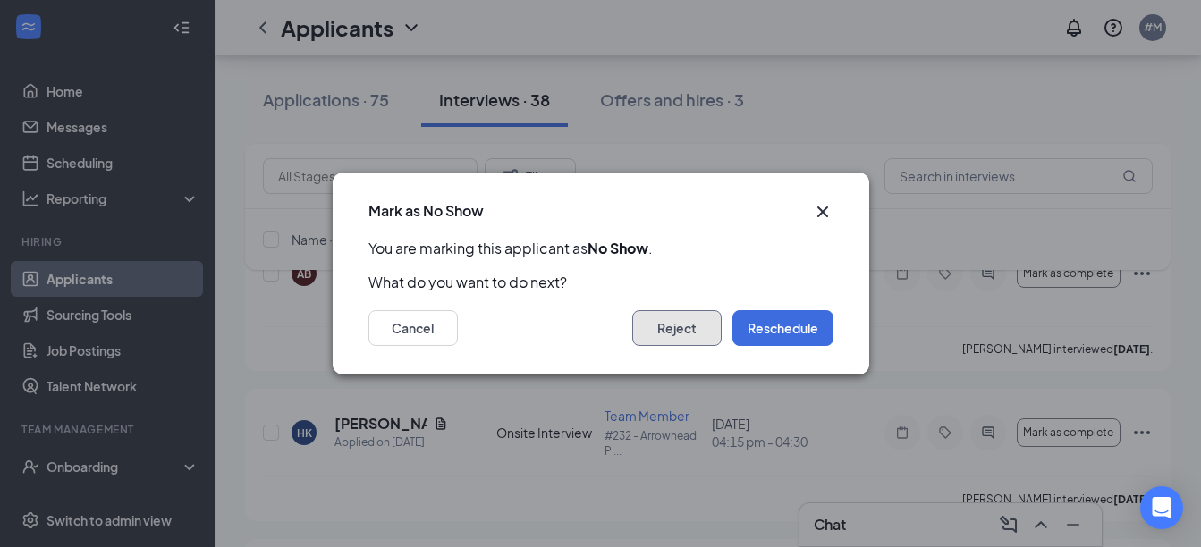
click at [657, 343] on button "Reject" at bounding box center [676, 328] width 89 height 36
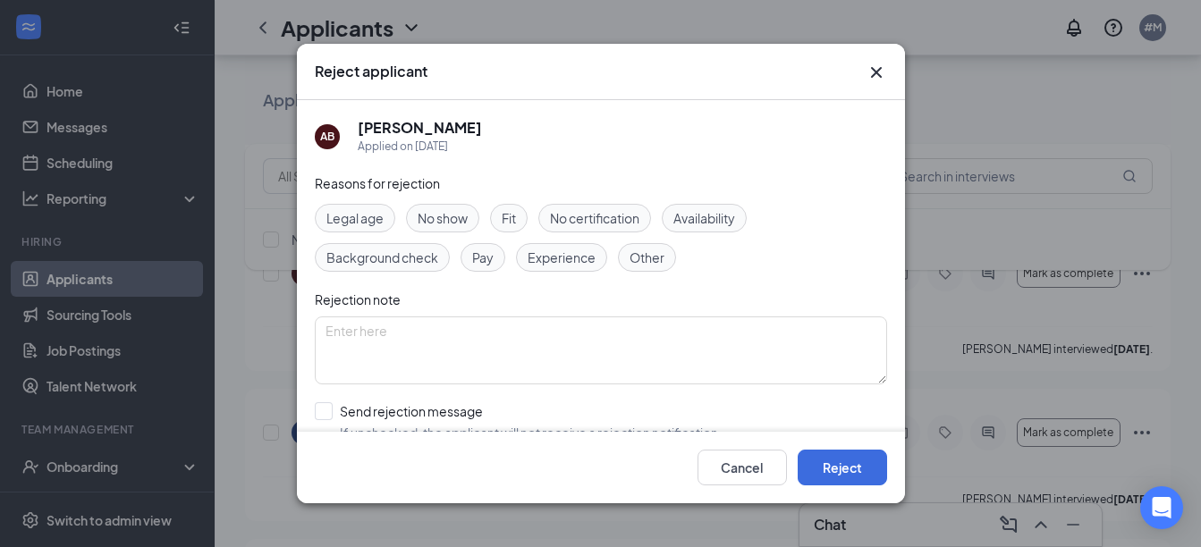
click at [452, 215] on span "No show" at bounding box center [443, 218] width 50 height 20
click at [834, 473] on button "Reject" at bounding box center [842, 468] width 89 height 36
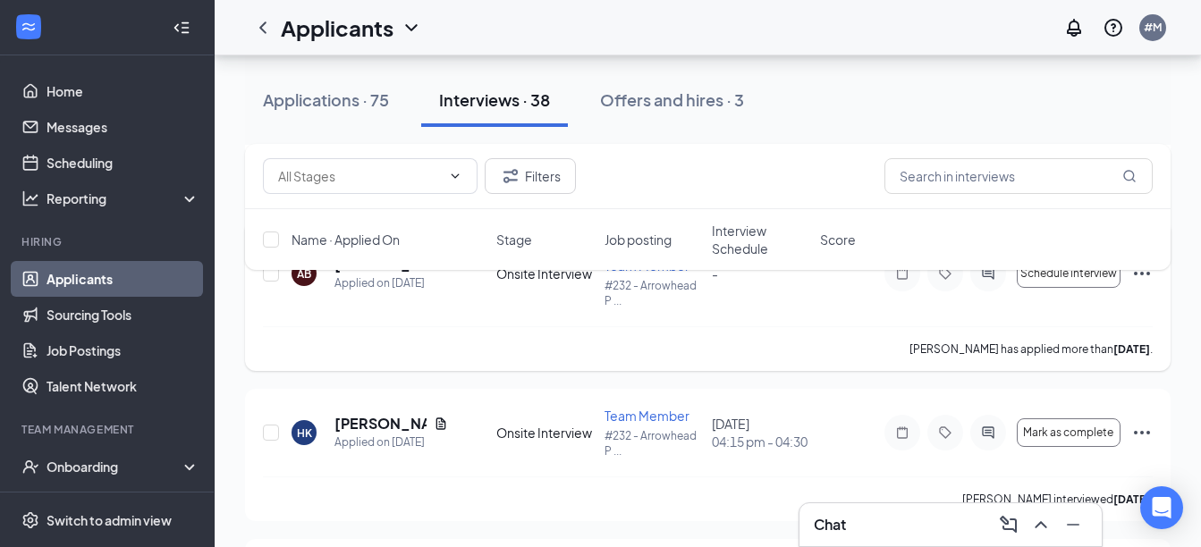
drag, startPoint x: 897, startPoint y: 311, endPoint x: 897, endPoint y: 323, distance: 11.6
click at [897, 323] on div "AB [PERSON_NAME] Applied on [DATE] Onsite Interview Back of House Team Member #…" at bounding box center [708, 283] width 890 height 88
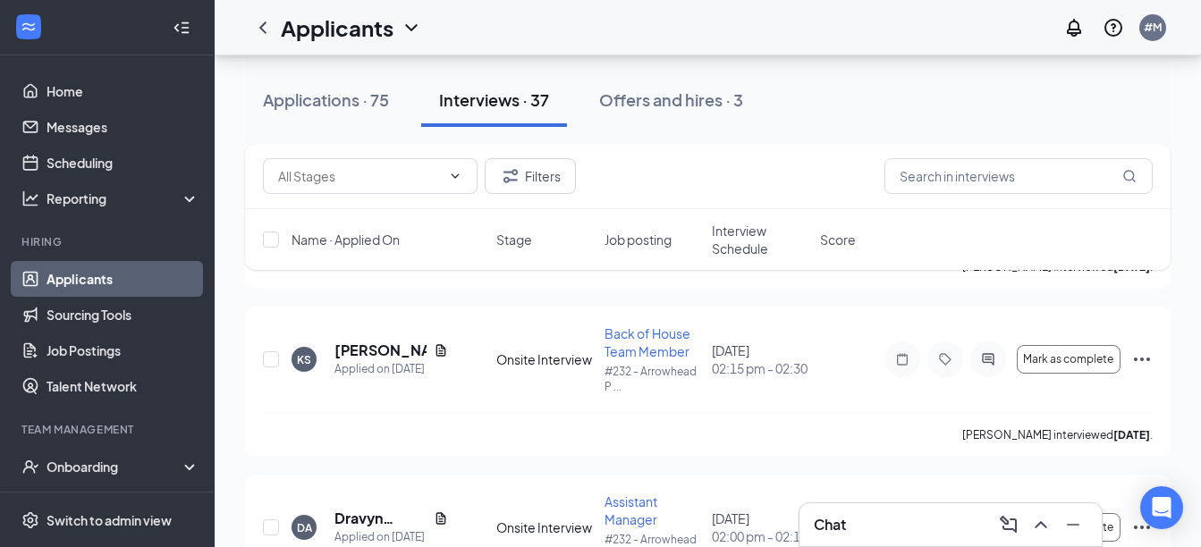
scroll to position [2954, 0]
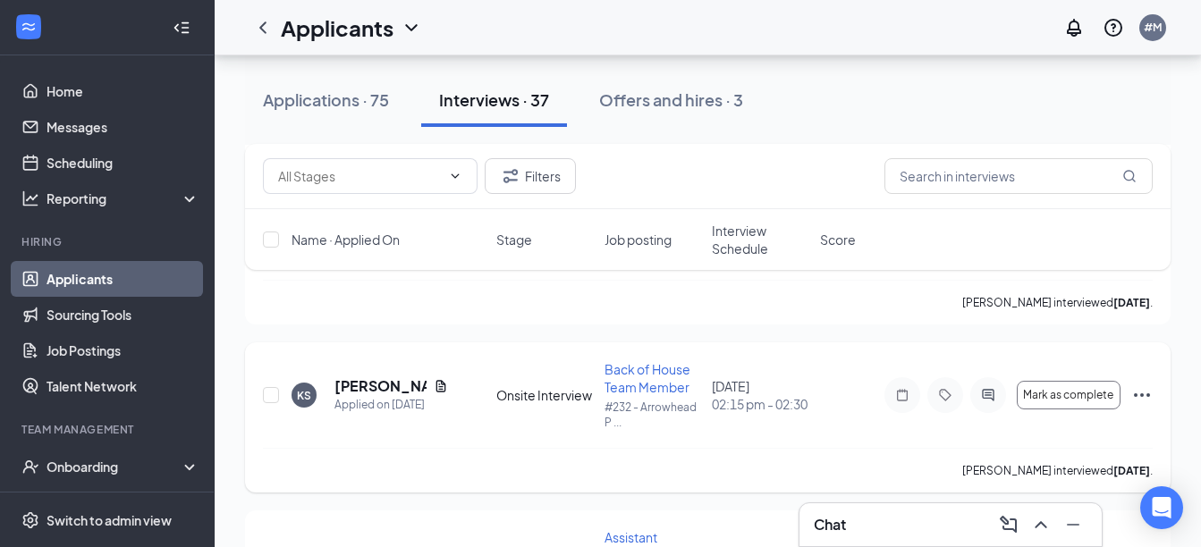
click at [1136, 395] on icon "Ellipses" at bounding box center [1142, 395] width 16 height 4
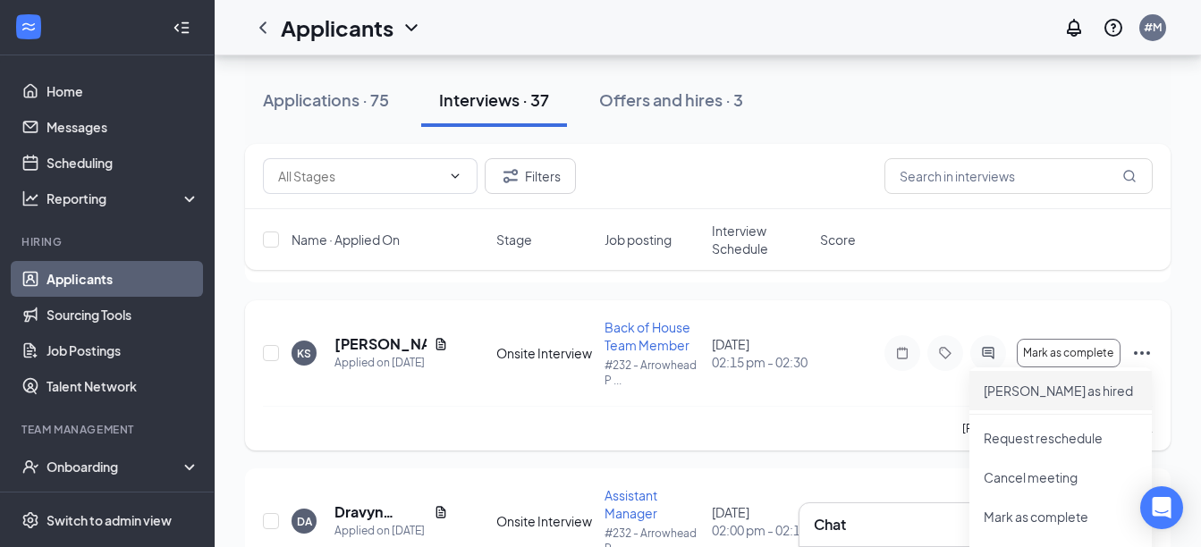
scroll to position [3062, 0]
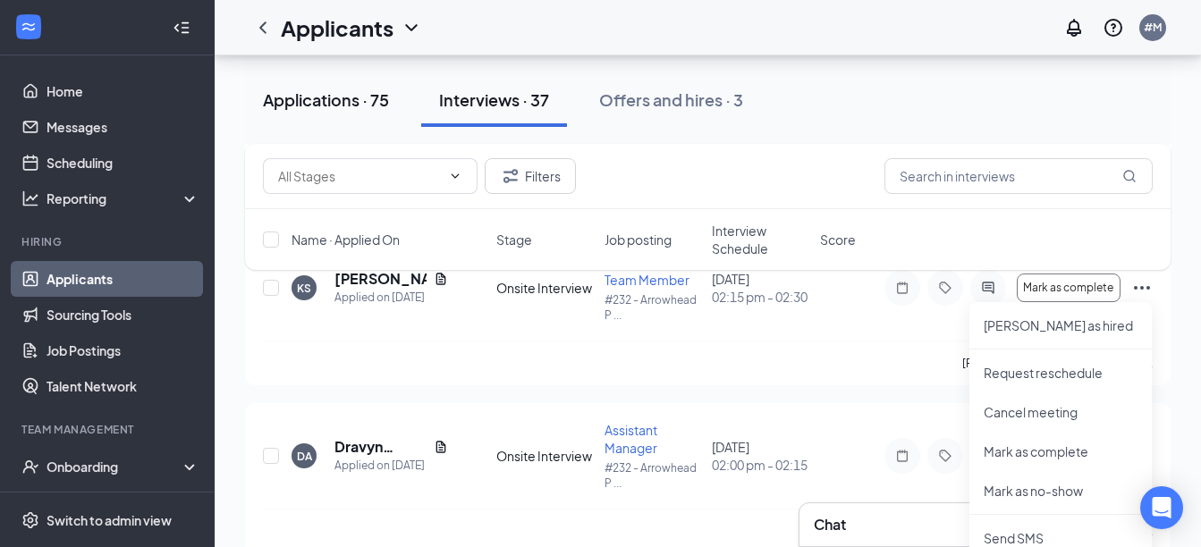
click at [324, 100] on div "Applications · 75" at bounding box center [326, 100] width 126 height 22
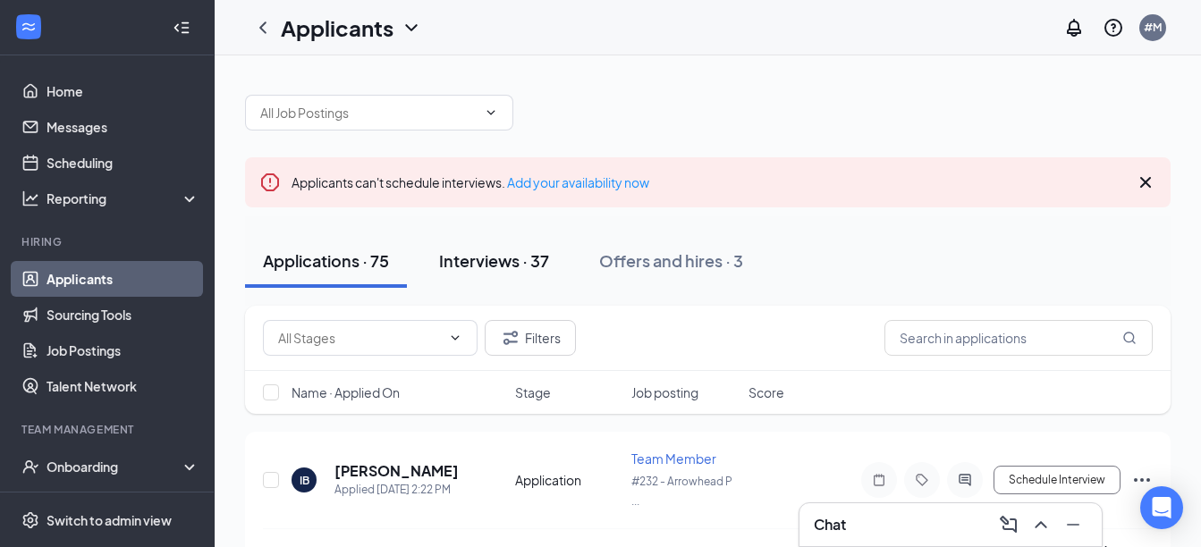
click at [511, 258] on div "Interviews · 37" at bounding box center [494, 260] width 110 height 22
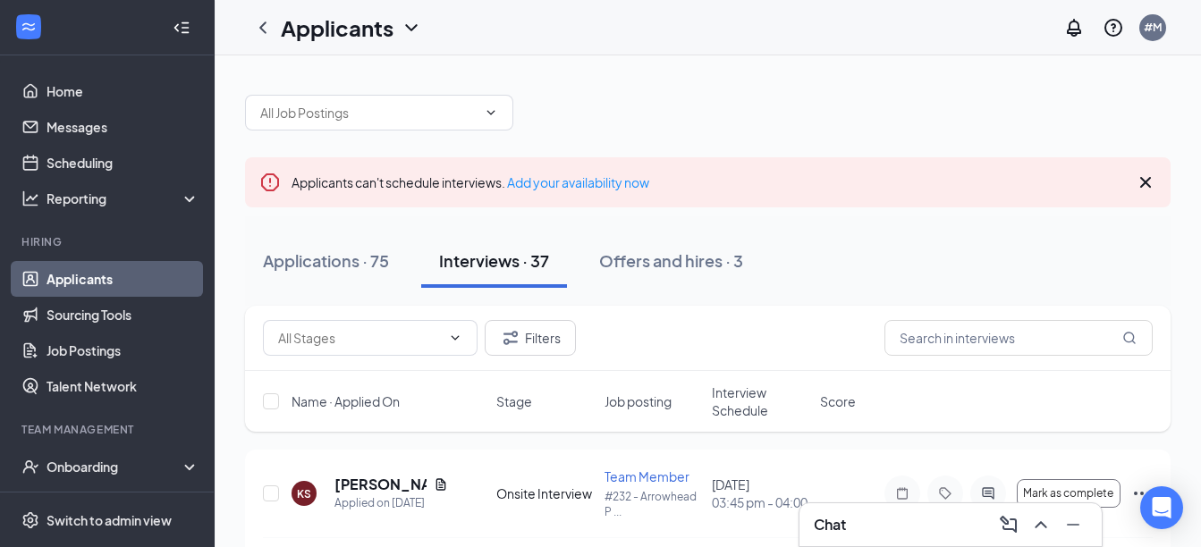
click at [718, 400] on span "Interview Schedule" at bounding box center [760, 402] width 97 height 36
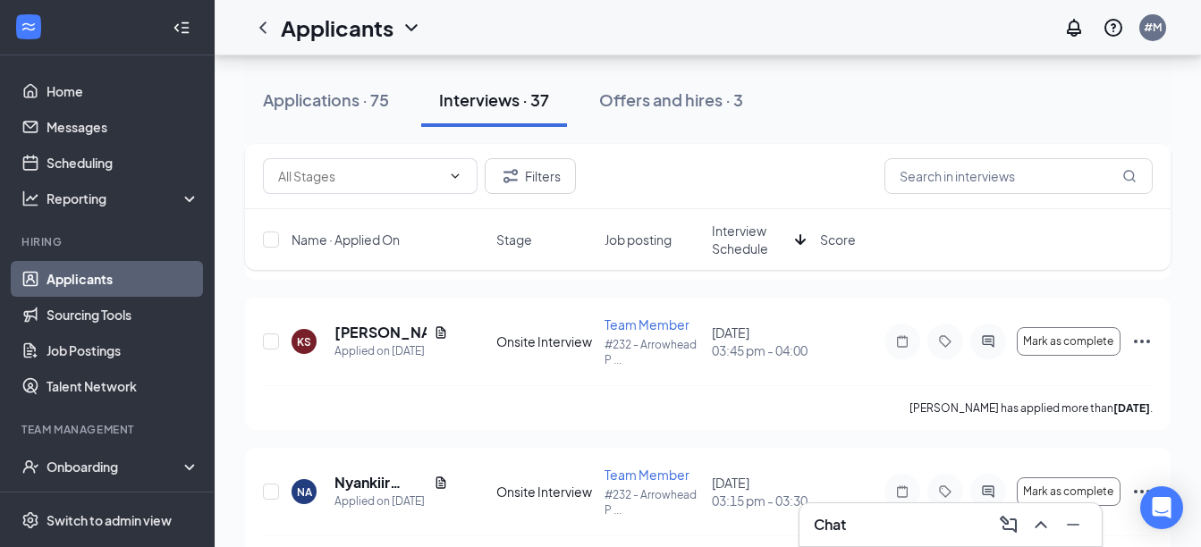
scroll to position [952, 0]
